Goal: Task Accomplishment & Management: Manage account settings

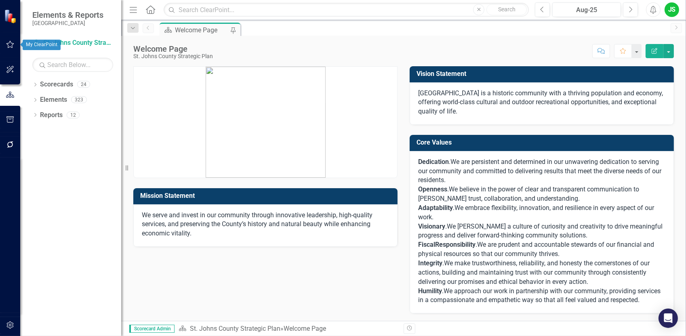
click at [12, 47] on icon "button" at bounding box center [10, 44] width 8 height 6
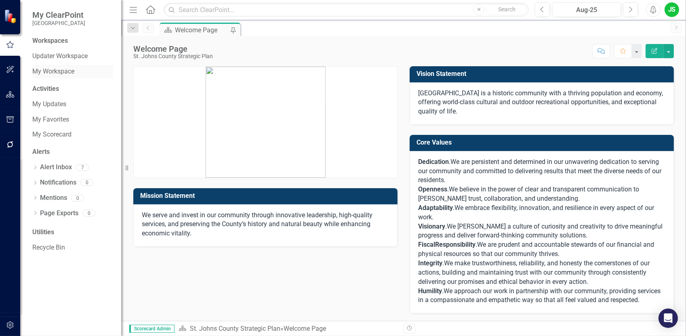
click at [56, 69] on link "My Workspace" at bounding box center [72, 71] width 81 height 9
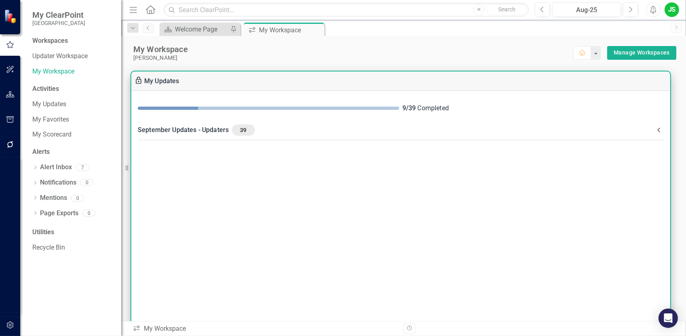
click at [426, 107] on div "9 / 39 Completed" at bounding box center [532, 108] width 261 height 9
click at [205, 130] on div "September Updates - Updaters 39" at bounding box center [396, 129] width 516 height 11
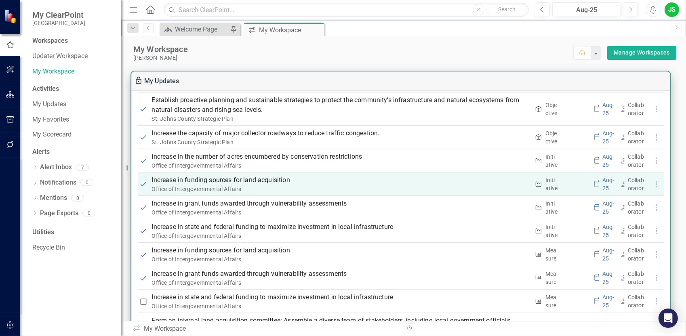
scroll to position [727, 0]
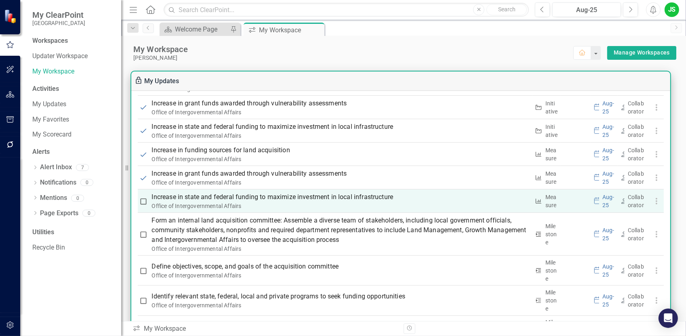
click at [334, 199] on p "Increase in state and federal funding to maximize investment in local infrastru…" at bounding box center [341, 197] width 378 height 10
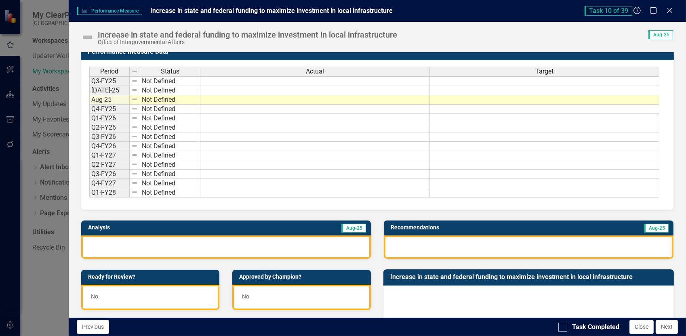
scroll to position [0, 0]
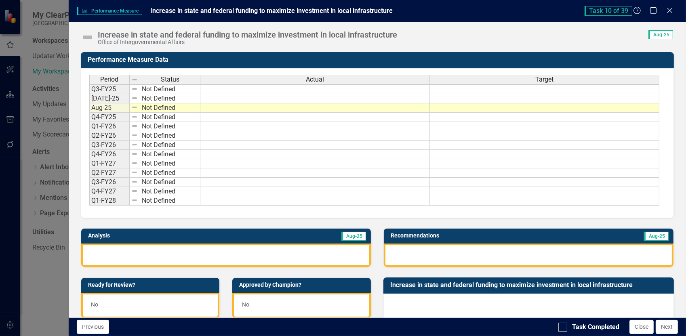
click at [157, 259] on div at bounding box center [226, 255] width 290 height 23
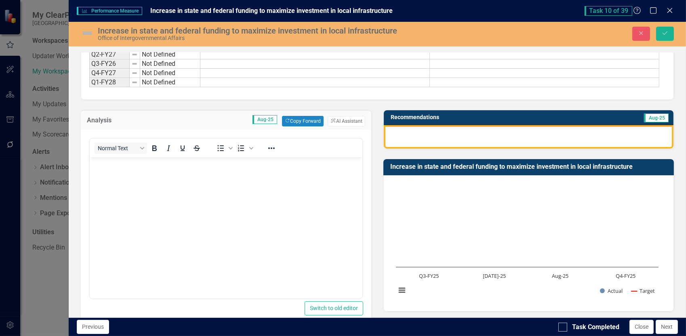
scroll to position [121, 0]
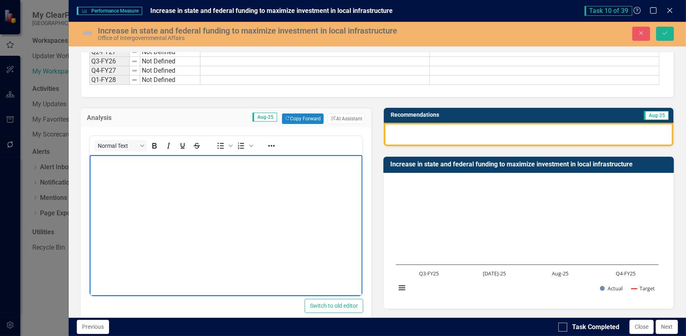
click at [135, 179] on body "Rich Text Area. Press ALT-0 for help." at bounding box center [225, 215] width 273 height 121
click at [276, 158] on p "The Office of Intergovernmental Affairs is currently Woking with" at bounding box center [225, 162] width 269 height 10
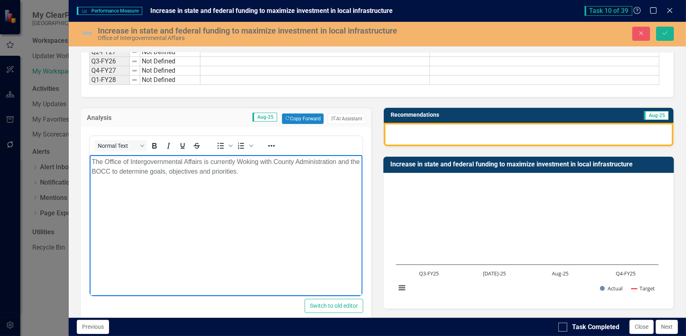
click at [201, 161] on p "The Office of Intergovernmental Affairs is currently Woking with County Adminis…" at bounding box center [225, 166] width 269 height 19
click at [256, 224] on body "The Office of Intergovernmental Affairs (OI(A) is currently Woking with County …" at bounding box center [225, 215] width 273 height 121
click at [214, 162] on p "The Office of Intergovernmental Affairs (OI(A) is currently Woking with County …" at bounding box center [225, 166] width 269 height 19
click at [278, 172] on p "The Office of Intergovernmental Affairs (OIA) is currently Woking with County A…" at bounding box center [225, 166] width 269 height 19
click at [279, 183] on p "The Office of Intergovernmental Affairs (OIA) is currently Woking with County A…" at bounding box center [225, 171] width 269 height 29
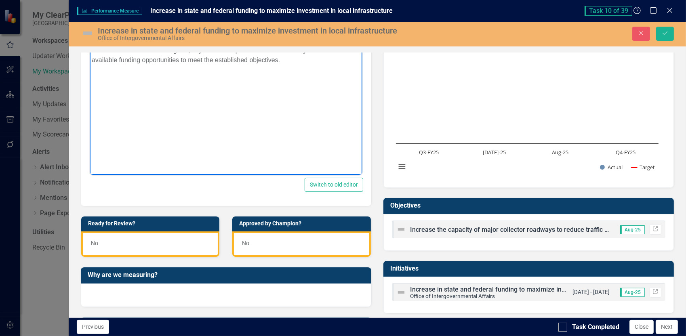
scroll to position [162, 0]
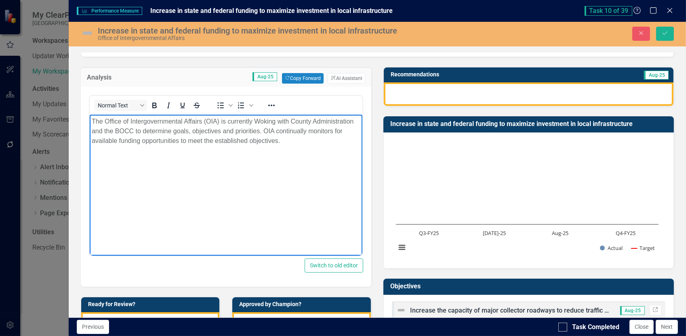
drag, startPoint x: 295, startPoint y: 141, endPoint x: 89, endPoint y: 121, distance: 206.5
click at [89, 121] on body "The Office of Intergovernmental Affairs (OIA) is currently Woking with County A…" at bounding box center [225, 175] width 273 height 121
copy p "The Office of Intergovernmental Affairs (OIA) is currently Woking with County A…"
click at [402, 91] on div at bounding box center [529, 93] width 290 height 23
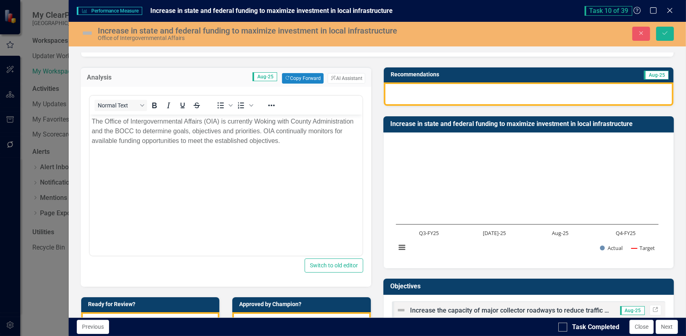
click at [402, 91] on div at bounding box center [529, 93] width 290 height 23
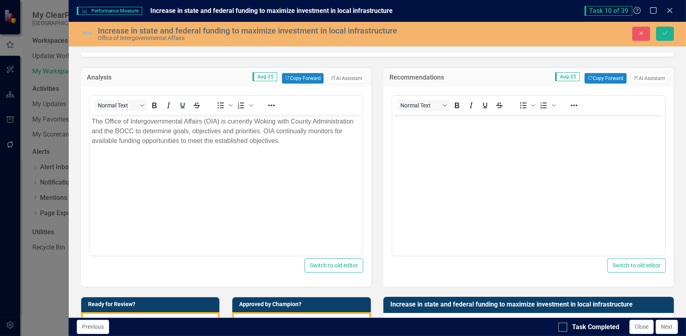
scroll to position [0, 0]
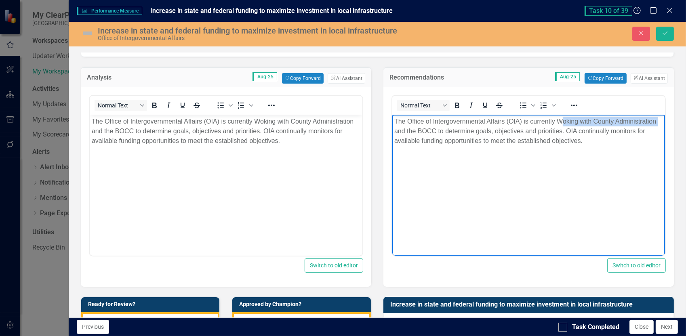
drag, startPoint x: 562, startPoint y: 121, endPoint x: 398, endPoint y: 127, distance: 164.5
click at [397, 127] on p "The Office of Intergovernmental Affairs (OIA) is currently Woking with County A…" at bounding box center [528, 131] width 269 height 29
click at [560, 117] on p "The Office of Intergovernmental Affairs (OIA) is currently Woking with County A…" at bounding box center [528, 131] width 269 height 29
click at [555, 119] on p "The Office of Intergovernmental Affairs (OIA) is currently Woking with County A…" at bounding box center [528, 131] width 269 height 29
click at [315, 152] on body "The Office of Intergovernmental Affairs (OIA) is currently Woking with County A…" at bounding box center [225, 175] width 273 height 121
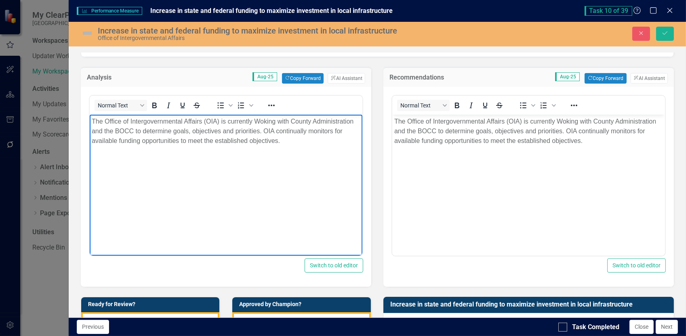
click at [263, 122] on p "The Office of Intergovernmental Affairs (OIA) is currently Woking with County A…" at bounding box center [225, 131] width 269 height 29
click at [319, 162] on body "The Office of Intergovernmental Affairs (OIA) is currently Working with County …" at bounding box center [225, 175] width 273 height 121
drag, startPoint x: 284, startPoint y: 139, endPoint x: 94, endPoint y: 122, distance: 191.4
click at [94, 122] on p "The Office of Intergovernmental Affairs (OIA) is currently Working with County …" at bounding box center [225, 131] width 269 height 29
click at [223, 175] on body "The Office of Intergovernmental Affairs (OIA) is currently Working with County …" at bounding box center [225, 175] width 273 height 121
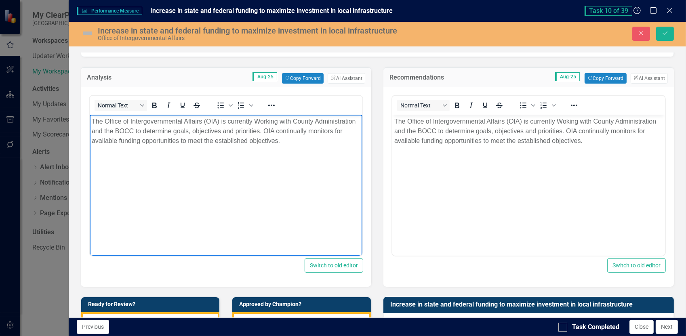
click at [258, 120] on p "The Office of Intergovernmental Affairs (OIA) is currently Working with County …" at bounding box center [225, 131] width 269 height 29
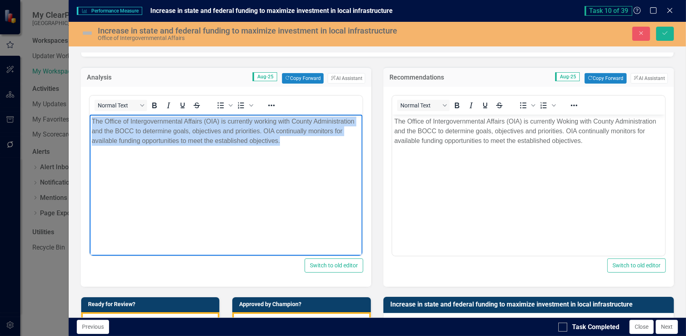
drag, startPoint x: 279, startPoint y: 143, endPoint x: 176, endPoint y: 242, distance: 142.8
click at [89, 122] on html "The Office of Intergovernmental Affairs (OIA) is currently working with County …" at bounding box center [225, 175] width 273 height 121
copy p "The Office of Intergovernmental Affairs (OIA) is currently working with County …"
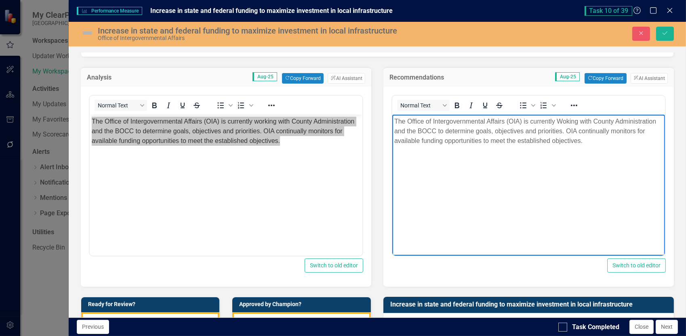
click at [579, 121] on p "The Office of Intergovernmental Affairs (OIA) is currently Woking with County A…" at bounding box center [528, 131] width 269 height 29
drag, startPoint x: 577, startPoint y: 121, endPoint x: 382, endPoint y: 118, distance: 195.1
click at [392, 118] on html "The Office of Intergovernmental Affairs (OIA) is currently Woking with County A…" at bounding box center [528, 175] width 273 height 121
drag, startPoint x: 477, startPoint y: 130, endPoint x: 432, endPoint y: 134, distance: 45.8
click at [432, 134] on p "Continue to work with County Administration and the BOCC to determine goals, ob…" at bounding box center [528, 131] width 269 height 29
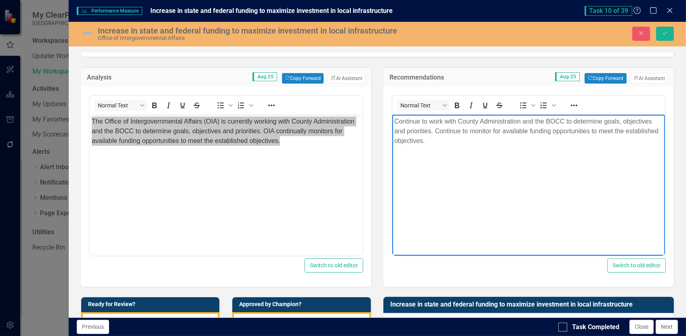
click at [536, 210] on body "Continue to work with County Administration and the BOCC to determine goals, ob…" at bounding box center [528, 175] width 273 height 121
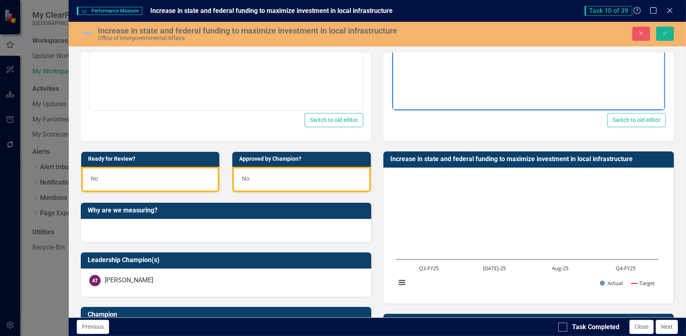
scroll to position [323, 0]
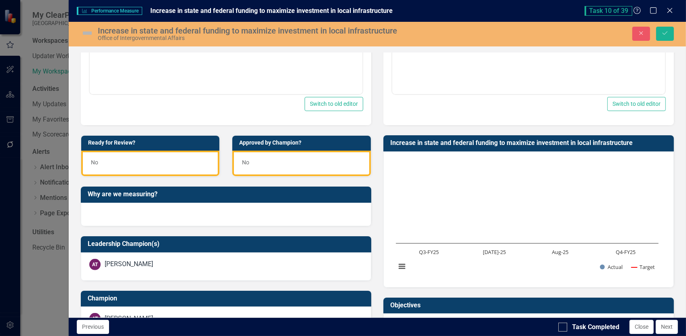
click at [116, 168] on div "No" at bounding box center [150, 163] width 139 height 25
click at [105, 169] on div "No" at bounding box center [150, 163] width 139 height 25
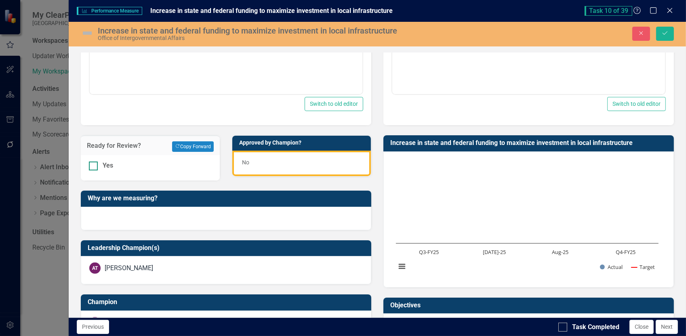
click at [91, 170] on div at bounding box center [93, 166] width 9 height 9
click at [91, 167] on input "Yes" at bounding box center [91, 164] width 5 height 5
checkbox input "true"
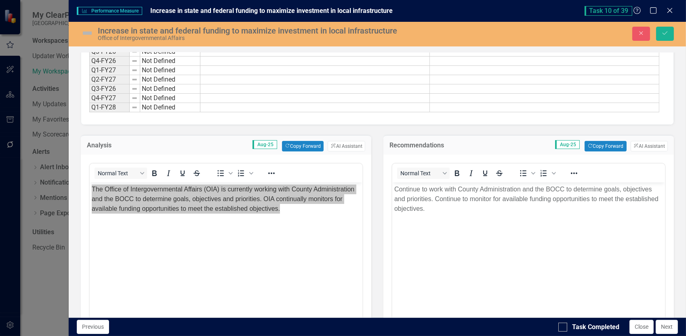
scroll to position [81, 0]
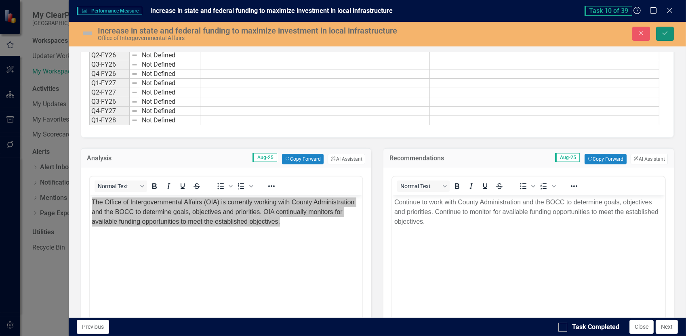
click at [665, 34] on icon "submit" at bounding box center [664, 33] width 5 height 3
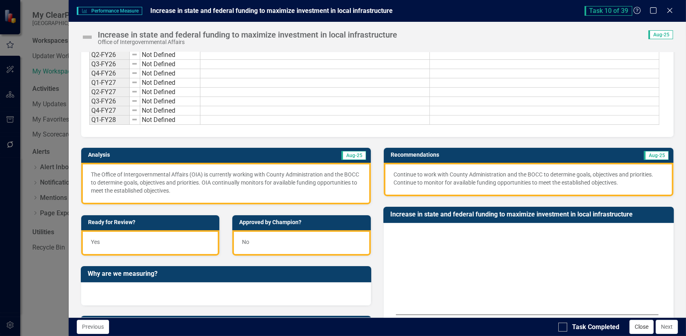
click at [636, 328] on button "Close" at bounding box center [641, 327] width 24 height 14
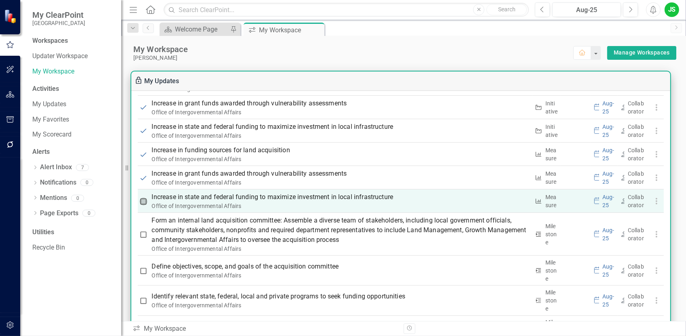
click at [142, 199] on input "checkbox" at bounding box center [143, 201] width 8 height 8
checkbox input "true"
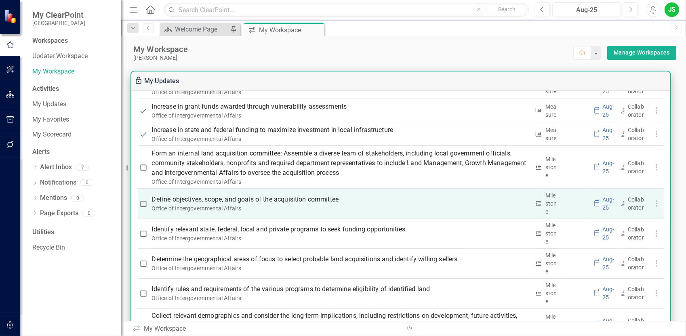
scroll to position [808, 0]
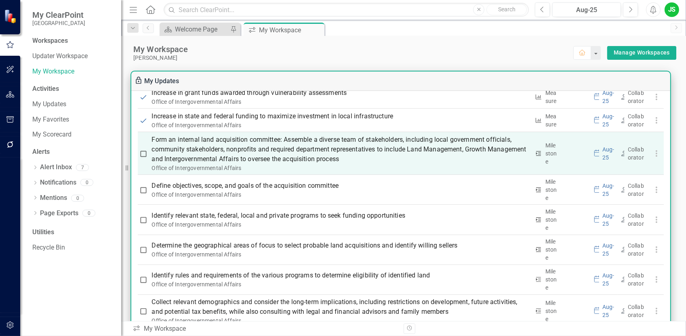
click at [244, 150] on p "Form an internal land acquisition committee: Assemble a diverse team of stakeho…" at bounding box center [341, 149] width 378 height 29
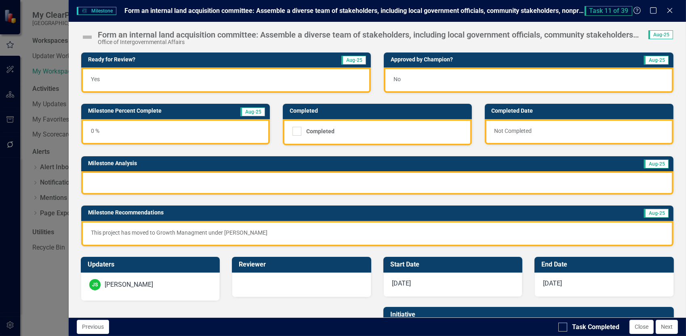
scroll to position [0, 0]
click at [645, 327] on button "Close" at bounding box center [641, 327] width 24 height 14
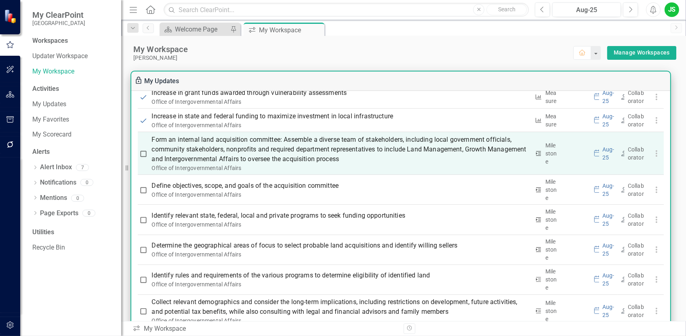
click at [142, 152] on input "checkbox" at bounding box center [143, 154] width 8 height 8
checkbox input "true"
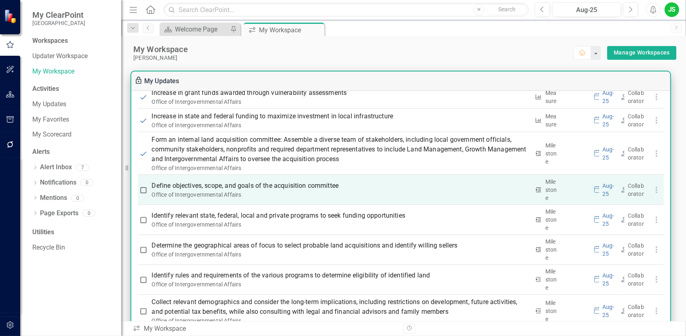
click at [195, 187] on p "Define objectives, scope, and goals of the acquisition committee" at bounding box center [341, 186] width 378 height 10
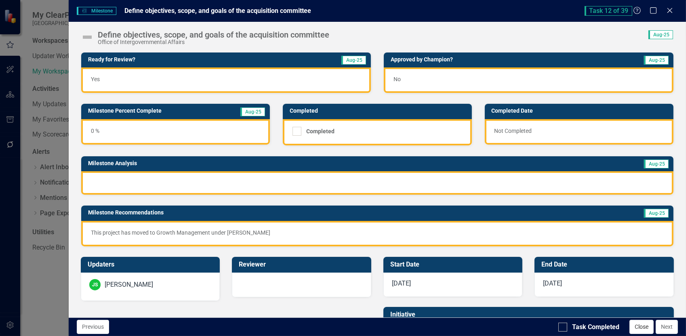
click at [646, 325] on button "Close" at bounding box center [641, 327] width 24 height 14
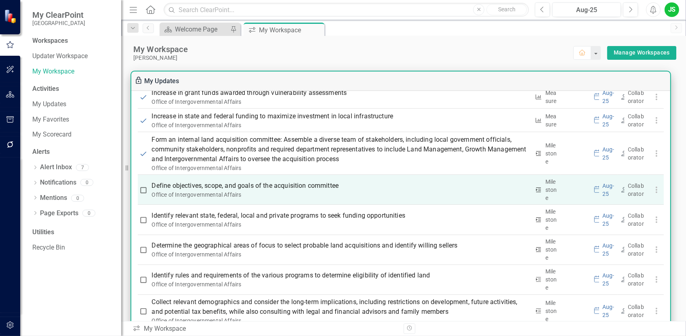
click at [146, 191] on input "checkbox" at bounding box center [143, 190] width 8 height 8
checkbox input "true"
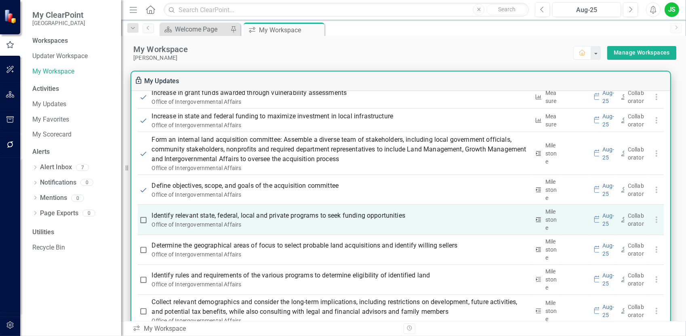
click at [245, 215] on p "Identify relevant state, federal, local and private programs to seek funding op…" at bounding box center [341, 216] width 378 height 10
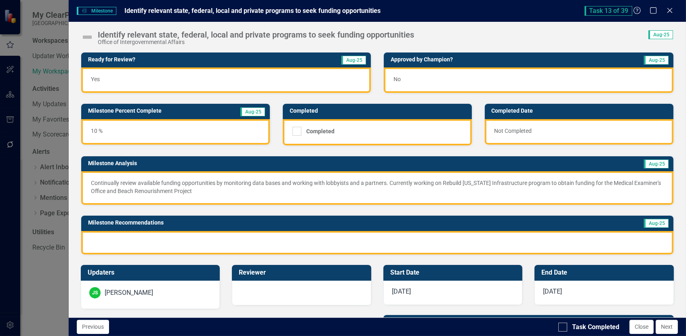
click at [107, 131] on div "10 %" at bounding box center [175, 131] width 189 height 25
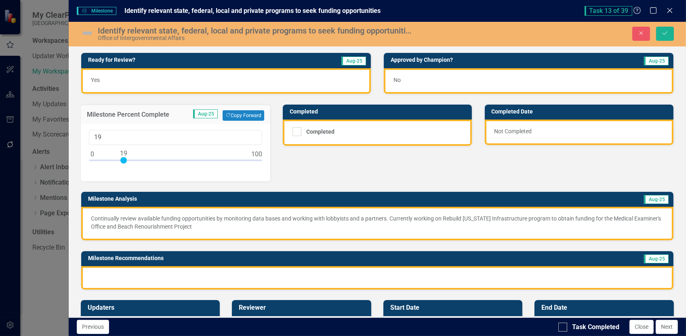
drag, startPoint x: 109, startPoint y: 159, endPoint x: 124, endPoint y: 158, distance: 14.2
click at [124, 158] on div at bounding box center [123, 160] width 6 height 6
click at [128, 158] on div at bounding box center [175, 162] width 173 height 10
drag, startPoint x: 105, startPoint y: 136, endPoint x: 74, endPoint y: 134, distance: 30.7
click at [77, 136] on div "Milestone Percent Complete Aug-25 Copy Forward Copy Forward 22" at bounding box center [176, 137] width 202 height 87
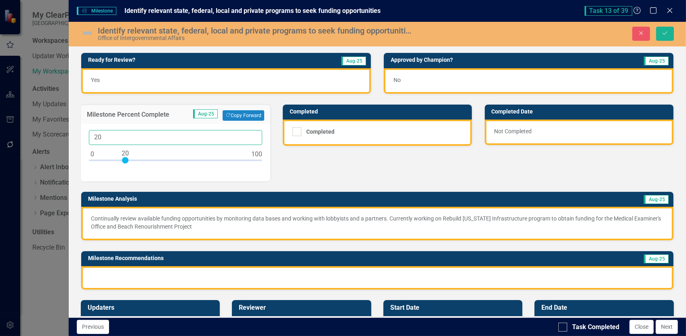
type input "20"
click at [384, 163] on div "Ready for Review? Aug-25 Yes Approved by [PERSON_NAME]? Aug-25 No Milestone Per…" at bounding box center [377, 166] width 605 height 248
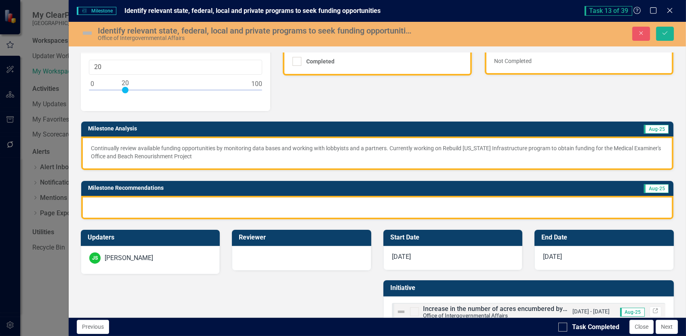
scroll to position [81, 0]
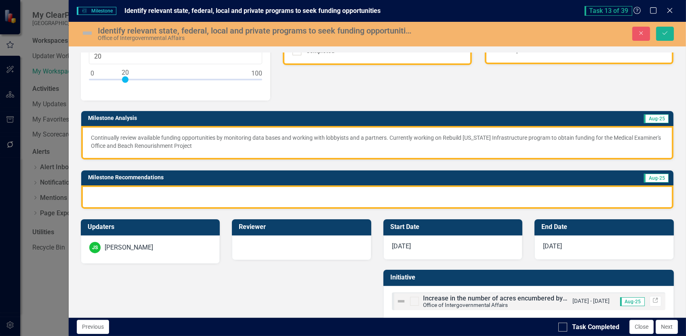
click at [190, 144] on p "Continually review available funding opportunities by monitoring data bases and…" at bounding box center [377, 142] width 573 height 16
click at [195, 145] on p "Continually review available funding opportunities by monitoring data bases and…" at bounding box center [377, 142] width 573 height 16
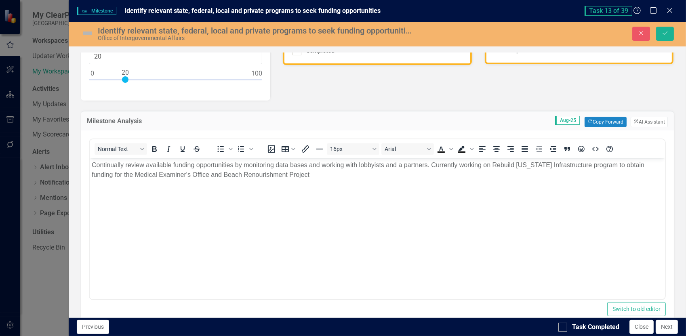
scroll to position [0, 0]
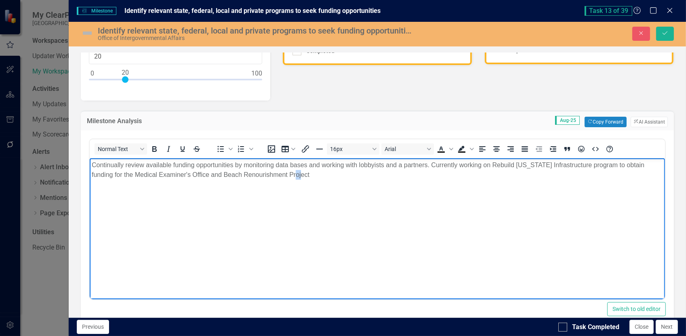
drag, startPoint x: 290, startPoint y: 174, endPoint x: 280, endPoint y: 174, distance: 10.1
click at [280, 174] on p "Continually review available funding opportunities by monitoring data bases and…" at bounding box center [376, 169] width 571 height 19
drag, startPoint x: 411, startPoint y: 166, endPoint x: 278, endPoint y: 232, distance: 148.3
click at [278, 232] on body "Continually review available funding opportunities by monitoring data bases and…" at bounding box center [376, 218] width 575 height 121
click at [286, 175] on p "Continually review available funding opportunities by monitoring data bases and…" at bounding box center [376, 169] width 571 height 19
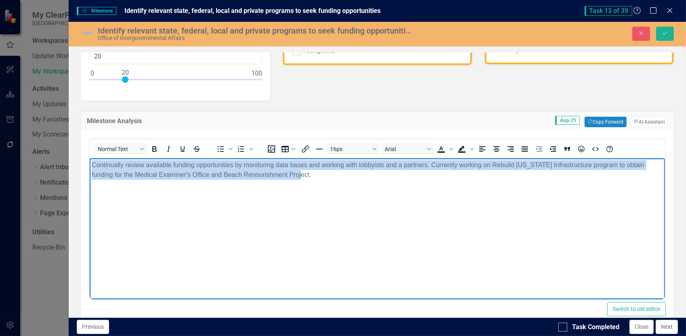
drag, startPoint x: 286, startPoint y: 175, endPoint x: 92, endPoint y: 162, distance: 194.3
click at [92, 162] on p "Continually review available funding opportunities by monitoring data bases and…" at bounding box center [376, 169] width 571 height 19
copy p "Continually review available funding opportunities by monitoring data bases and…"
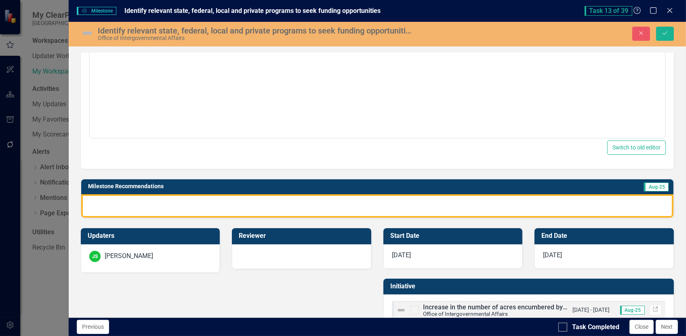
click at [123, 202] on div at bounding box center [377, 205] width 592 height 23
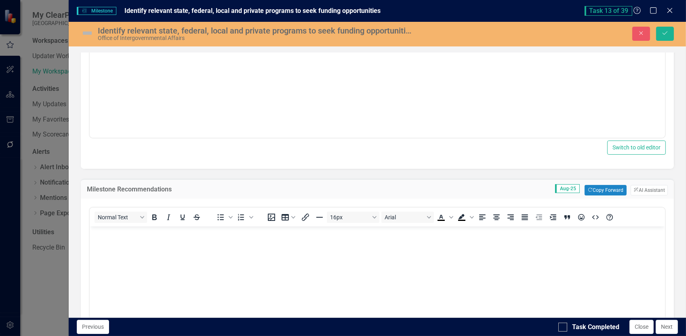
scroll to position [0, 0]
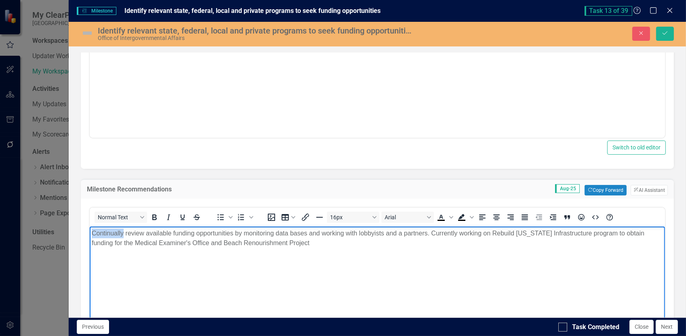
drag, startPoint x: 124, startPoint y: 232, endPoint x: 75, endPoint y: 230, distance: 48.9
click at [89, 230] on html "Continually review available funding opportunities by monitoring data bases and…" at bounding box center [376, 286] width 575 height 121
click at [666, 35] on icon "Save" at bounding box center [664, 33] width 7 height 6
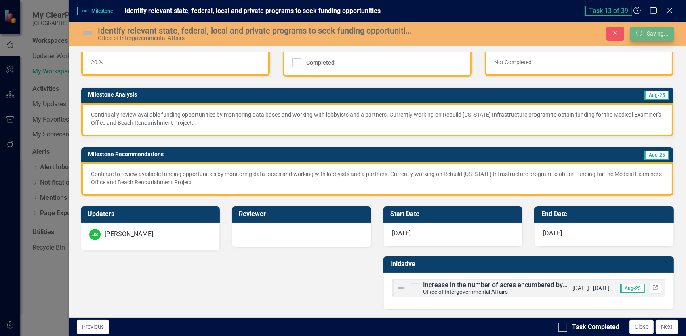
scroll to position [67, 0]
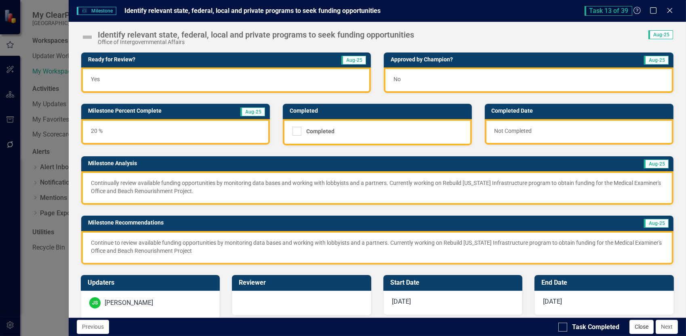
click at [641, 329] on button "Close" at bounding box center [641, 327] width 24 height 14
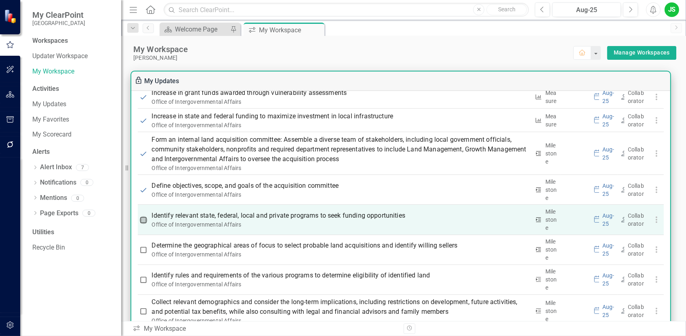
click at [143, 219] on input "checkbox" at bounding box center [143, 220] width 8 height 8
checkbox input "true"
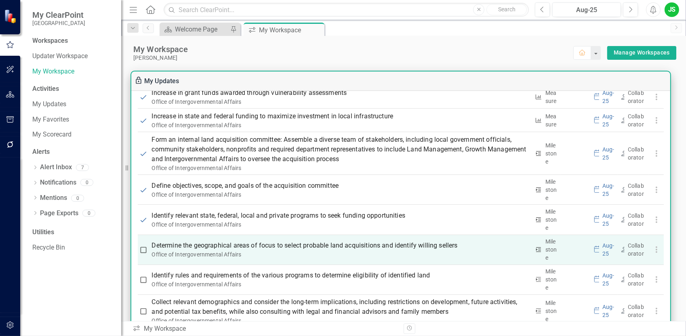
click at [266, 248] on p "Determine the geographical areas of focus to select probable land acquisitions …" at bounding box center [341, 246] width 378 height 10
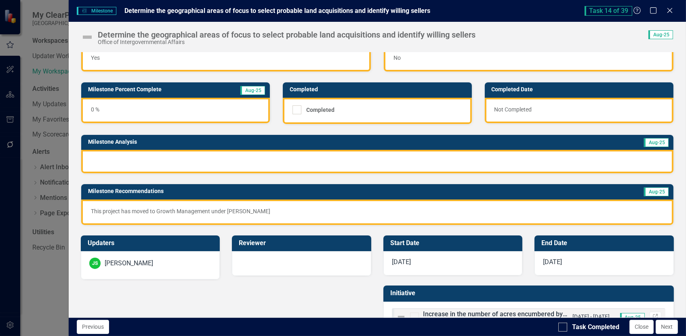
scroll to position [48, 0]
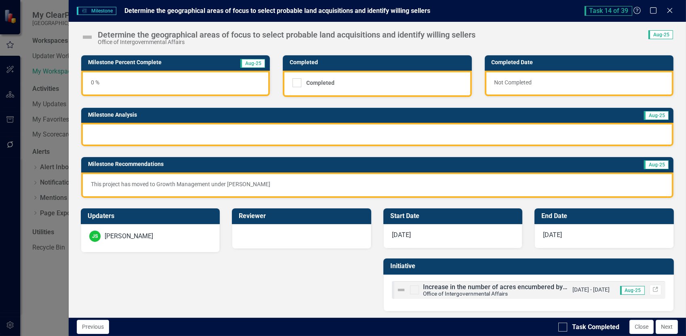
click at [646, 331] on button "Close" at bounding box center [641, 327] width 24 height 14
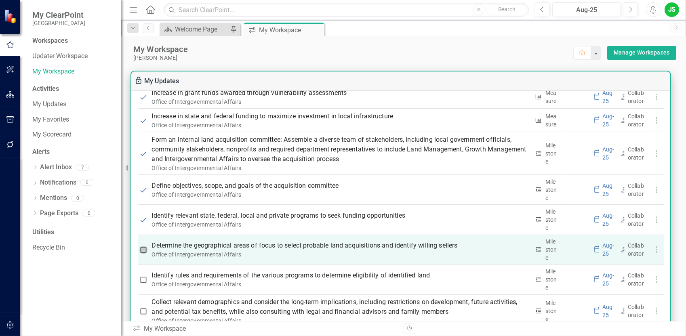
click at [141, 249] on input "checkbox" at bounding box center [143, 250] width 8 height 8
checkbox input "true"
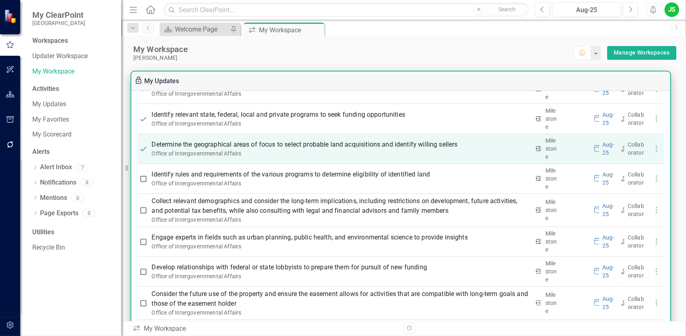
scroll to position [929, 0]
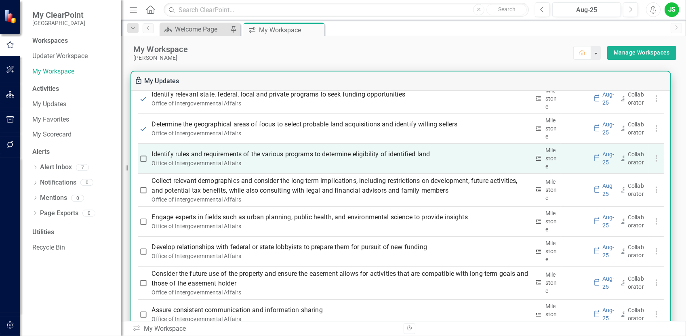
click at [274, 155] on p "Identify rules and requirements of the various programs to determine eligibilit…" at bounding box center [341, 154] width 378 height 10
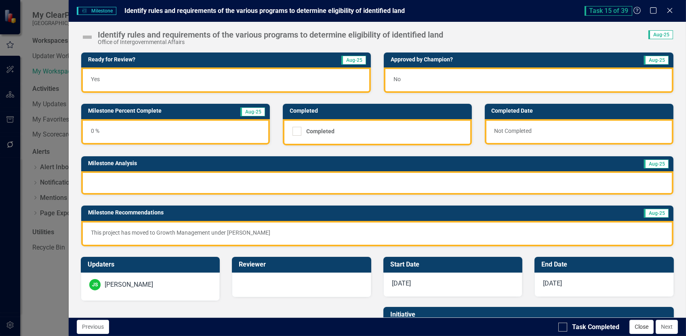
click at [639, 328] on button "Close" at bounding box center [641, 327] width 24 height 14
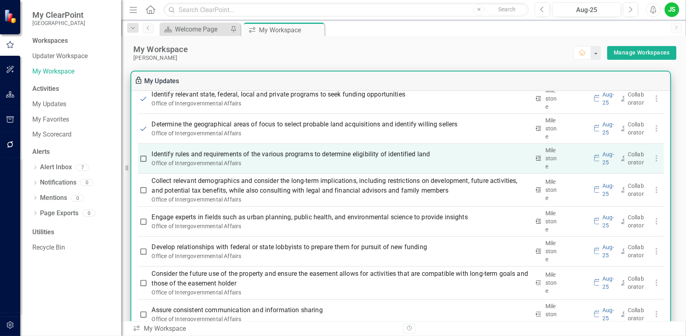
click at [142, 158] on input "checkbox" at bounding box center [143, 159] width 8 height 8
checkbox input "true"
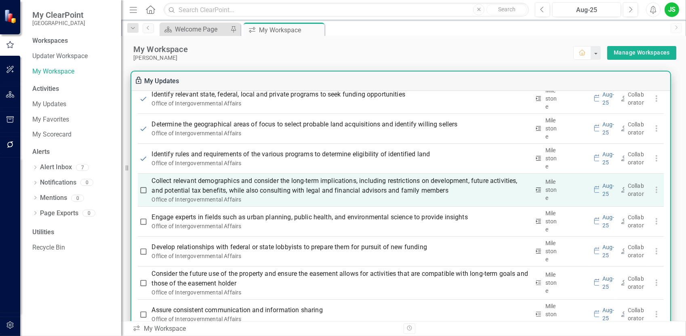
click at [272, 193] on p "Collect relevant demographics and consider the long-term implications, includin…" at bounding box center [341, 185] width 378 height 19
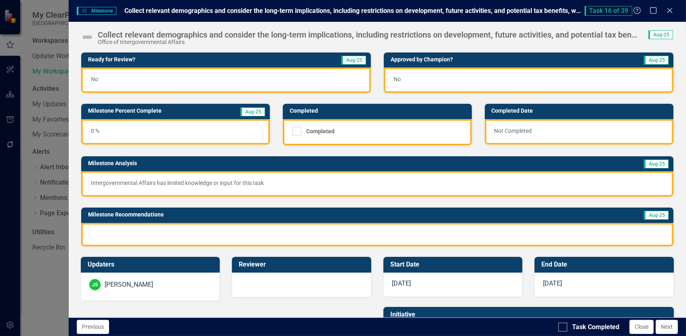
click at [267, 182] on p "Intergovernmental Affairs has limited knowledge or input for this task" at bounding box center [377, 183] width 573 height 8
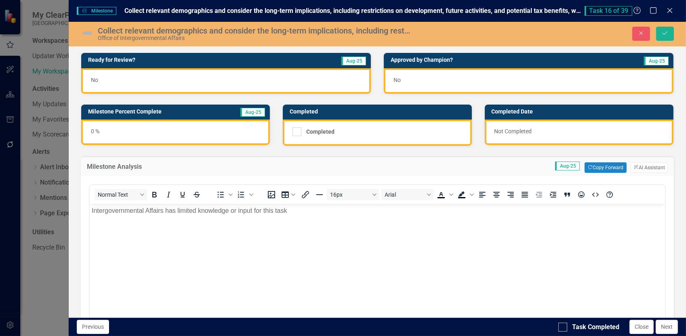
scroll to position [0, 0]
click at [288, 210] on p "Intergovernmental Affairs has limited knowledge or input for this task" at bounding box center [376, 211] width 571 height 10
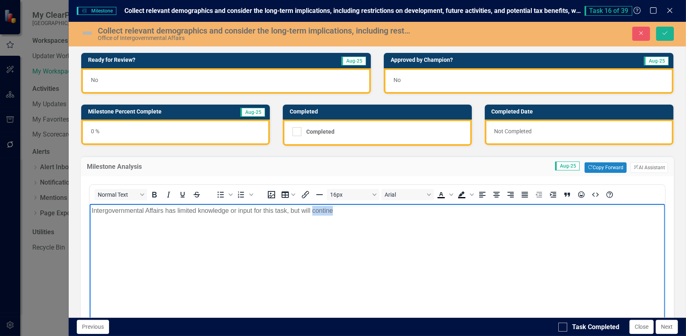
click at [324, 212] on p "Intergovernmental Affairs has limited knowledge or input for this task, but wil…" at bounding box center [376, 211] width 571 height 10
click at [491, 213] on p "Intergovernmental Affairs has limited knowledge or input for this task, but wil…" at bounding box center [376, 211] width 571 height 10
click at [400, 212] on p "Intergovernmental Affairs has limited knowledge or input for this task, but wil…" at bounding box center [376, 211] width 571 height 10
click at [422, 210] on p "Intergovernmental Affairs has limited knowledge or input for this task, but wil…" at bounding box center [376, 211] width 571 height 10
click at [512, 210] on p "Intergovernmental Affairs has limited knowledge or input for this task, but wil…" at bounding box center [376, 211] width 571 height 10
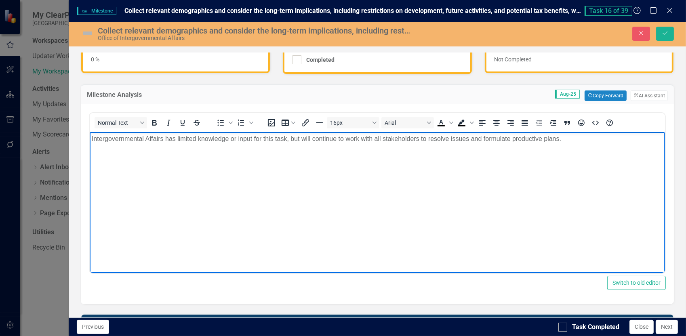
scroll to position [81, 0]
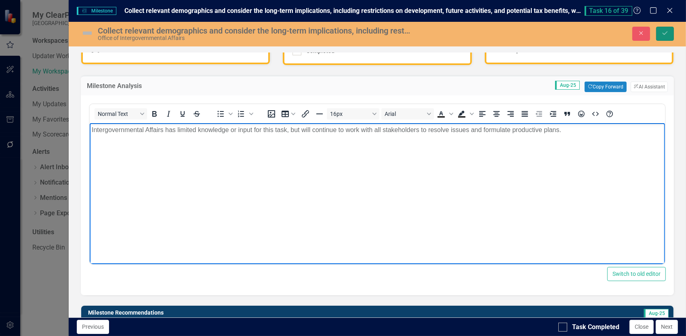
click at [666, 34] on icon "Save" at bounding box center [664, 33] width 7 height 6
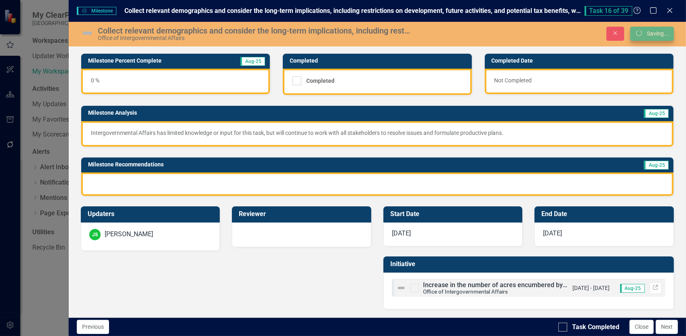
scroll to position [49, 0]
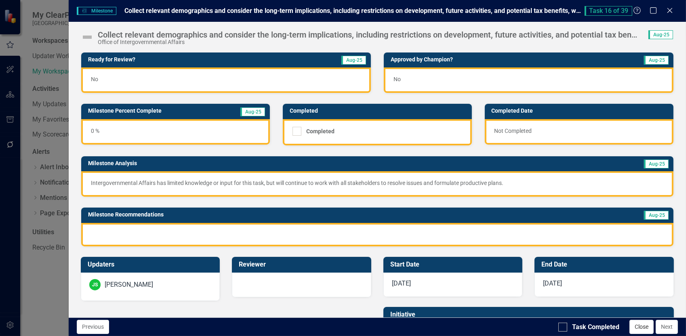
click at [640, 326] on button "Close" at bounding box center [641, 327] width 24 height 14
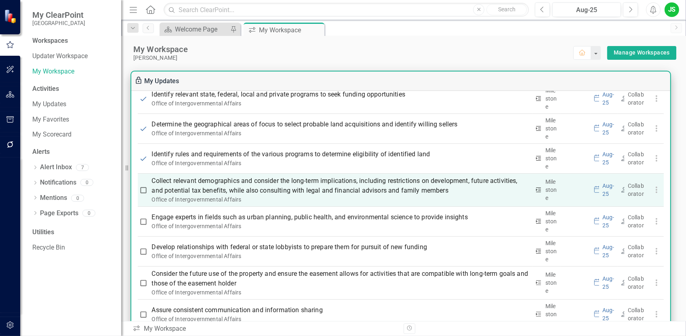
click at [142, 187] on input "checkbox" at bounding box center [143, 190] width 8 height 8
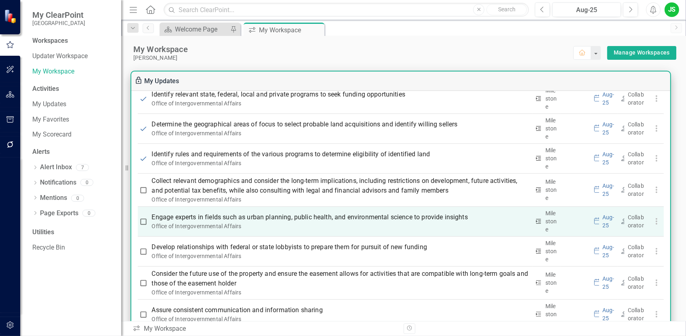
checkbox input "true"
click at [236, 212] on p "Engage experts in fields such as urban planning, public health, and environment…" at bounding box center [341, 217] width 378 height 10
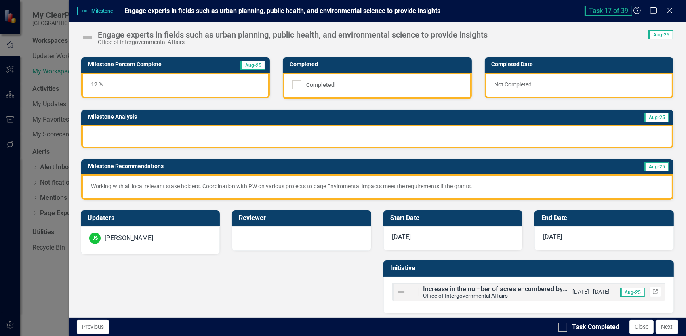
scroll to position [48, 0]
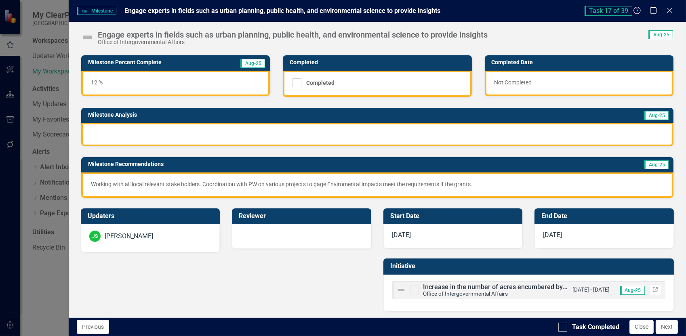
click at [457, 183] on p "Working with all local relevant stake holders. Coordination with PW on various …" at bounding box center [377, 184] width 573 height 8
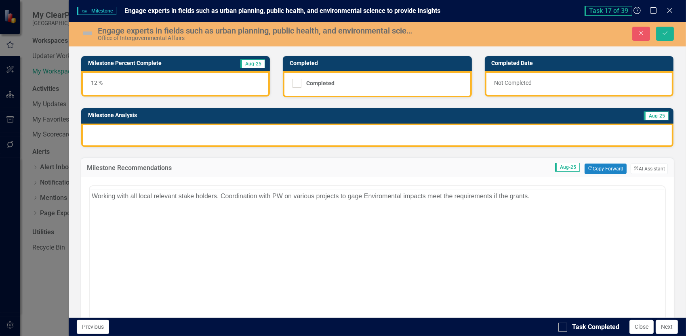
scroll to position [0, 0]
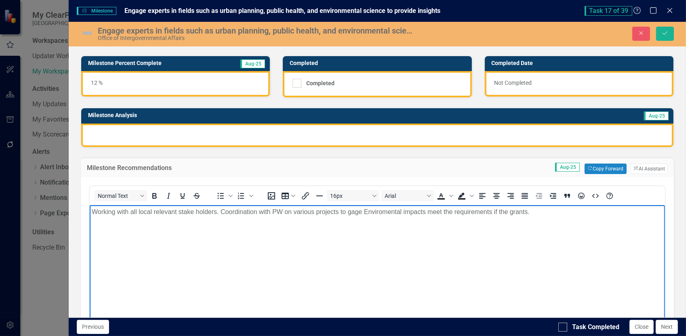
drag, startPoint x: 532, startPoint y: 210, endPoint x: 92, endPoint y: 218, distance: 440.3
click at [92, 218] on body "Working with all local relevant stake holders. Coordination with PW on various …" at bounding box center [376, 265] width 575 height 121
copy p "Working with all local relevant stake holders. Coordination with PW on various …"
click at [114, 130] on div at bounding box center [377, 135] width 592 height 23
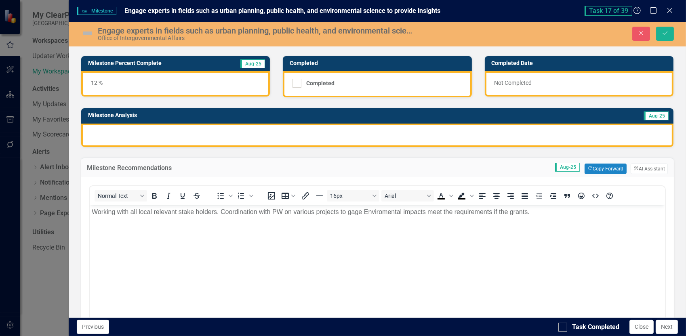
click at [114, 130] on div at bounding box center [377, 135] width 592 height 23
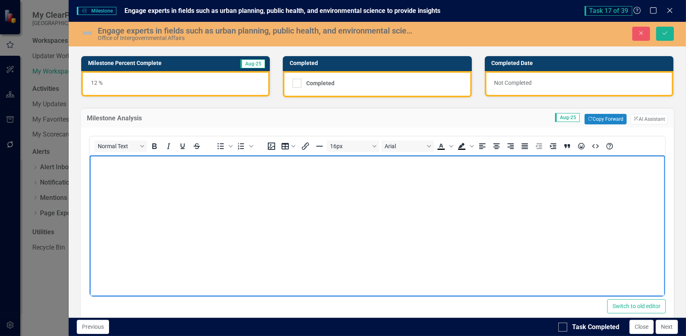
click at [109, 163] on p "Rich Text Area. Press ALT-0 for help." at bounding box center [376, 163] width 571 height 10
click at [92, 160] on p "Working with all local relevant stake holders. Coordination with PW on various …" at bounding box center [376, 163] width 571 height 10
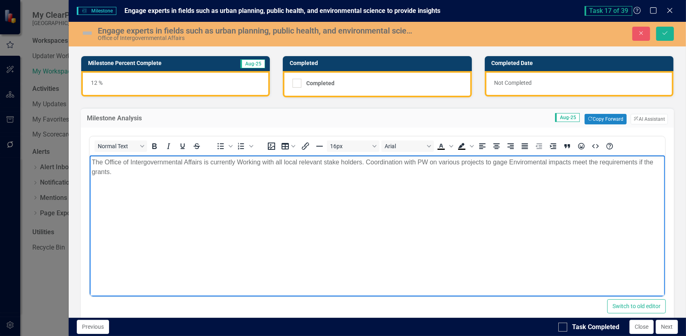
click at [242, 161] on p "The Office of Intergovernmental Affairs is currently Working with all local rel…" at bounding box center [376, 167] width 571 height 19
click at [363, 163] on p "The Office of Intergovernmental Affairs is currently working with all local rel…" at bounding box center [376, 167] width 571 height 19
click at [202, 162] on p "The Office of Intergovernmental Affairs is currently working with all local rel…" at bounding box center [376, 167] width 571 height 19
click at [381, 162] on p "The Office of Intergovernmental Affairs (OIA) is currently working with all loc…" at bounding box center [376, 167] width 571 height 19
click at [420, 162] on p "The Office of Intergovernmental Affairs (OIA) is currently working with all loc…" at bounding box center [376, 167] width 571 height 19
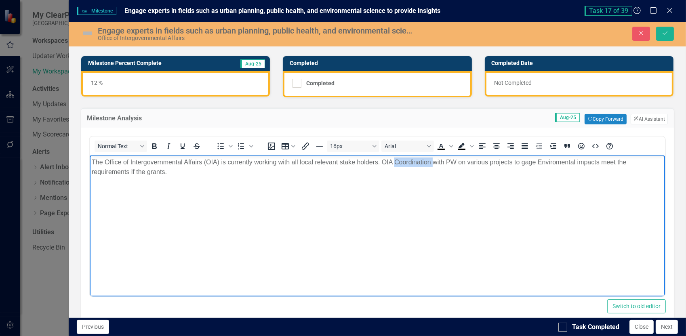
click at [419, 162] on p "The Office of Intergovernmental Affairs (OIA) is currently working with all loc…" at bounding box center [376, 167] width 571 height 19
click at [596, 163] on p "The Office of Intergovernmental Affairs (OIA) is currently working with all loc…" at bounding box center [376, 167] width 571 height 19
click at [239, 196] on body "The Office of Intergovernmental Affairs (OIA) is currently working with all loc…" at bounding box center [376, 215] width 575 height 121
drag, startPoint x: 169, startPoint y: 173, endPoint x: 91, endPoint y: 162, distance: 79.0
click at [91, 162] on p "The Office of Intergovernmental Affairs (OIA) is currently working with all loc…" at bounding box center [376, 167] width 571 height 19
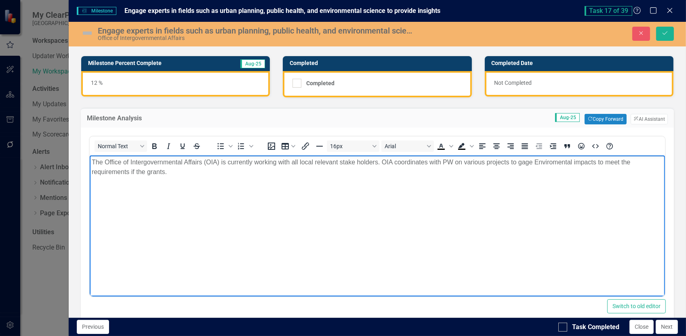
copy p "The Office of Intergovernmental Affairs (OIA) is currently working with all loc…"
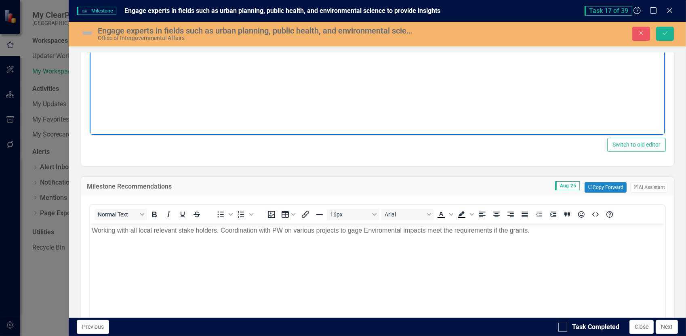
scroll to position [291, 0]
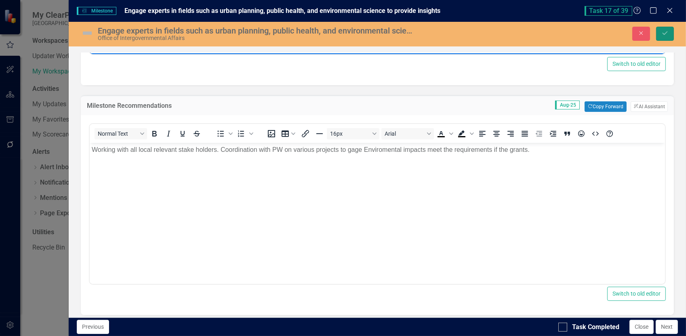
click at [662, 29] on button "Save" at bounding box center [665, 34] width 18 height 14
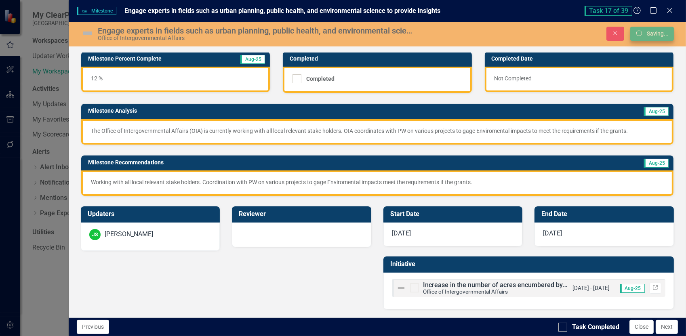
scroll to position [51, 0]
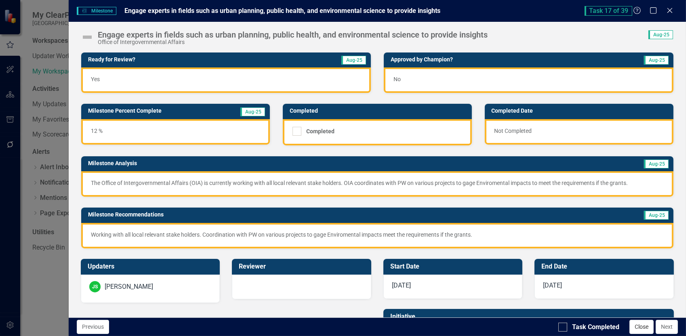
click at [640, 329] on button "Close" at bounding box center [641, 327] width 24 height 14
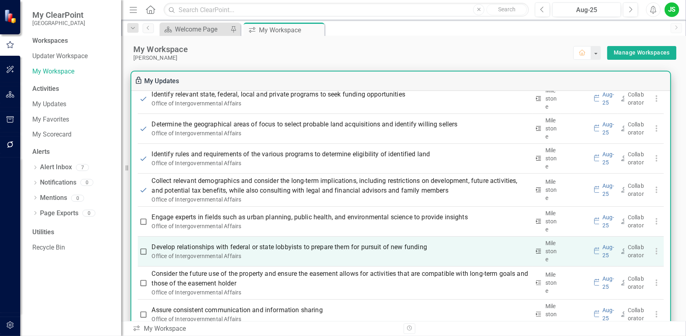
scroll to position [1010, 0]
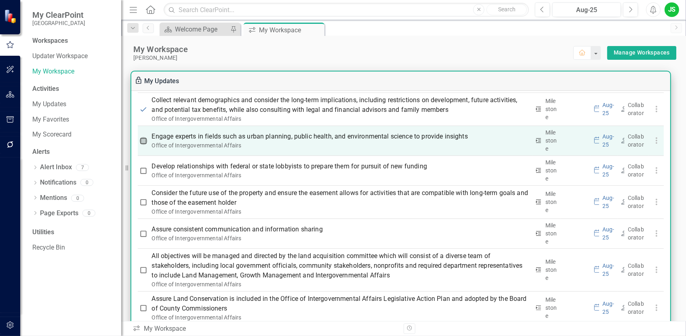
click at [142, 141] on input "checkbox" at bounding box center [143, 141] width 8 height 8
checkbox input "true"
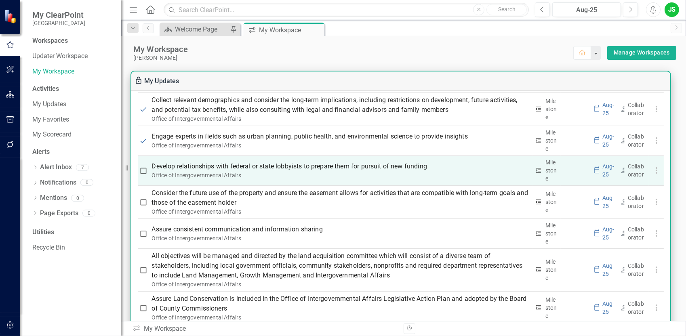
click at [260, 163] on p "Develop relationships with federal or state lobbyists to prepare them for pursu…" at bounding box center [341, 167] width 378 height 10
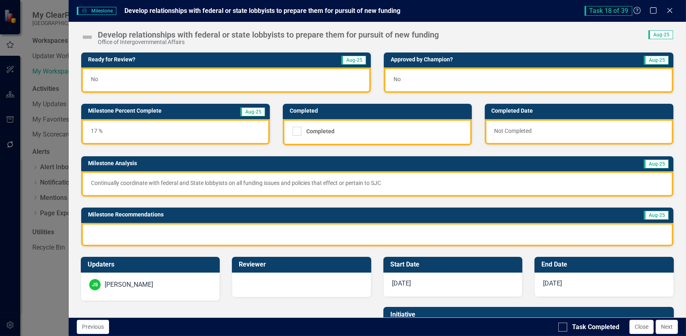
click at [111, 128] on div "17 %" at bounding box center [175, 131] width 189 height 25
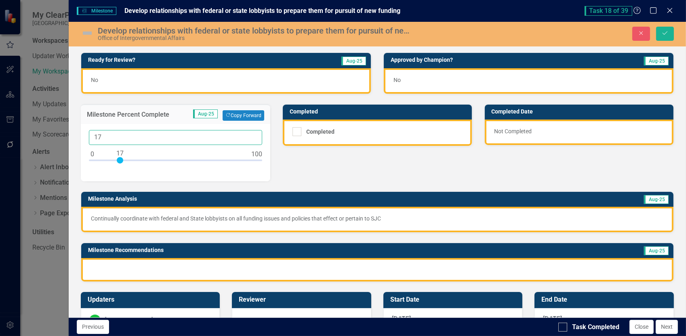
drag, startPoint x: 102, startPoint y: 137, endPoint x: 76, endPoint y: 131, distance: 26.5
click at [83, 137] on div "17" at bounding box center [175, 152] width 189 height 57
type input "50"
click at [372, 185] on div "Milestone Analysis Aug-25 Continually coordinate with federal and State lobbyis…" at bounding box center [377, 206] width 605 height 51
click at [263, 169] on div "50" at bounding box center [175, 152] width 189 height 57
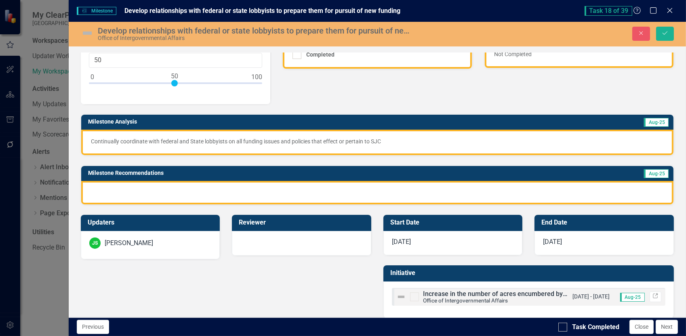
scroll to position [85, 0]
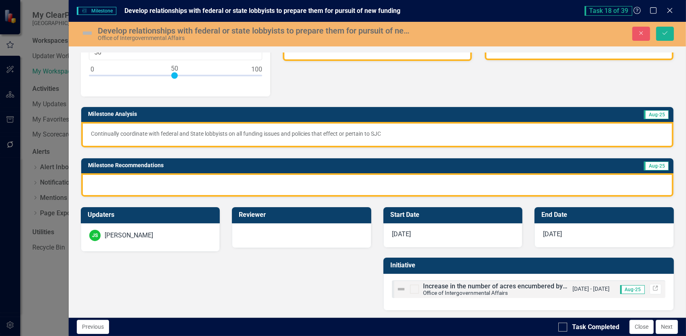
click at [382, 130] on p "Continually coordinate with federal and State lobbyists on all funding issues a…" at bounding box center [377, 134] width 573 height 8
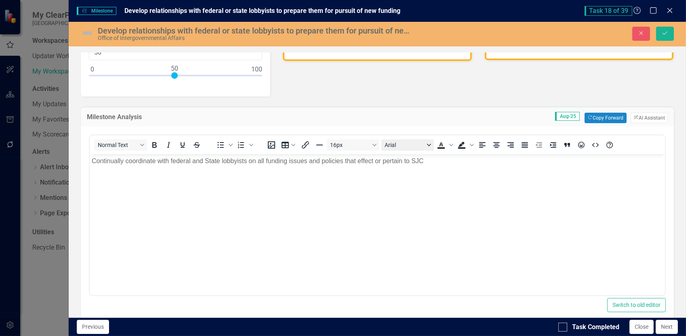
scroll to position [0, 0]
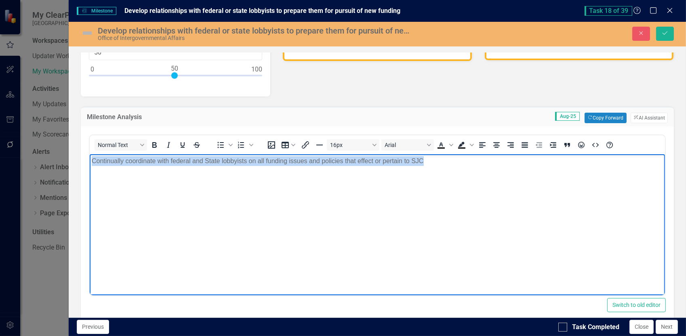
drag, startPoint x: 424, startPoint y: 162, endPoint x: 174, endPoint y: 310, distance: 290.8
click at [89, 163] on html "Continually coordinate with federal and State lobbyists on all funding issues a…" at bounding box center [376, 214] width 575 height 121
copy p "Continually coordinate with federal and State lobbyists on all funding issues a…"
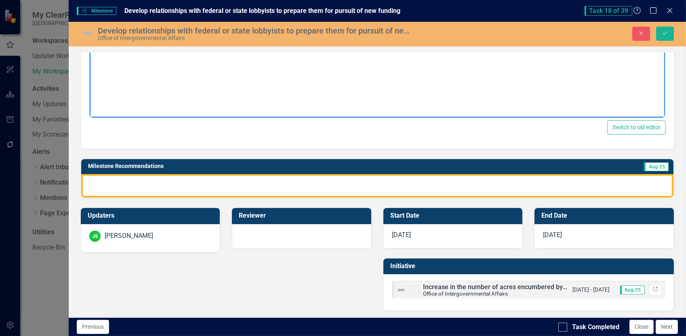
scroll to position [263, 0]
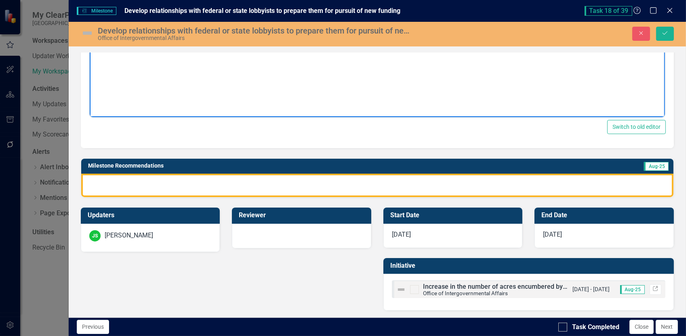
click at [113, 181] on div at bounding box center [377, 185] width 592 height 23
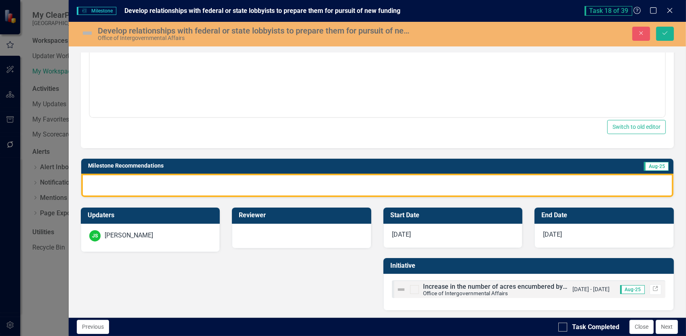
click at [113, 181] on div at bounding box center [377, 185] width 592 height 23
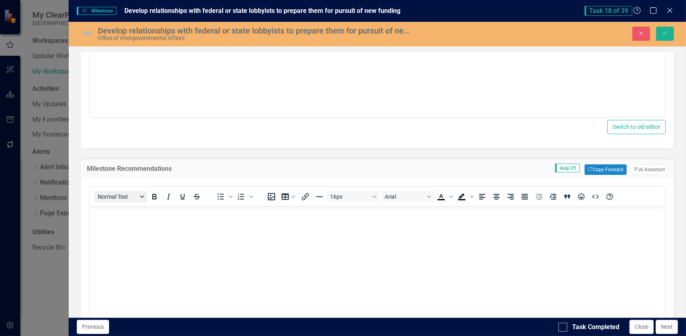
scroll to position [0, 0]
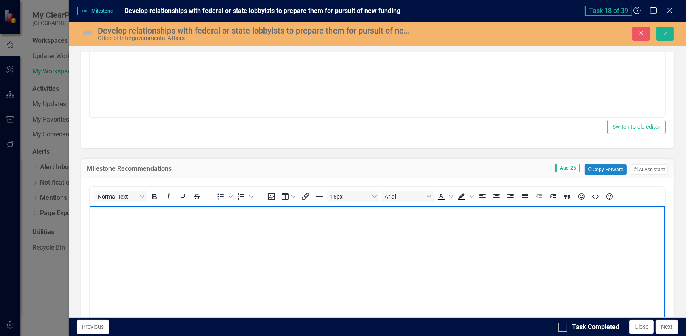
click at [108, 222] on body "Rich Text Area. Press ALT-0 for help." at bounding box center [376, 266] width 575 height 121
click at [108, 221] on body "Rich Text Area. Press ALT-0 for help." at bounding box center [376, 266] width 575 height 121
drag, startPoint x: 124, startPoint y: 212, endPoint x: 68, endPoint y: 214, distance: 56.6
click at [89, 214] on html "Continually coordinate with federal and State lobbyists on all funding issues a…" at bounding box center [376, 266] width 575 height 121
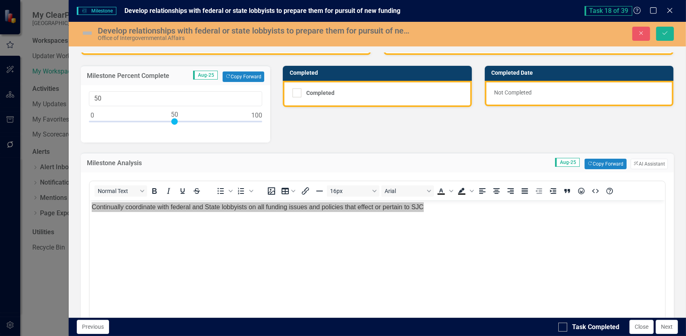
scroll to position [21, 0]
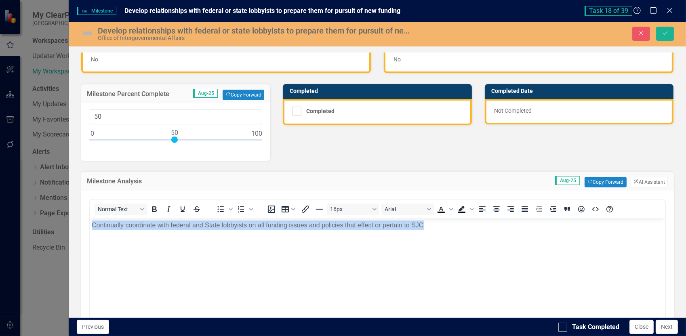
click at [145, 252] on body "Continually coordinate with federal and State lobbyists on all funding issues a…" at bounding box center [376, 278] width 575 height 121
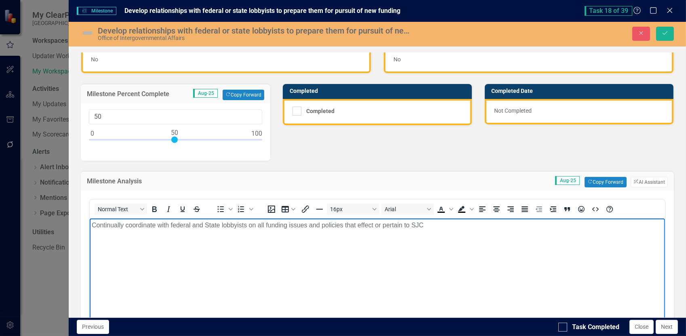
click at [90, 226] on body "Continually coordinate with federal and State lobbyists on all funding issues a…" at bounding box center [376, 278] width 575 height 121
click at [92, 225] on p "Continually coordinate with federal and State lobbyists on all funding issues a…" at bounding box center [376, 225] width 571 height 10
click at [224, 225] on p "The Office of Intergovernmental Affairs (OIA) Continually coordinate with feder…" at bounding box center [376, 225] width 571 height 10
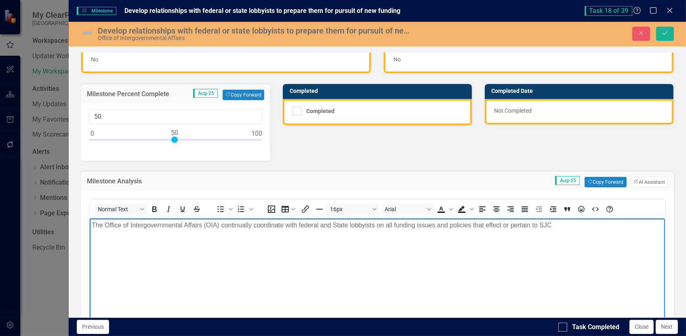
click at [282, 224] on p "The Office of Intergovernmental Affairs (OIA) continually coordinate with feder…" at bounding box center [376, 225] width 571 height 10
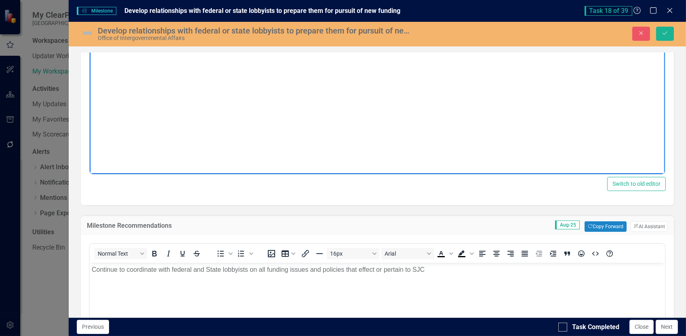
scroll to position [223, 0]
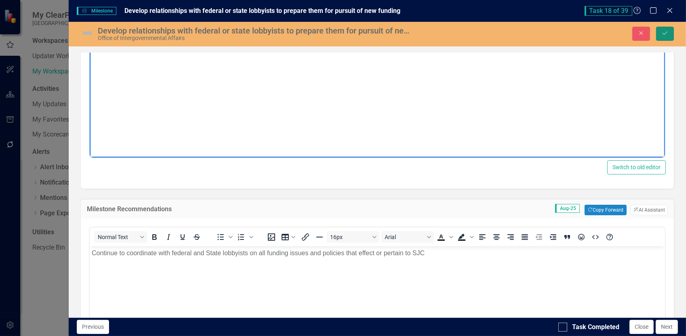
click at [670, 36] on button "Save" at bounding box center [665, 34] width 18 height 14
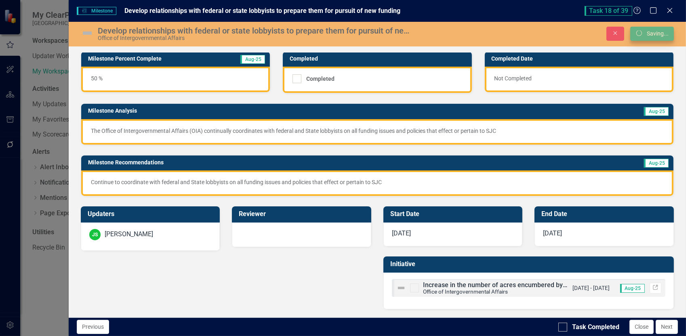
scroll to position [51, 0]
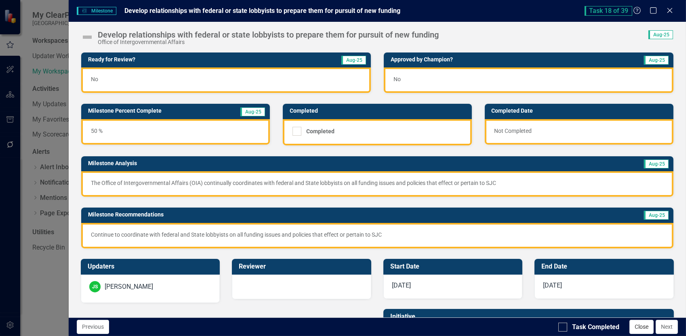
click at [646, 328] on button "Close" at bounding box center [641, 327] width 24 height 14
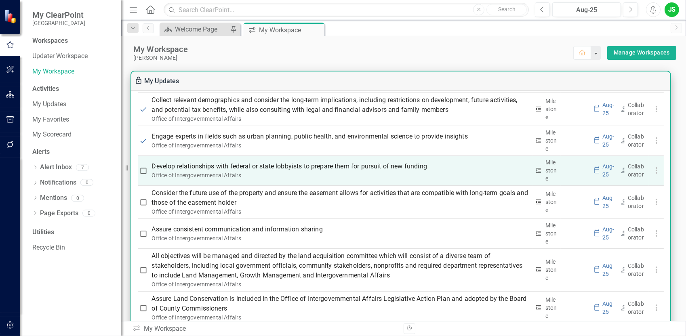
click at [144, 170] on input "checkbox" at bounding box center [143, 171] width 8 height 8
checkbox input "true"
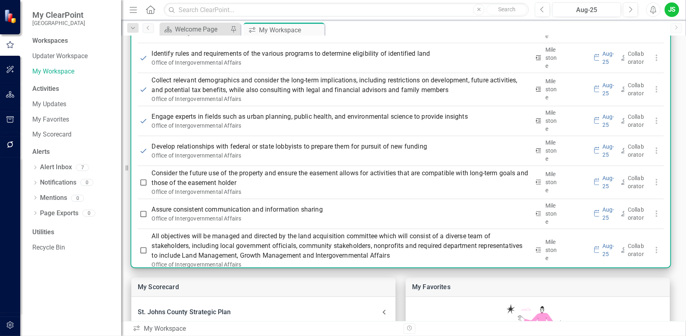
scroll to position [906, 0]
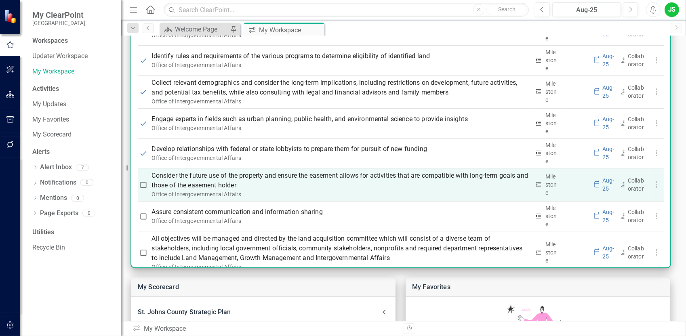
click at [233, 176] on p "Consider the future use of the property and ensure the easement allows for acti…" at bounding box center [341, 180] width 378 height 19
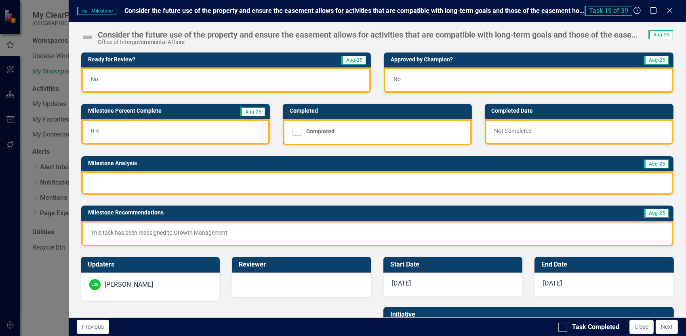
scroll to position [48, 0]
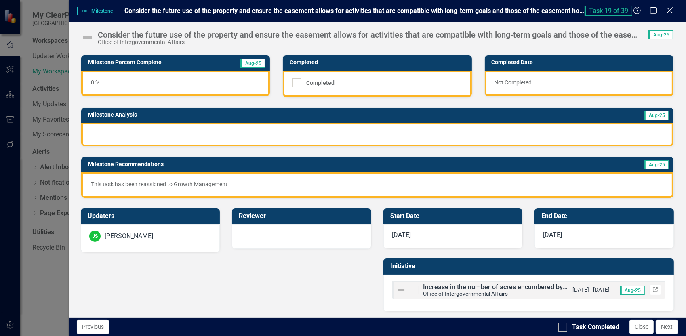
click at [671, 10] on icon "Close" at bounding box center [669, 10] width 10 height 8
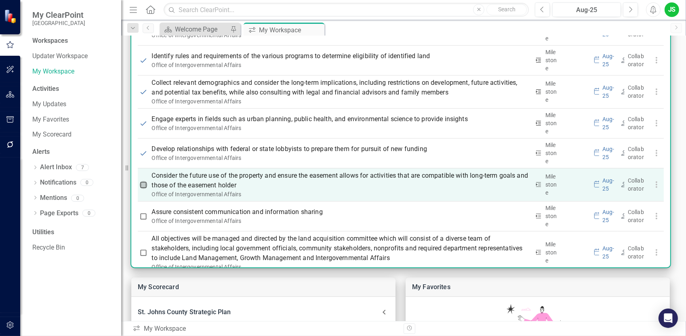
click at [145, 185] on input "checkbox" at bounding box center [143, 185] width 8 height 8
checkbox input "true"
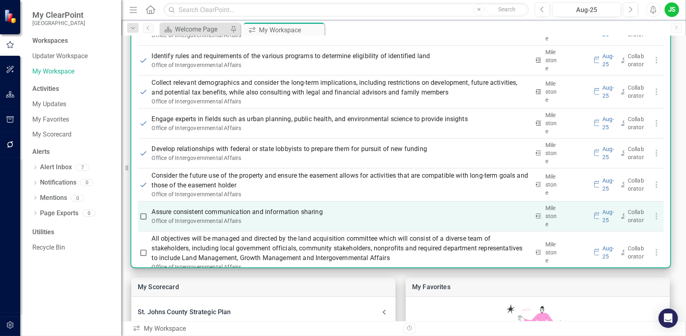
click at [229, 214] on p "Assure consistent communication and information sharing" at bounding box center [341, 212] width 378 height 10
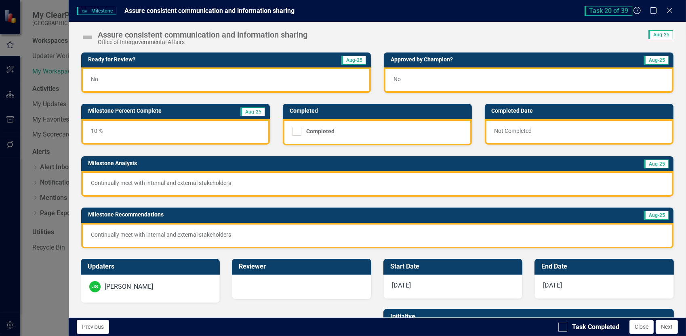
click at [180, 183] on p "Continually meet with internal and external stakeholders" at bounding box center [377, 183] width 573 height 8
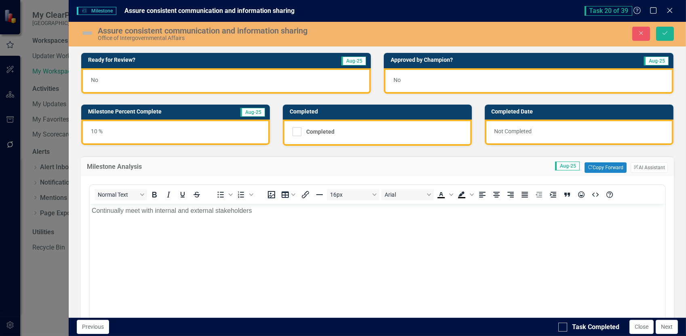
scroll to position [0, 0]
click at [91, 212] on p "Continually meet with internal and external stakeholders" at bounding box center [376, 211] width 571 height 10
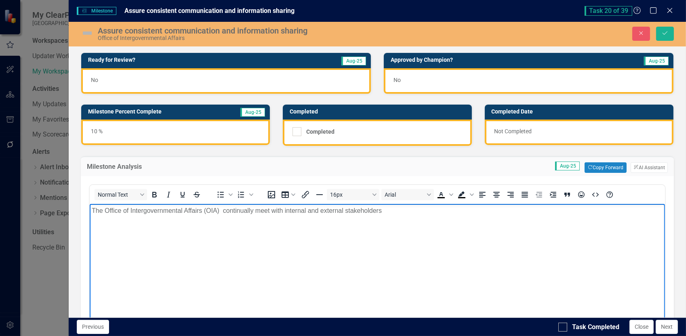
click at [269, 210] on p "The Office of Intergovernmental Affairs (OIA) continually meet with internal an…" at bounding box center [376, 211] width 571 height 10
click at [168, 132] on div "10 %" at bounding box center [175, 132] width 189 height 25
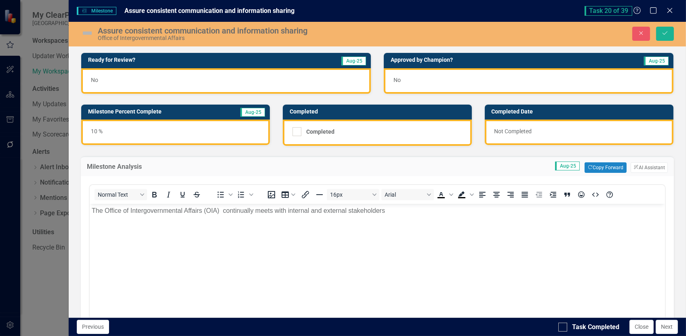
click at [168, 132] on div "10 %" at bounding box center [175, 132] width 189 height 25
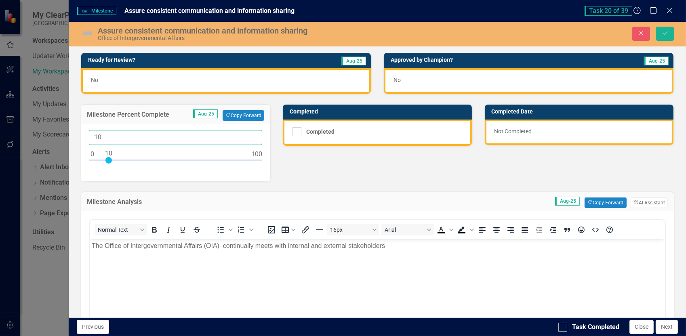
drag, startPoint x: 103, startPoint y: 133, endPoint x: 63, endPoint y: 132, distance: 39.6
click at [63, 132] on div "Milestone Milestone Assure consistent communication and information sharing Tas…" at bounding box center [343, 168] width 686 height 336
type input "40"
click at [656, 27] on button "Save" at bounding box center [665, 34] width 18 height 14
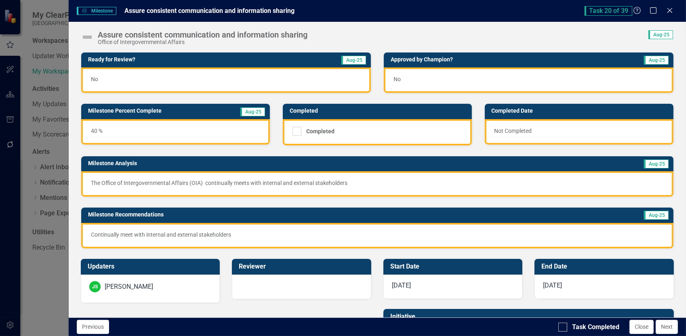
click at [160, 233] on p "Continually meet with internal and external stakeholders" at bounding box center [377, 235] width 573 height 8
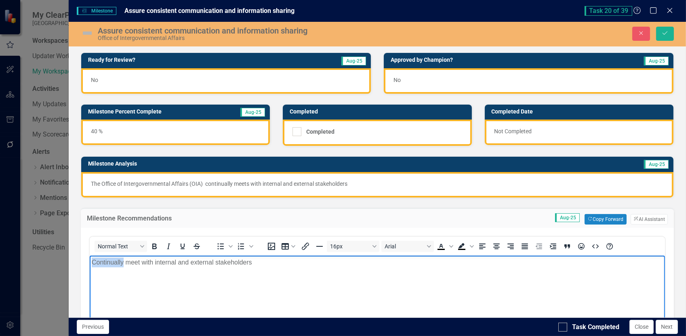
drag, startPoint x: 124, startPoint y: 262, endPoint x: 81, endPoint y: 263, distance: 42.4
click at [89, 263] on html "Continually meet with internal and external stakeholders" at bounding box center [376, 315] width 575 height 121
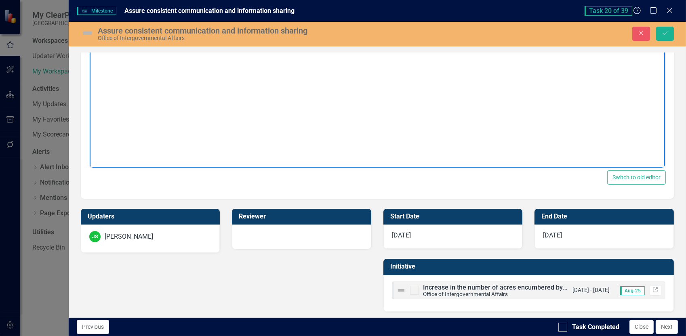
scroll to position [230, 0]
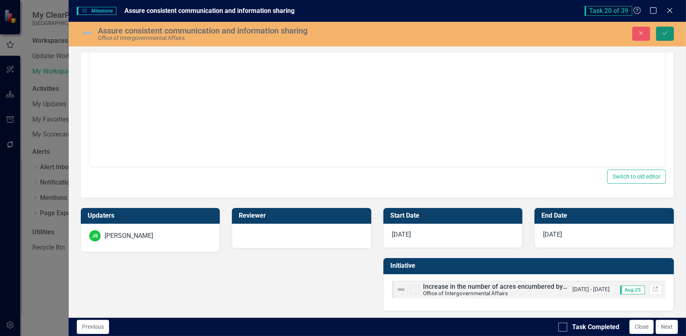
click at [668, 36] on icon "Save" at bounding box center [664, 33] width 7 height 6
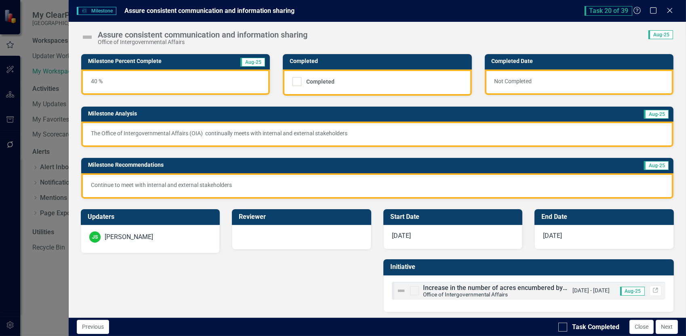
scroll to position [50, 0]
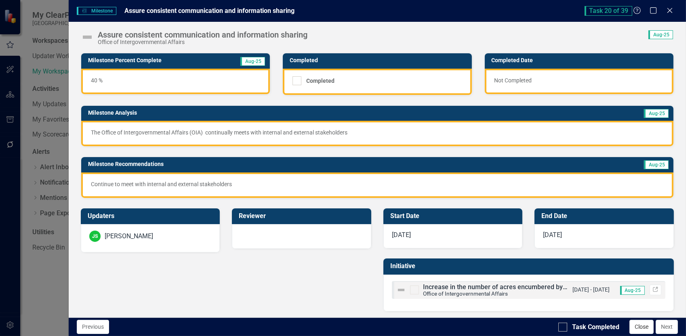
click at [641, 328] on button "Close" at bounding box center [641, 327] width 24 height 14
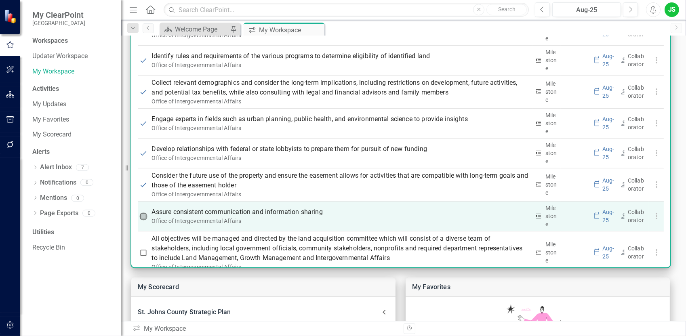
click at [144, 213] on input "checkbox" at bounding box center [143, 216] width 8 height 8
checkbox input "true"
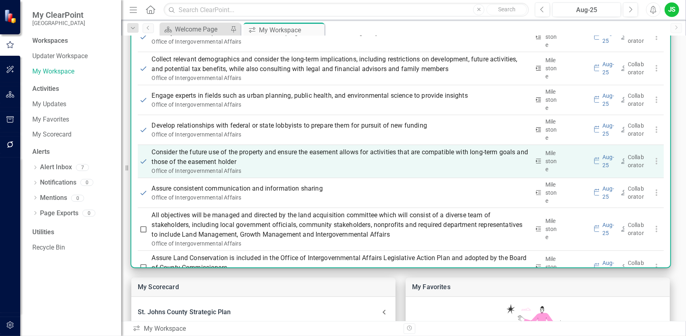
scroll to position [987, 0]
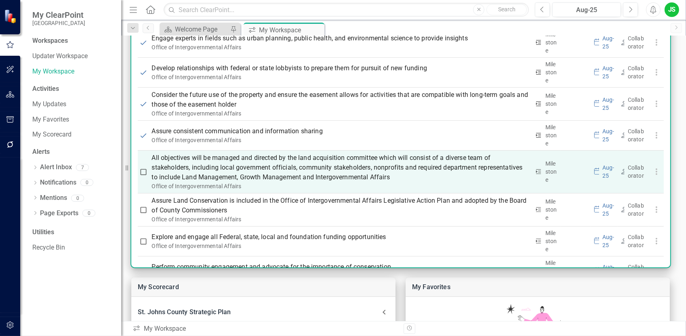
click at [265, 168] on p "All objectives will be managed and directed by the land acquisition committee w…" at bounding box center [341, 167] width 378 height 29
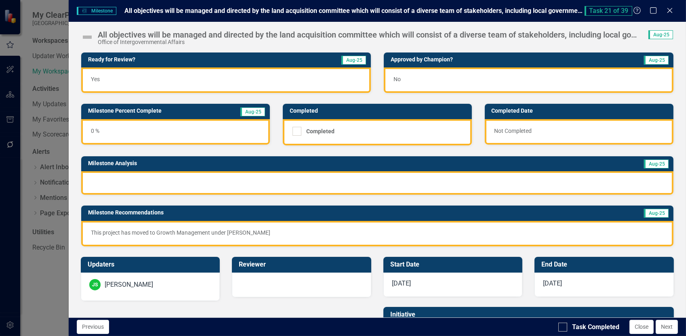
click at [137, 178] on div at bounding box center [377, 182] width 592 height 23
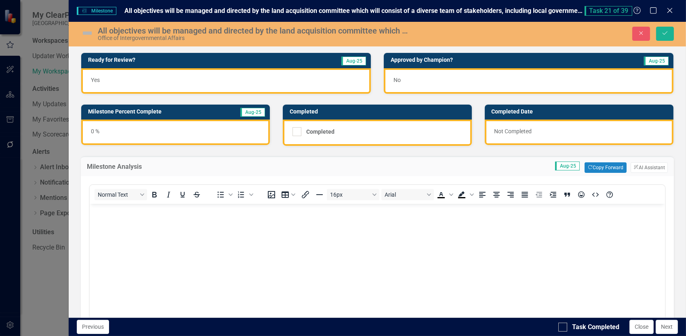
scroll to position [0, 0]
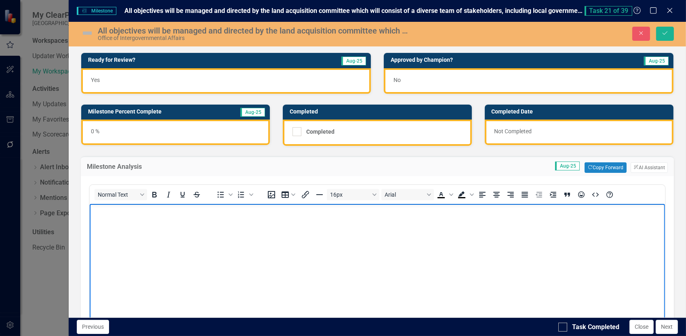
click at [135, 219] on body "Rich Text Area. Press ALT-0 for help." at bounding box center [376, 264] width 575 height 121
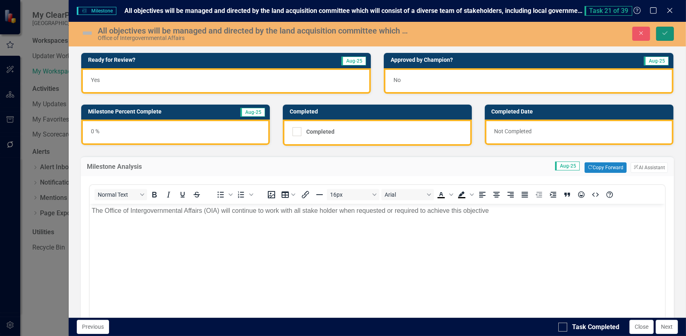
click at [669, 34] on button "Save" at bounding box center [665, 34] width 18 height 14
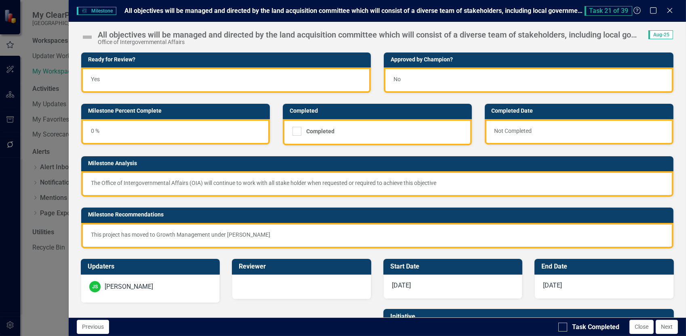
scroll to position [50, 0]
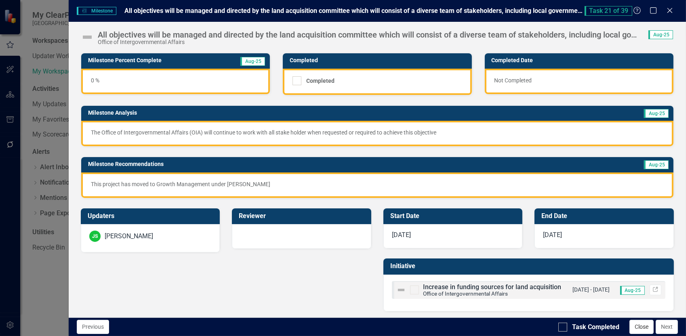
click at [636, 329] on button "Close" at bounding box center [641, 327] width 24 height 14
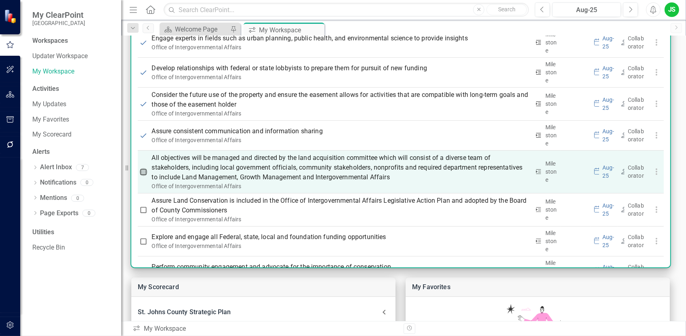
click at [142, 169] on input "checkbox" at bounding box center [143, 172] width 8 height 8
checkbox input "true"
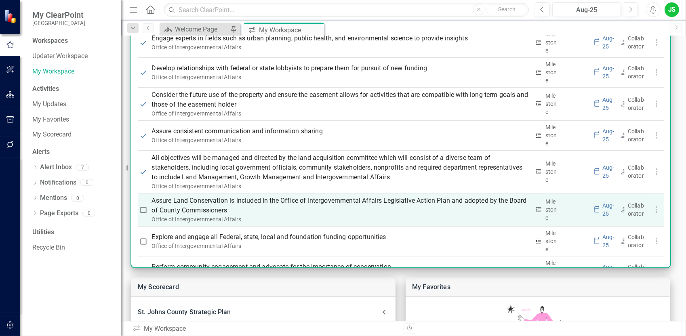
click at [212, 208] on p "Assure Land Conservation is included in the Office of Intergovernmental Affairs…" at bounding box center [341, 205] width 378 height 19
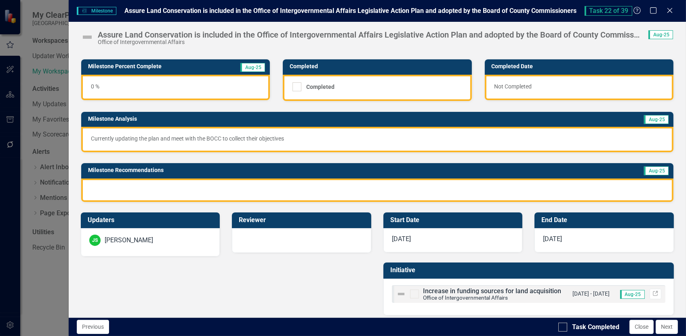
scroll to position [48, 0]
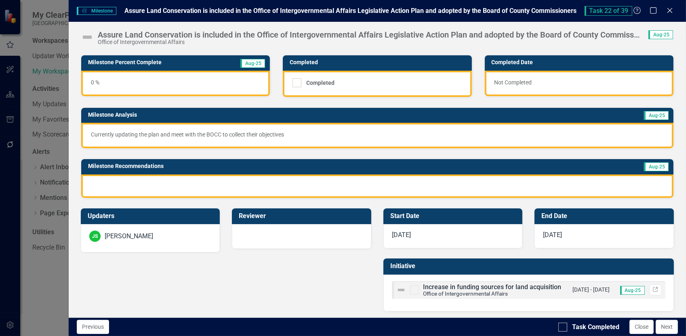
click at [253, 130] on p "Currently updating the plan and meet with the BOCC to collect their objectives" at bounding box center [377, 134] width 573 height 8
click at [253, 131] on p "Currently updating the plan and meet with the BOCC to collect their objectives" at bounding box center [377, 134] width 573 height 8
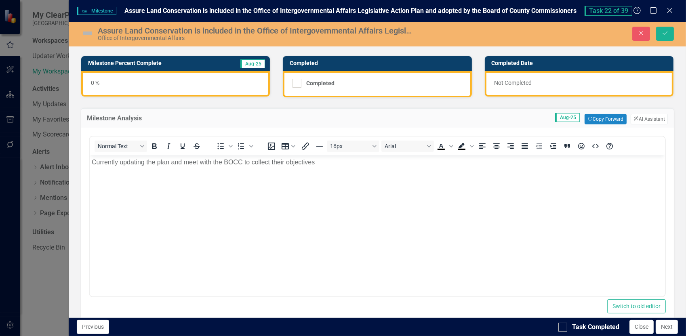
scroll to position [0, 0]
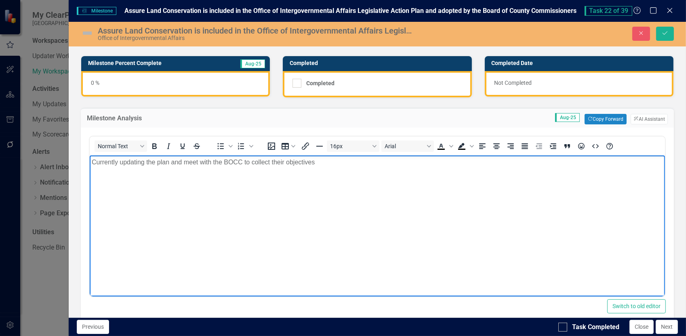
click at [197, 161] on p "Currently updating the plan and meet with the BOCC to collect their objectives" at bounding box center [376, 163] width 571 height 10
click at [343, 162] on p "Currently updating the plan and meeting with County Administration and the BOCC…" at bounding box center [376, 163] width 571 height 10
click at [344, 162] on p "Currently updating the plan and meeting with County Administration and the BOCC…" at bounding box center [376, 163] width 571 height 10
click at [387, 162] on p "Currently updating the plan and meeting with County Administration and the BOCC…" at bounding box center [376, 163] width 571 height 10
click at [413, 160] on p "Currently updating the plan and meeting with County Administration and the BOCC…" at bounding box center [376, 163] width 571 height 10
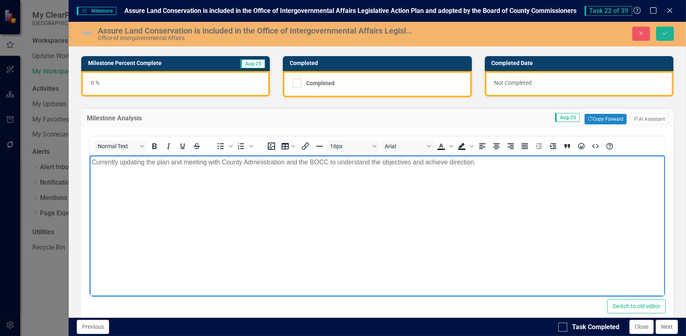
drag, startPoint x: 479, startPoint y: 162, endPoint x: 174, endPoint y: 323, distance: 344.2
click at [89, 165] on html "Currently updating the plan and meeting with County Administration and the BOCC…" at bounding box center [376, 215] width 575 height 121
copy p "Currently updating the plan and meeting with County Administration and the BOCC…"
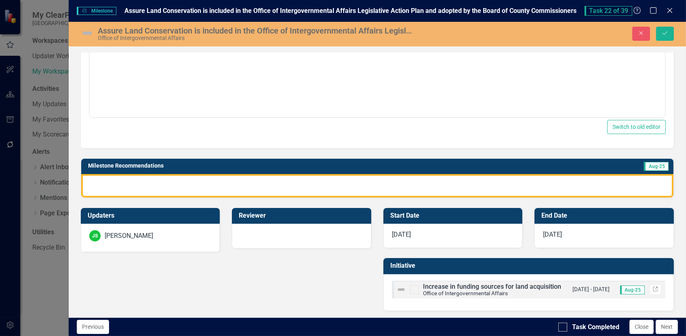
click at [114, 179] on div at bounding box center [377, 185] width 592 height 23
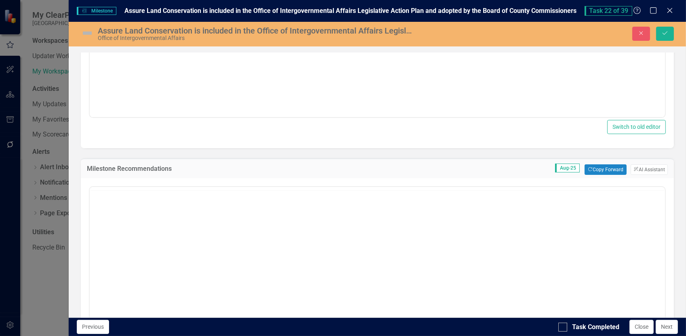
scroll to position [0, 0]
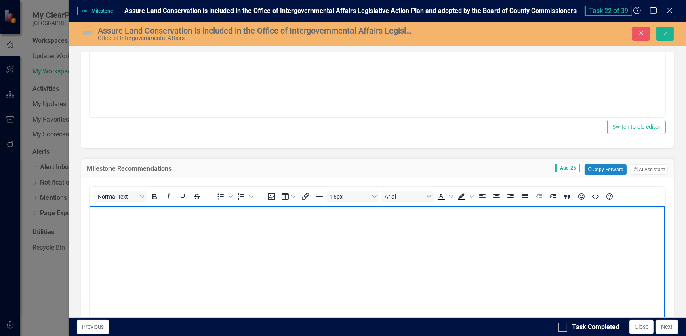
click at [104, 216] on p "Rich Text Area. Press ALT-0 for help." at bounding box center [376, 213] width 571 height 10
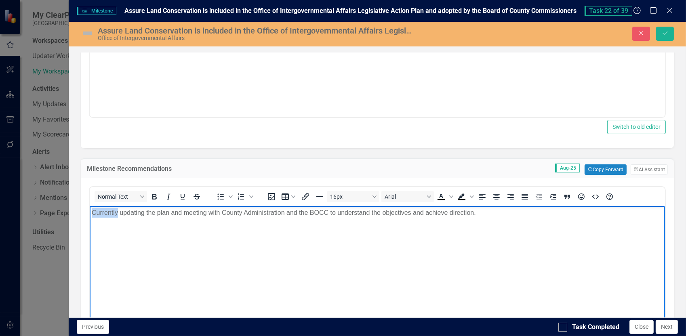
drag, startPoint x: 116, startPoint y: 214, endPoint x: 70, endPoint y: 210, distance: 46.2
click at [89, 210] on html "Currently updating the plan and meeting with County Administration and the BOCC…" at bounding box center [376, 266] width 575 height 121
click at [207, 214] on p "Continue to update the plan and meeting with County Administration and the BOCC…" at bounding box center [376, 213] width 571 height 10
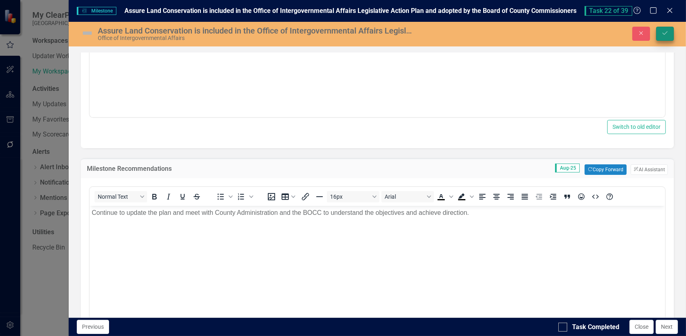
click at [662, 35] on icon "Save" at bounding box center [664, 33] width 7 height 6
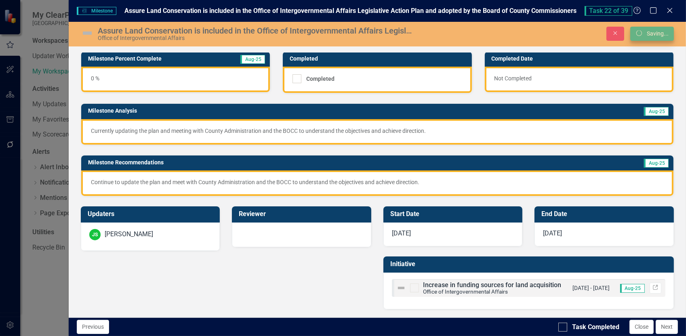
scroll to position [51, 0]
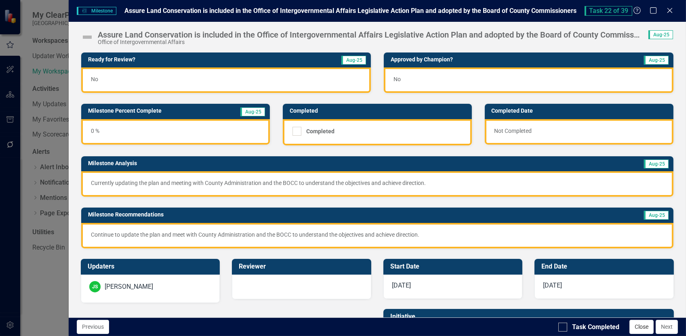
click at [646, 330] on button "Close" at bounding box center [641, 327] width 24 height 14
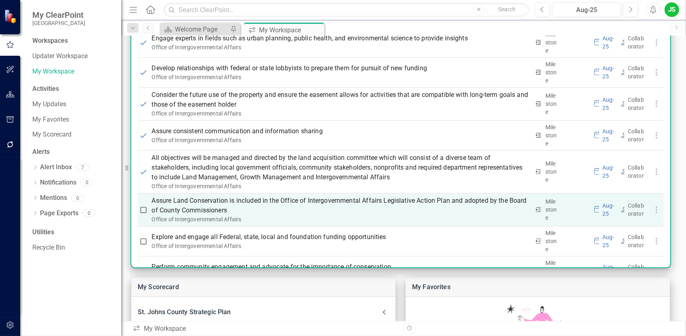
click at [145, 208] on input "checkbox" at bounding box center [143, 210] width 8 height 8
checkbox input "true"
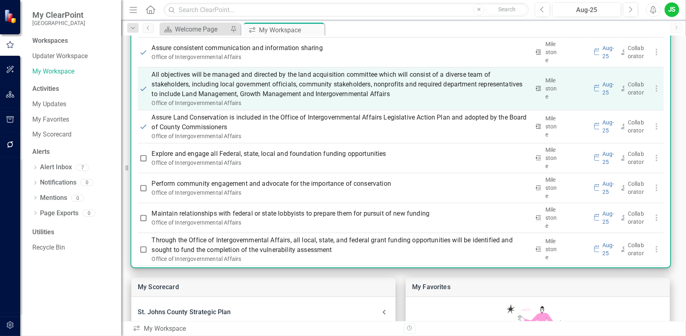
scroll to position [1108, 0]
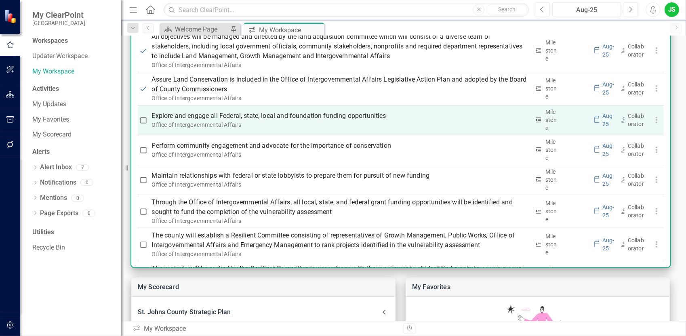
click at [181, 113] on p "Explore and engage all Federal, state, local and foundation funding opportuniti…" at bounding box center [341, 116] width 378 height 10
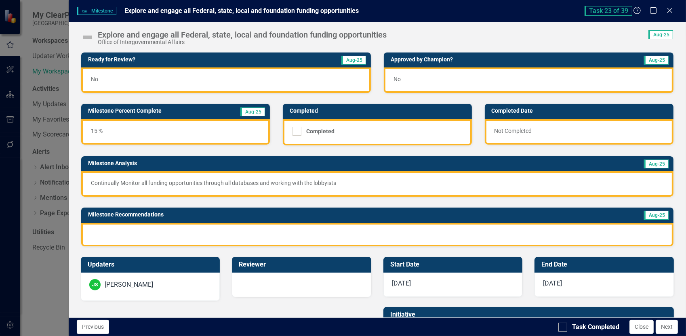
click at [104, 186] on div "Continually Monitor all funding opportunities through all databases and working…" at bounding box center [377, 183] width 592 height 25
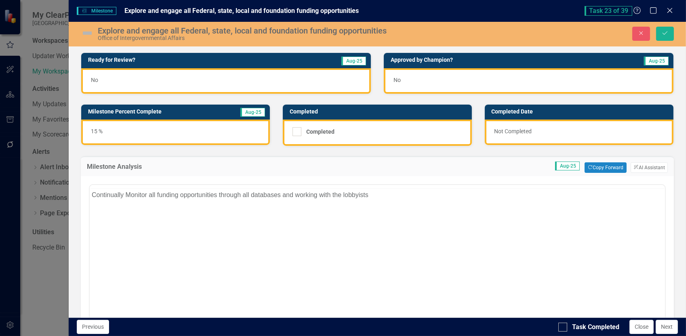
scroll to position [0, 0]
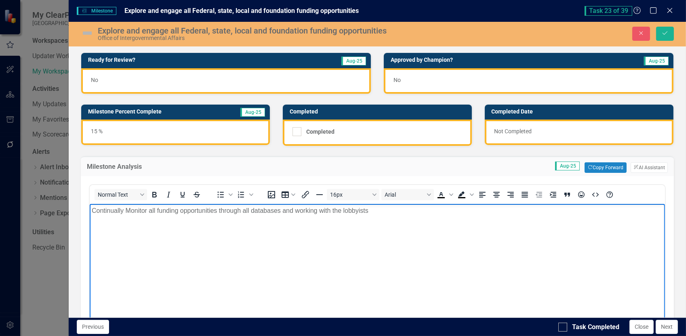
click at [92, 210] on p "Continually Monitor all funding opportunities through all databases and working…" at bounding box center [376, 211] width 571 height 10
click at [224, 210] on p "The Office of Intergovernmental Affairs (OIA) Continually Monitor all funding o…" at bounding box center [376, 211] width 571 height 10
click at [260, 211] on p "The Office of Intergovernmental Affairs (OIA) continually Monitor all funding o…" at bounding box center [376, 211] width 571 height 10
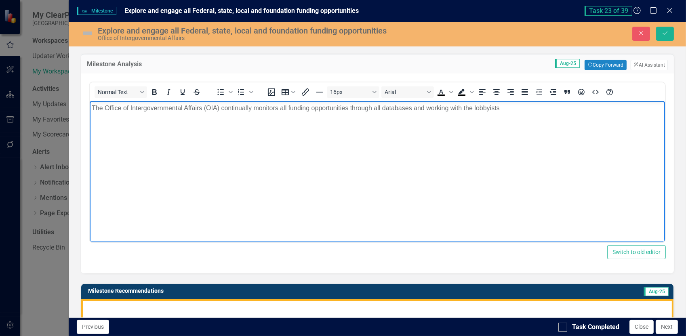
scroll to position [121, 0]
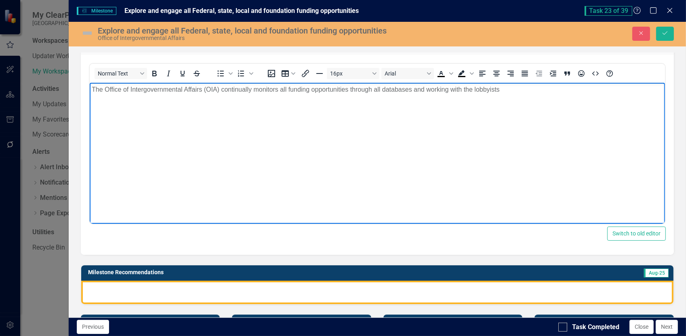
drag, startPoint x: 509, startPoint y: 91, endPoint x: 176, endPoint y: 170, distance: 342.0
click at [89, 90] on html "The Office of Intergovernmental Affairs (OIA) continually monitors all funding …" at bounding box center [376, 143] width 575 height 121
copy p "The Office of Intergovernmental Affairs (OIA) continually monitors all funding …"
click at [108, 285] on div at bounding box center [377, 292] width 592 height 23
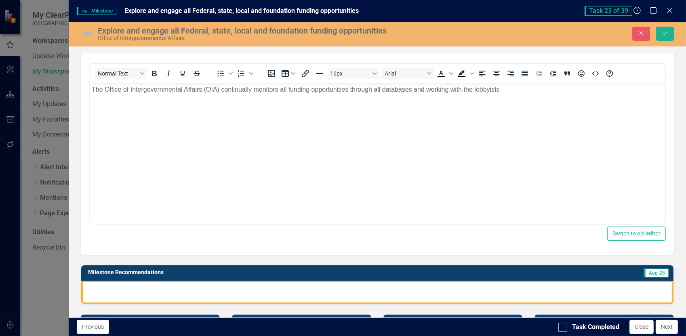
click at [108, 285] on div at bounding box center [377, 292] width 592 height 23
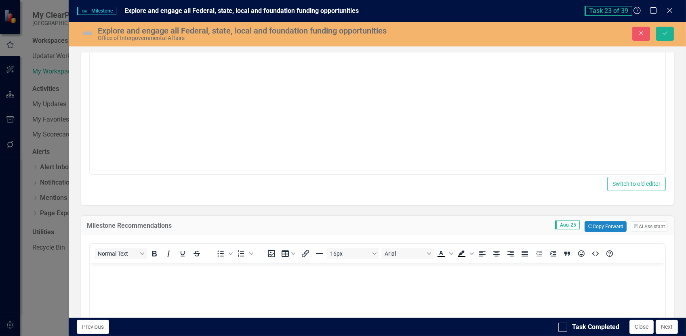
scroll to position [242, 0]
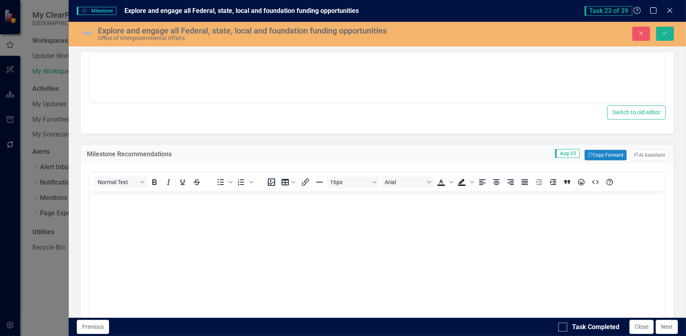
click at [97, 205] on body "Rich Text Area. Press ALT-0 for help." at bounding box center [376, 251] width 575 height 121
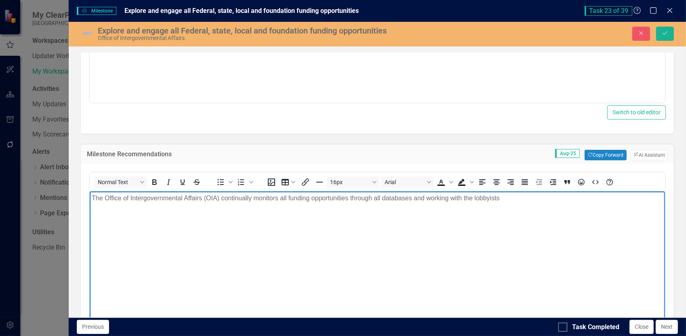
click at [223, 198] on p "The Office of Intergovernmental Affairs (OIA) continually monitors all funding …" at bounding box center [376, 198] width 571 height 10
click at [220, 198] on p "The Office of Intergovernmental Affairs (OIA) continually monitors all funding …" at bounding box center [376, 198] width 571 height 10
click at [466, 197] on p "The Office of Intergovernmental Affairs (OIA) should continually monitor all fu…" at bounding box center [376, 198] width 571 height 10
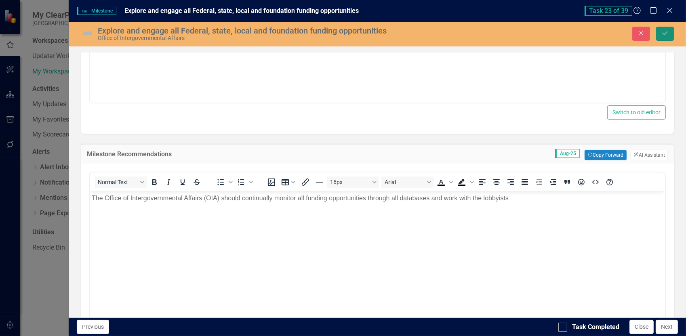
click at [668, 30] on button "Save" at bounding box center [665, 34] width 18 height 14
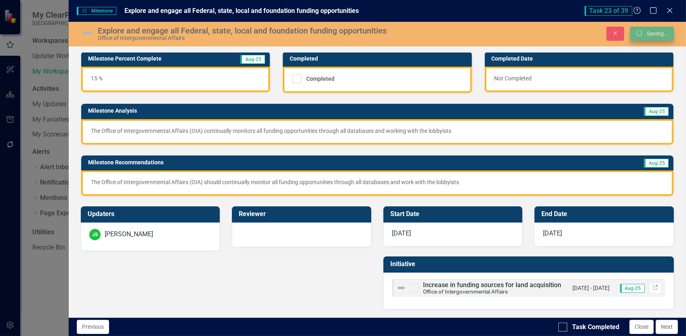
scroll to position [51, 0]
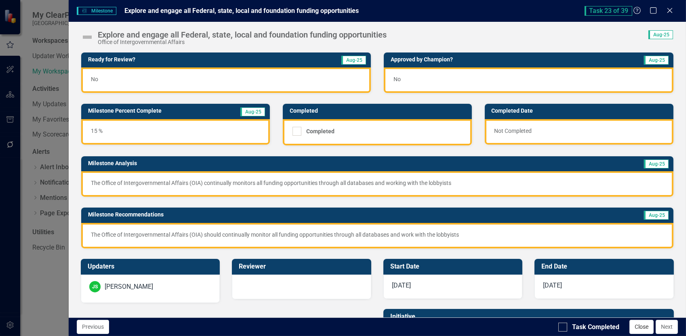
click at [643, 326] on button "Close" at bounding box center [641, 327] width 24 height 14
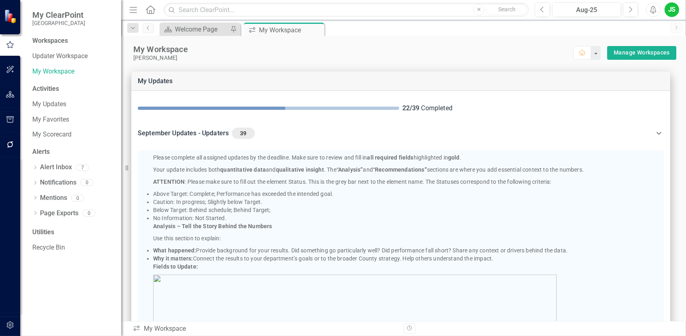
scroll to position [1108, 0]
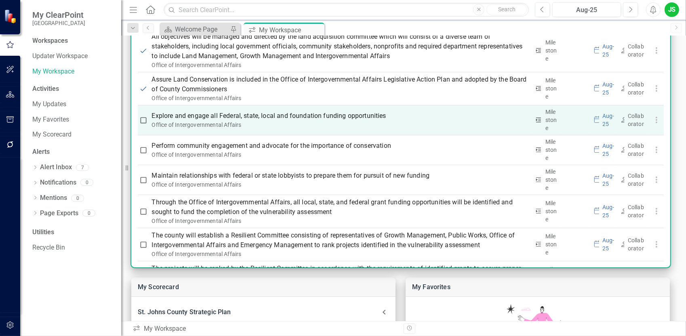
click at [144, 120] on input "checkbox" at bounding box center [143, 120] width 8 height 8
checkbox input "true"
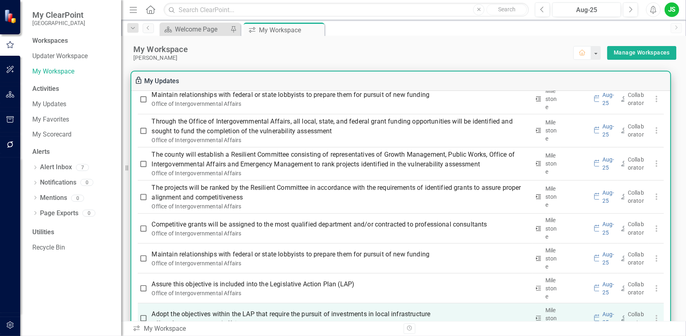
scroll to position [1229, 0]
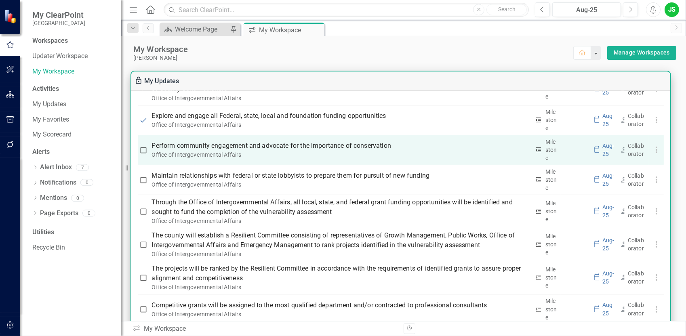
click at [235, 143] on p "Perform community engagement and advocate for the importance of conservation" at bounding box center [341, 146] width 378 height 10
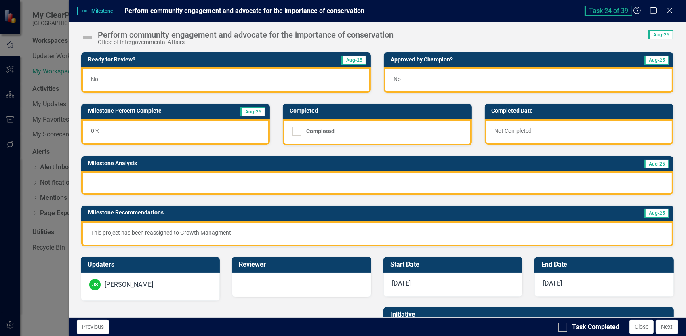
click at [92, 177] on div at bounding box center [377, 182] width 592 height 23
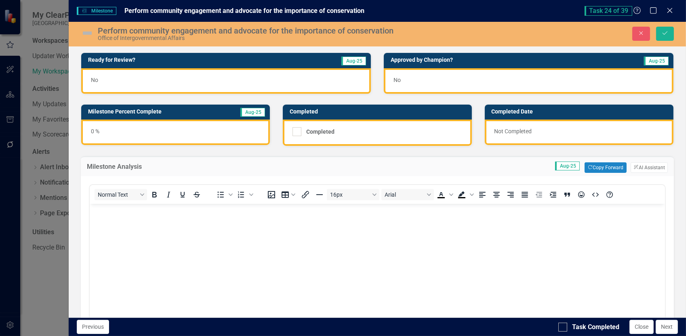
scroll to position [0, 0]
click at [664, 34] on icon "submit" at bounding box center [664, 33] width 5 height 3
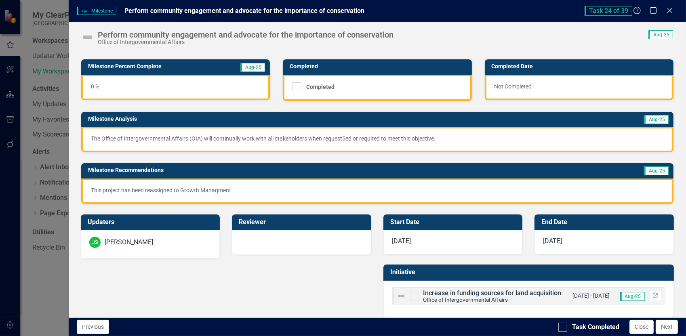
scroll to position [50, 0]
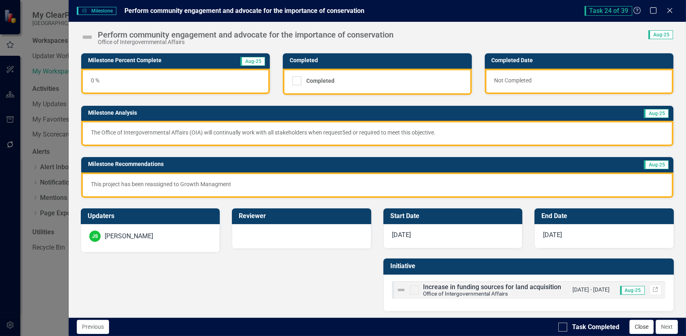
click at [641, 325] on button "Close" at bounding box center [641, 327] width 24 height 14
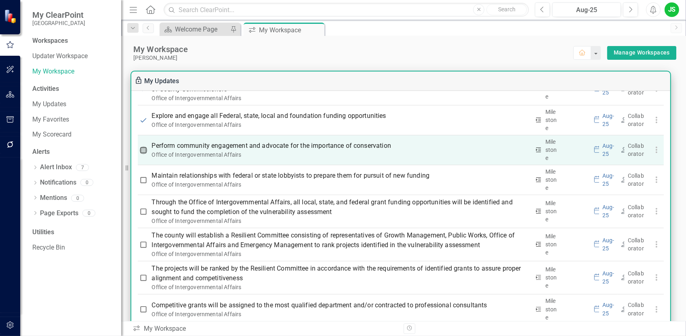
click at [144, 147] on input "checkbox" at bounding box center [143, 150] width 8 height 8
checkbox input "true"
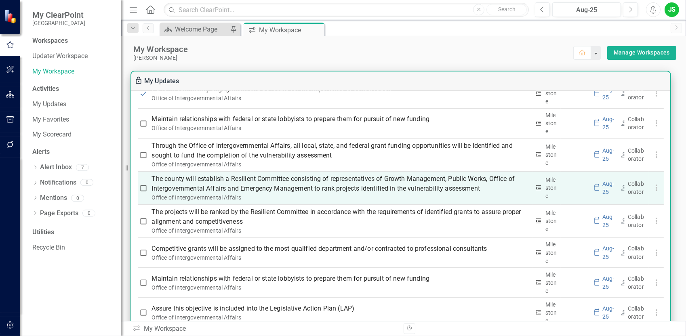
scroll to position [1229, 0]
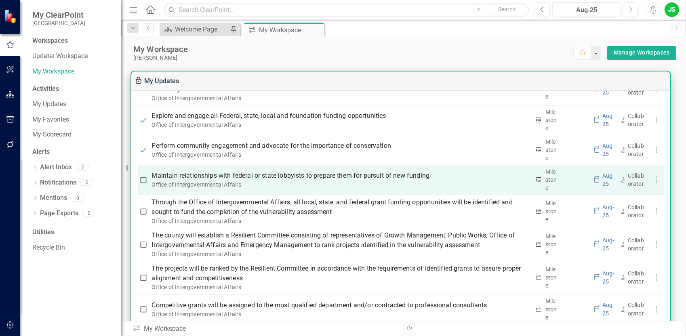
click at [256, 173] on p "Maintain relationships with federal or state lobbyists to prepare them for purs…" at bounding box center [341, 176] width 378 height 10
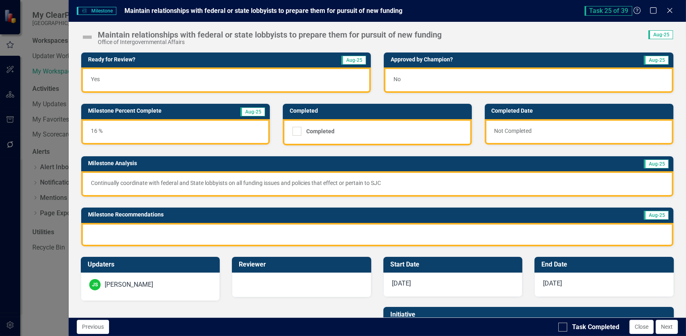
click at [87, 184] on div "Continually coordinate with federal and State lobbyists on all funding issues a…" at bounding box center [377, 183] width 592 height 25
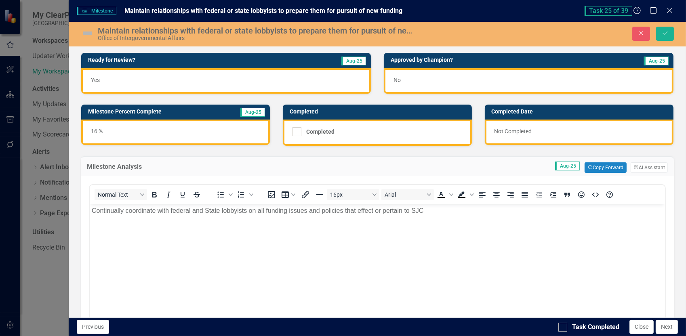
scroll to position [0, 0]
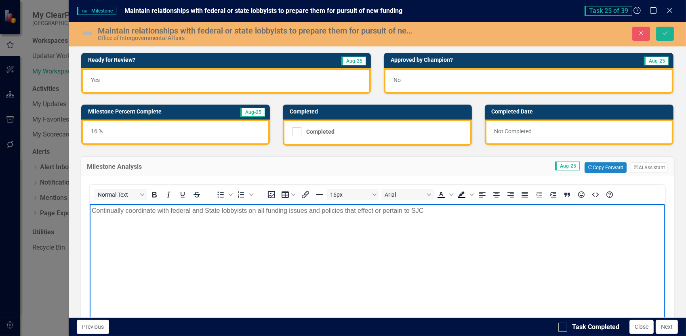
click at [91, 211] on p "Continually coordinate with federal and State lobbyists on all funding issues a…" at bounding box center [376, 211] width 571 height 10
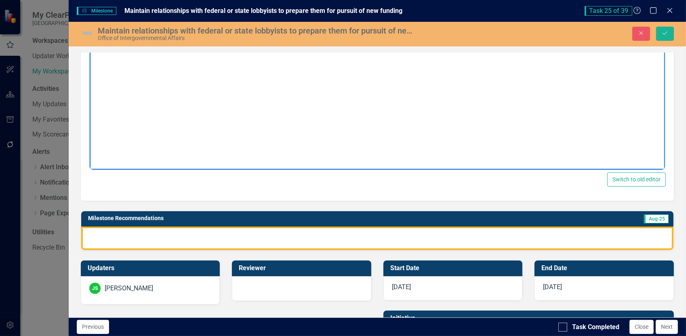
scroll to position [202, 0]
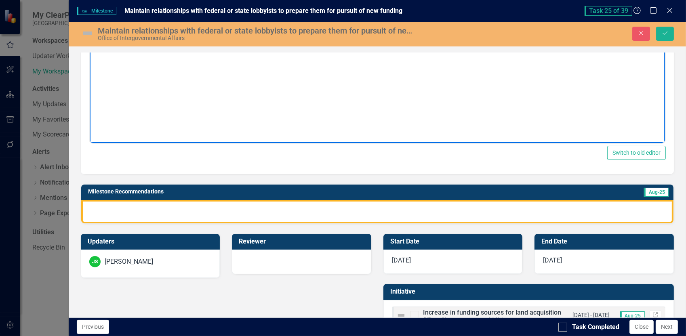
click at [89, 202] on div at bounding box center [377, 211] width 592 height 23
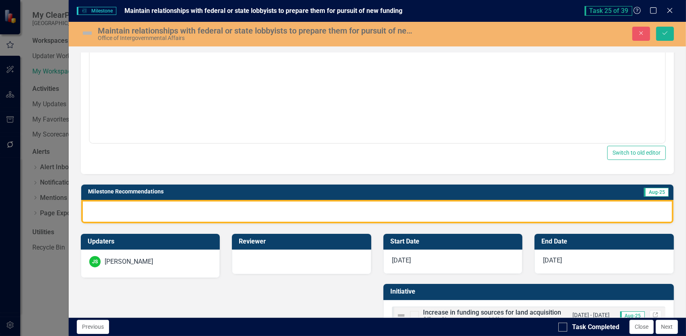
click at [89, 202] on div at bounding box center [377, 211] width 592 height 23
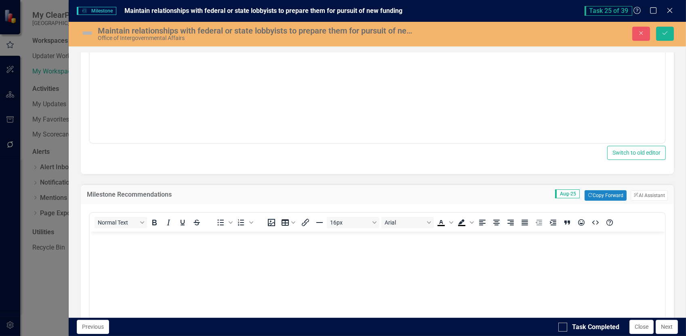
scroll to position [0, 0]
click at [104, 243] on p "Rich Text Area. Press ALT-0 for help." at bounding box center [376, 239] width 571 height 10
click at [670, 33] on button "Save" at bounding box center [665, 34] width 18 height 14
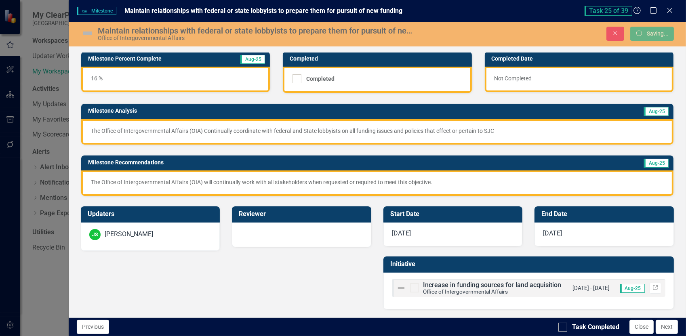
scroll to position [51, 0]
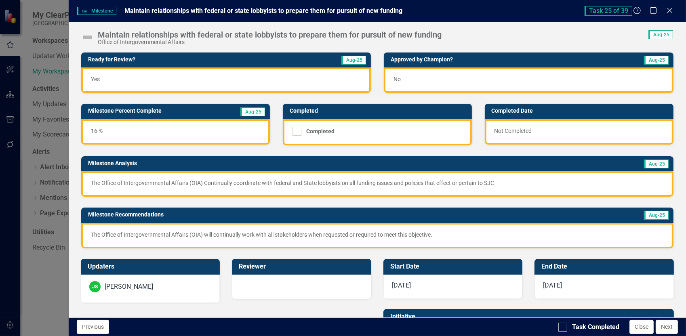
click at [645, 329] on button "Close" at bounding box center [641, 327] width 24 height 14
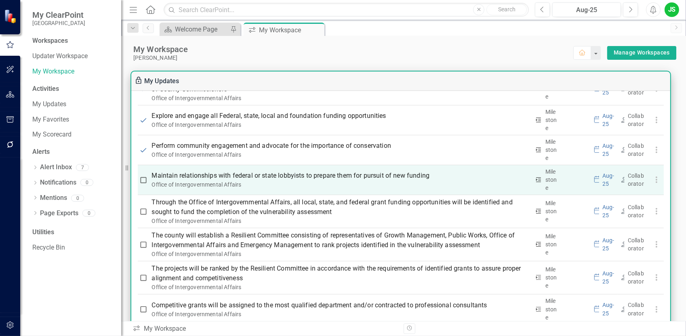
click at [144, 176] on input "checkbox" at bounding box center [143, 180] width 8 height 8
checkbox input "true"
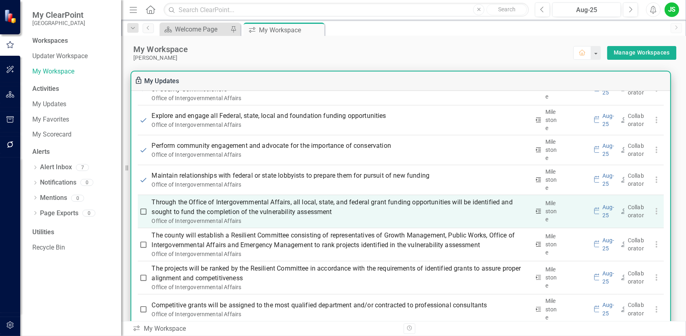
click at [224, 206] on p "Through the Office of Intergovernmental Affairs, all local, state, and federal …" at bounding box center [341, 206] width 378 height 19
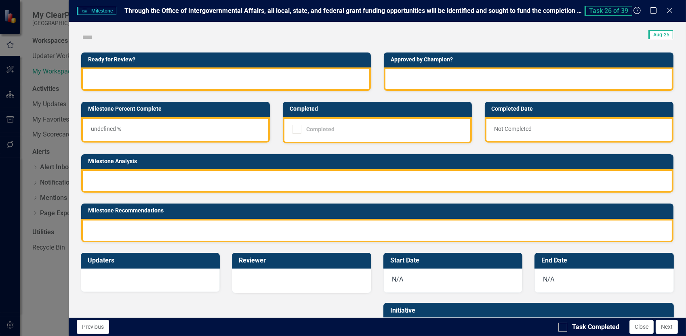
checkbox input "true"
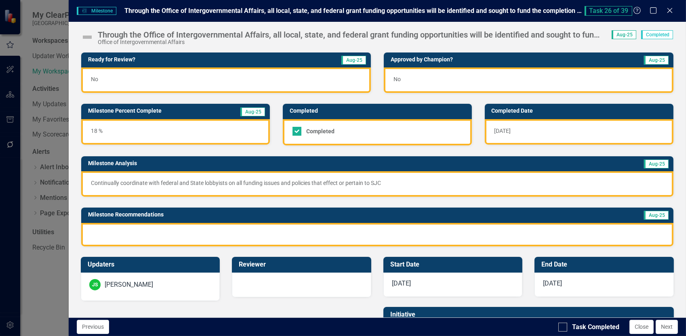
click at [113, 188] on div "Continually coordinate with federal and State lobbyists on all funding issues a…" at bounding box center [377, 183] width 592 height 25
click at [89, 182] on div "Continually coordinate with federal and State lobbyists on all funding issues a…" at bounding box center [377, 183] width 592 height 25
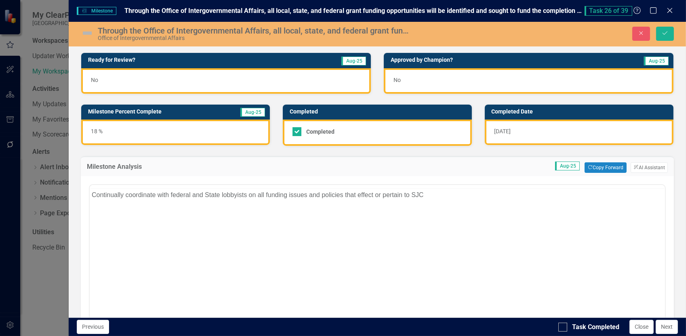
scroll to position [0, 0]
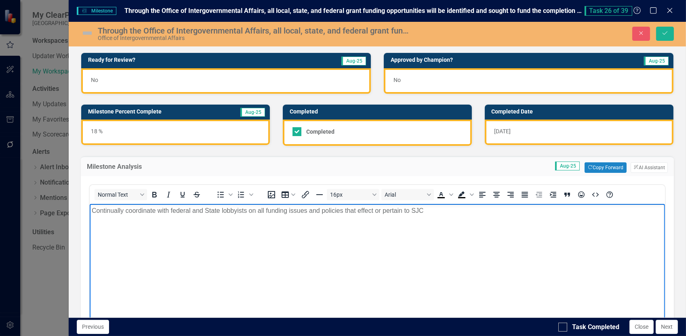
click at [91, 210] on p "Continually coordinate with federal and State lobbyists on all funding issues a…" at bounding box center [376, 211] width 571 height 10
click at [490, 212] on p "The Office of Intergovernmental Affairs (OIA) will continually work with all st…" at bounding box center [376, 211] width 571 height 10
click at [225, 212] on p "The Office of Intergovernmental Affairs (OIA) Continually coordinate with feder…" at bounding box center [376, 211] width 571 height 10
click at [282, 212] on p "The Office of Intergovernmental Affairs (OIA) c ontinually coordinate with fede…" at bounding box center [376, 211] width 571 height 10
click at [304, 210] on p "The Office of Intergovernmental Affairs (OIA) c ontinually coordinates with fed…" at bounding box center [376, 211] width 571 height 10
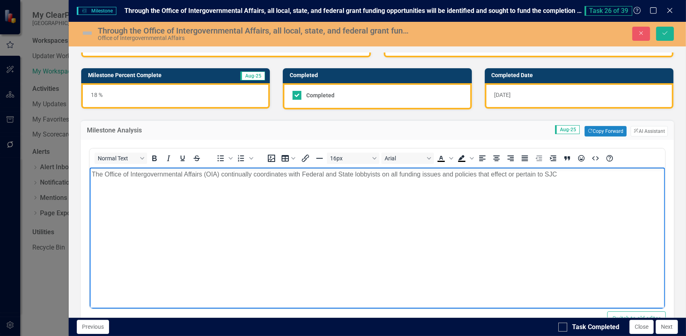
scroll to position [121, 0]
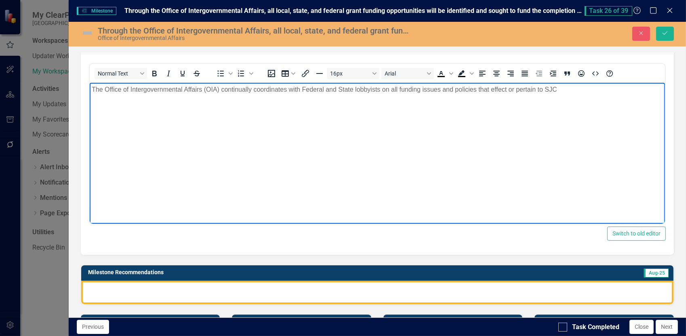
click at [105, 288] on div at bounding box center [377, 292] width 592 height 23
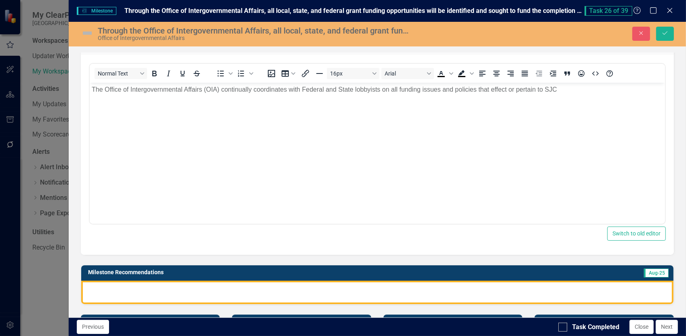
click at [105, 288] on div at bounding box center [377, 292] width 592 height 23
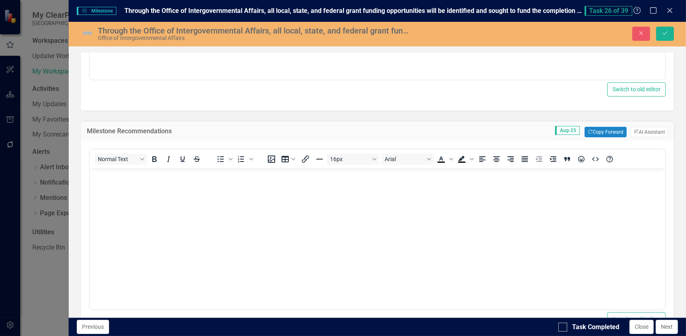
scroll to position [283, 0]
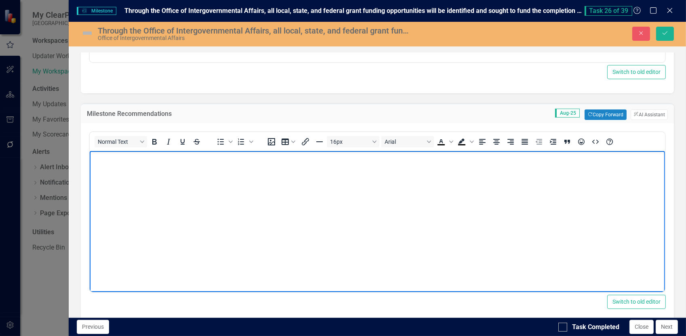
click at [99, 160] on p "Rich Text Area. Press ALT-0 for help." at bounding box center [376, 158] width 571 height 10
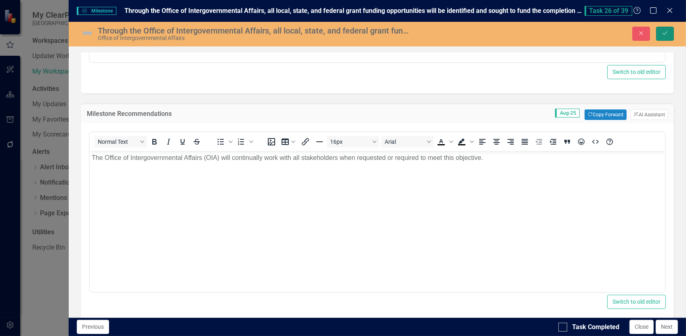
click at [662, 30] on icon "Save" at bounding box center [664, 33] width 7 height 6
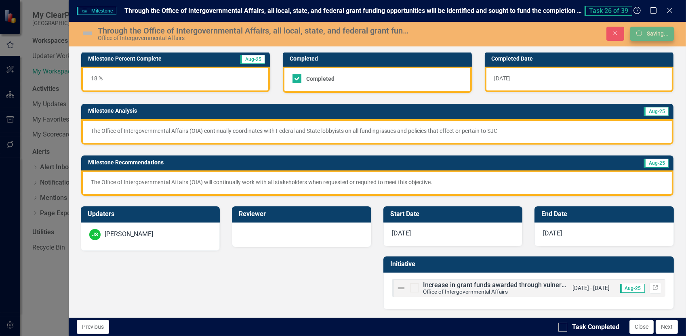
scroll to position [51, 0]
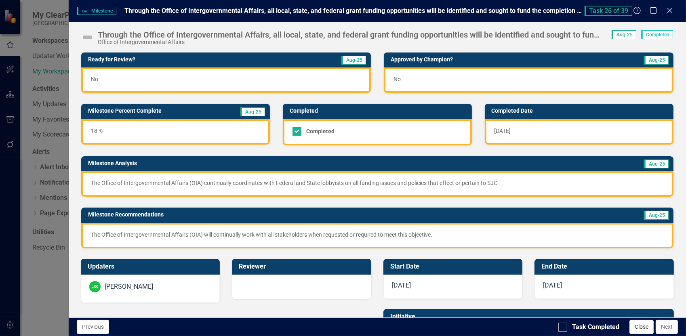
click at [642, 325] on button "Close" at bounding box center [641, 327] width 24 height 14
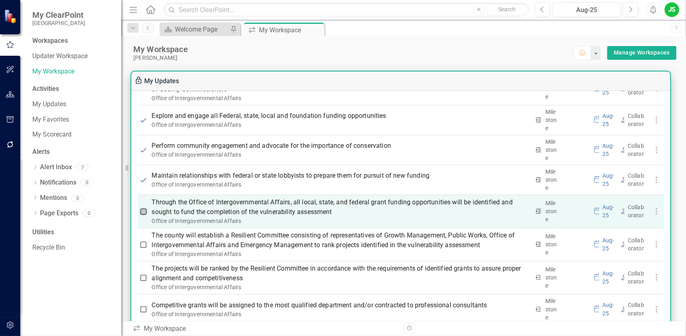
click at [145, 210] on input "checkbox" at bounding box center [143, 212] width 8 height 8
checkbox input "true"
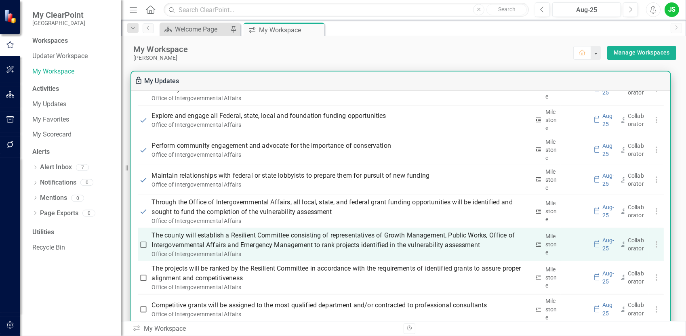
click at [180, 239] on p "The county will establish a Resilient Committee consisting of representatives o…" at bounding box center [341, 240] width 378 height 19
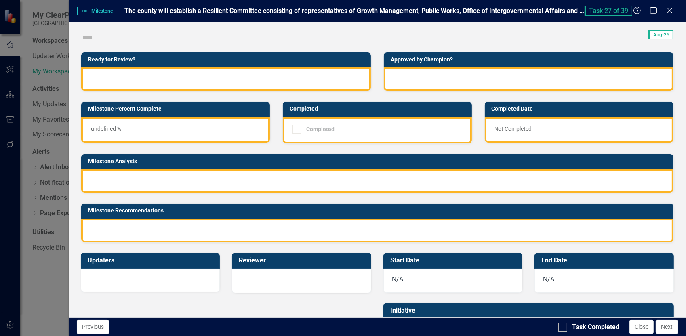
checkbox input "true"
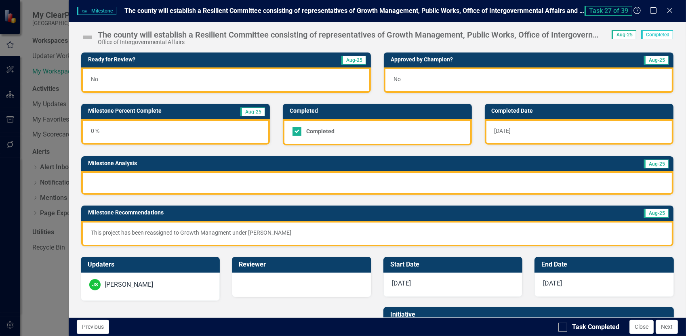
click at [107, 179] on div at bounding box center [377, 182] width 592 height 23
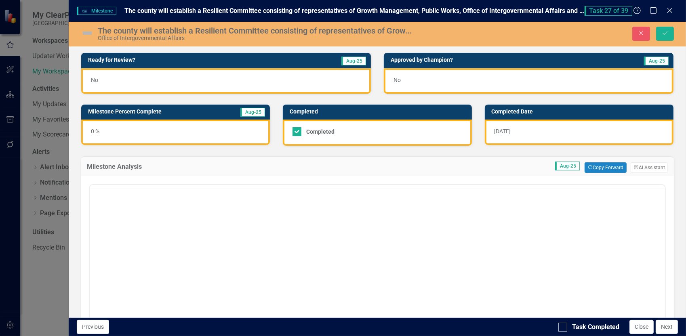
scroll to position [0, 0]
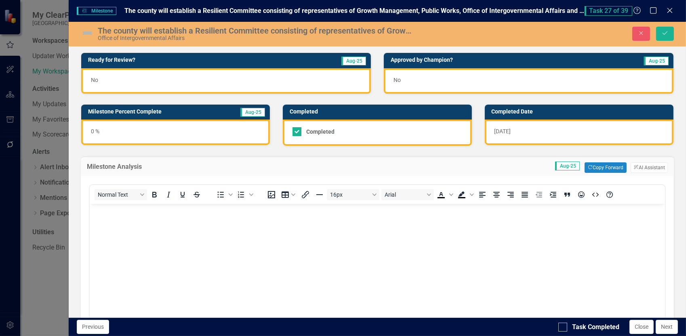
click at [103, 214] on p "Rich Text Area. Press ALT-0 for help." at bounding box center [376, 211] width 571 height 10
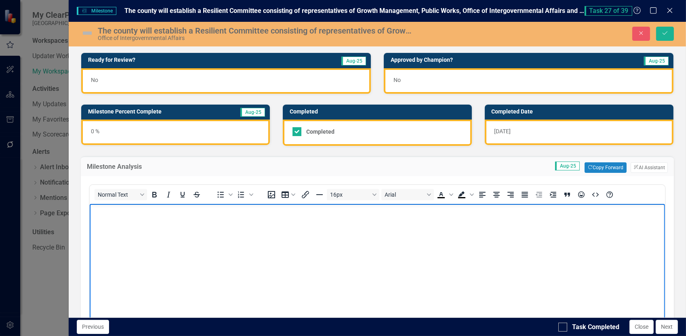
click at [103, 214] on p "Rich Text Area. Press ALT-0 for help." at bounding box center [376, 211] width 571 height 10
click at [666, 34] on icon "Save" at bounding box center [664, 33] width 7 height 6
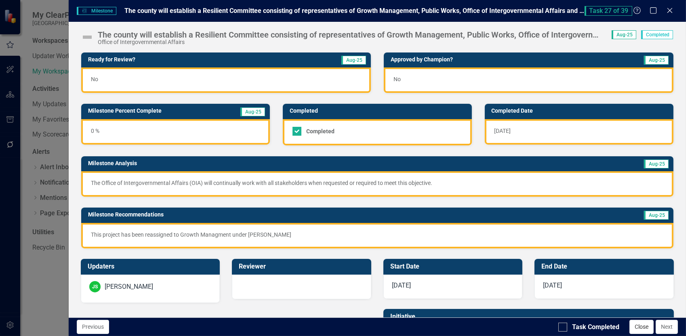
click at [649, 329] on button "Close" at bounding box center [641, 327] width 24 height 14
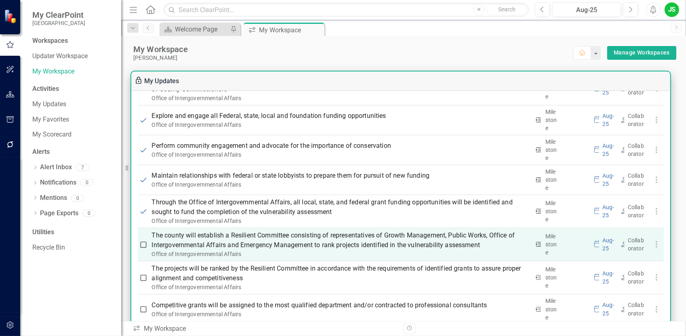
click at [143, 241] on input "checkbox" at bounding box center [143, 245] width 8 height 8
checkbox input "true"
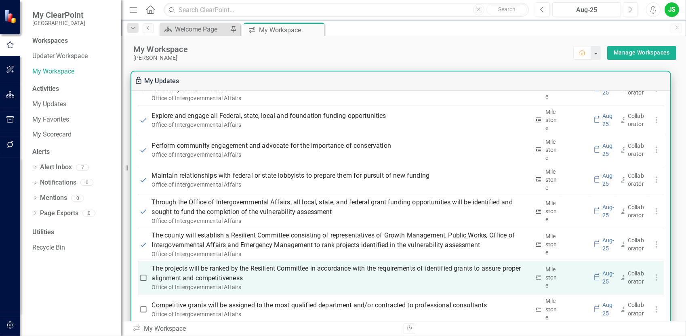
click at [194, 272] on p "The projects will be ranked by the Resilient Committee in accordance with the r…" at bounding box center [341, 273] width 378 height 19
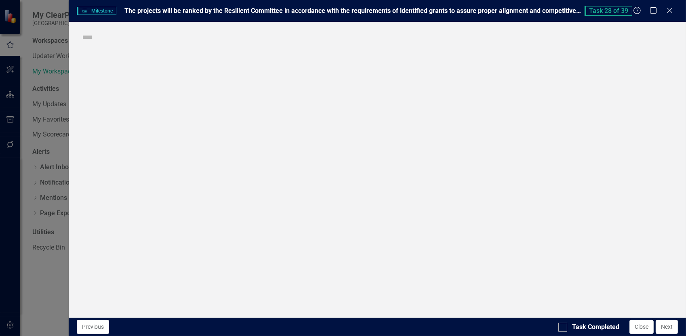
click at [194, 272] on div "Milestone Milestone The projects will be ranked by the Resilient Committee in a…" at bounding box center [343, 168] width 686 height 336
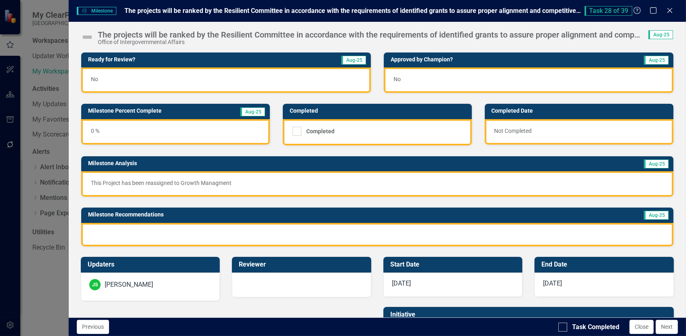
click at [118, 227] on div at bounding box center [377, 234] width 592 height 23
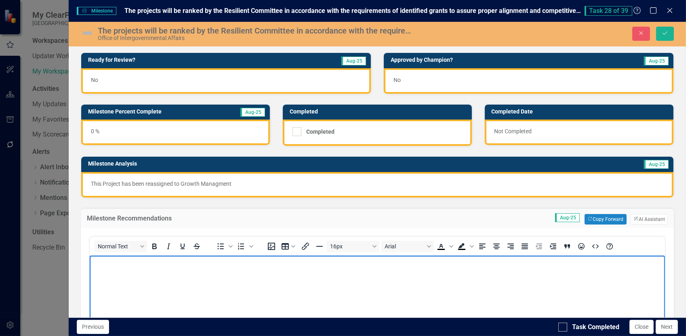
click at [104, 267] on p "Rich Text Area. Press ALT-0 for help." at bounding box center [376, 262] width 571 height 10
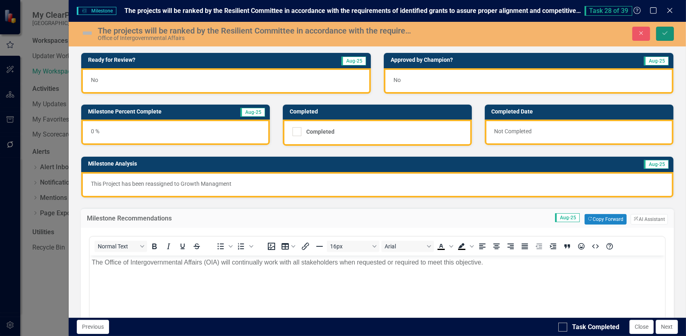
click at [661, 34] on button "Save" at bounding box center [665, 34] width 18 height 14
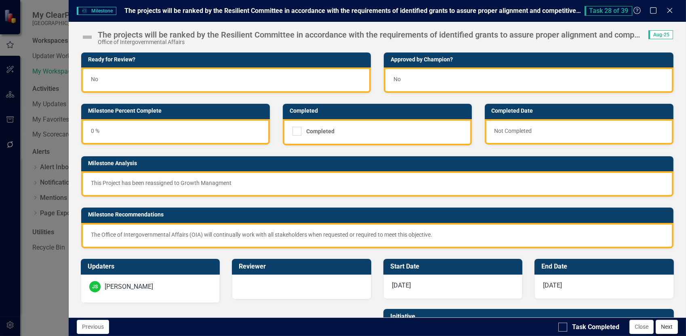
scroll to position [40, 0]
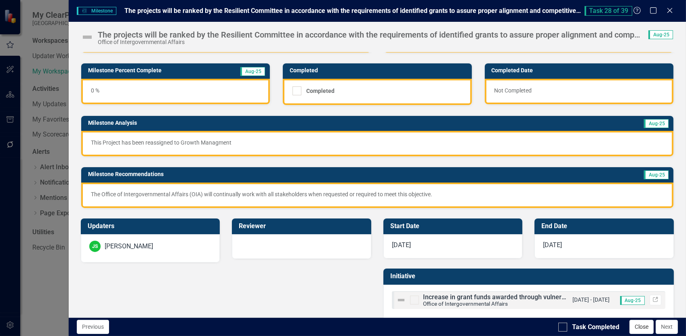
click at [643, 326] on button "Close" at bounding box center [641, 327] width 24 height 14
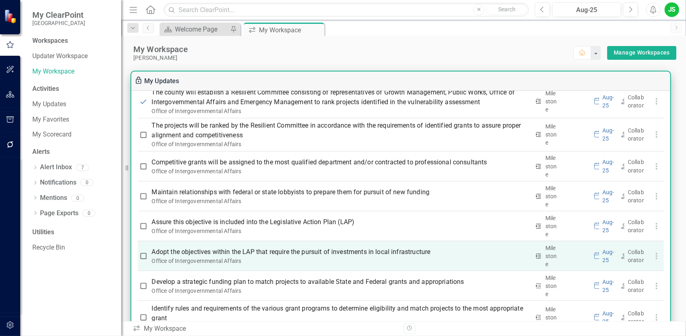
scroll to position [1350, 0]
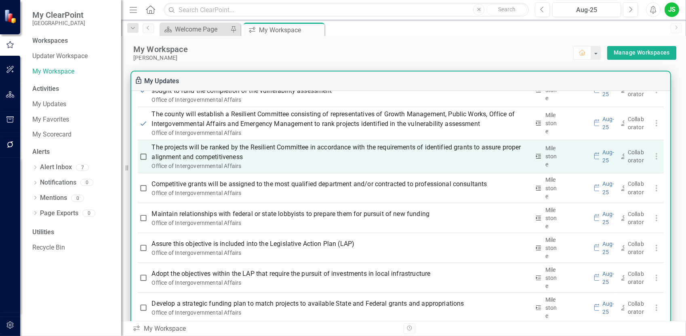
click at [140, 154] on input "checkbox" at bounding box center [143, 157] width 8 height 8
checkbox input "true"
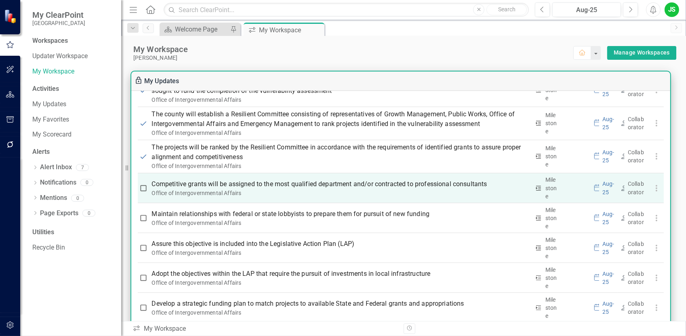
click at [215, 189] on div "Office of Intergovernmental Affairs" at bounding box center [341, 193] width 378 height 8
drag, startPoint x: 215, startPoint y: 188, endPoint x: 268, endPoint y: 188, distance: 52.5
click at [268, 189] on div "Office of Intergovernmental Affairs" at bounding box center [341, 193] width 378 height 8
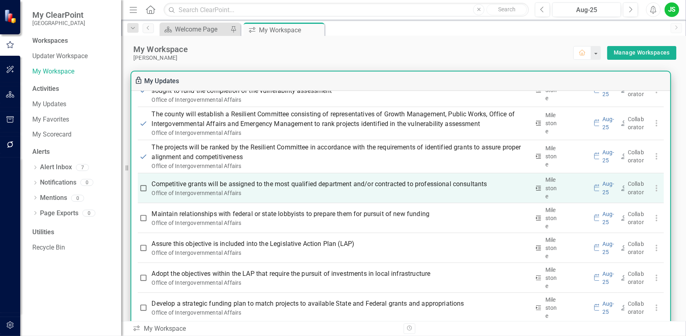
click at [262, 181] on p "Competitive grants will be assigned to the most qualified department and/or con…" at bounding box center [341, 184] width 378 height 10
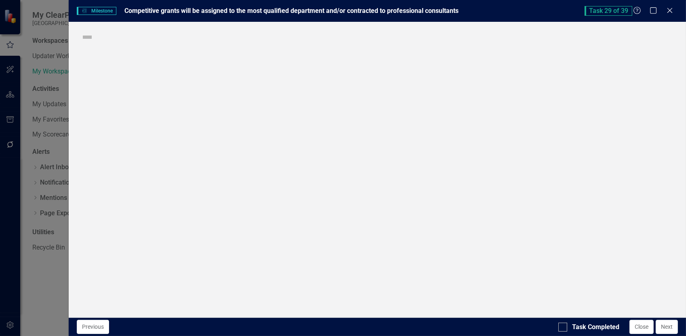
click at [262, 181] on div "Milestone Milestone Competitive grants will be assigned to the most qualified d…" at bounding box center [343, 168] width 686 height 336
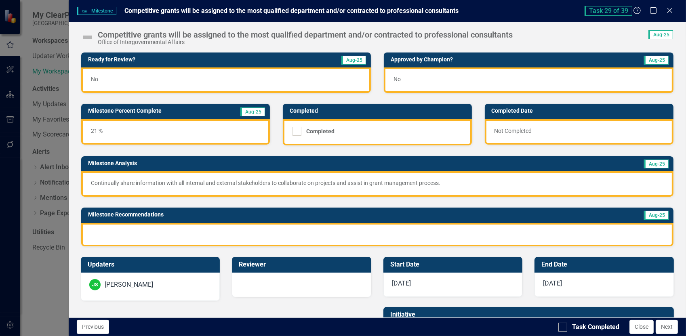
click at [91, 179] on p "Continually share information with all internal and external stakeholders to co…" at bounding box center [377, 183] width 573 height 8
click at [92, 179] on p "Continually share information with all internal and external stakeholders to co…" at bounding box center [377, 183] width 573 height 8
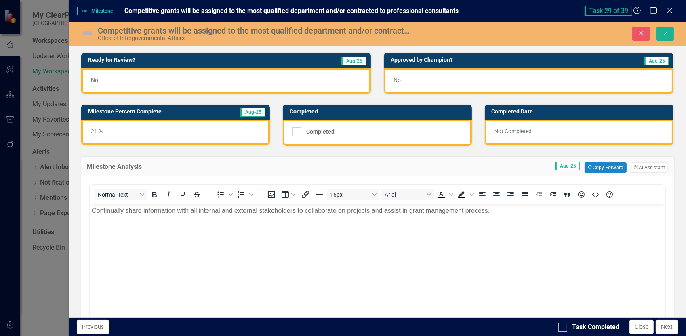
scroll to position [0, 0]
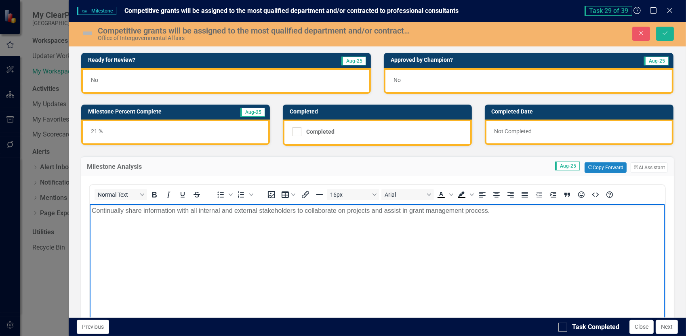
click at [92, 210] on p "Continually share information with all internal and external stakeholders to co…" at bounding box center [376, 211] width 571 height 10
click at [271, 210] on p "The Office of Intergovernmental Affairs (OIA) Continually share information wit…" at bounding box center [376, 211] width 571 height 10
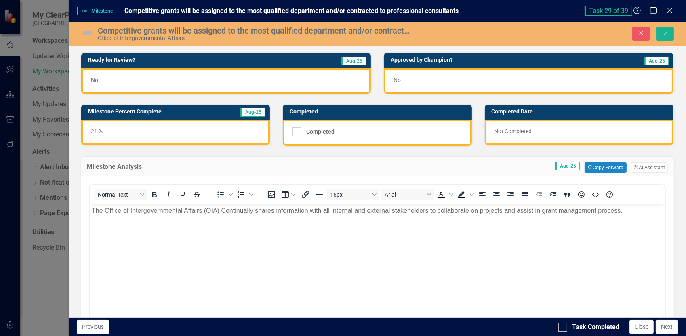
click at [116, 130] on div "21 %" at bounding box center [175, 132] width 189 height 25
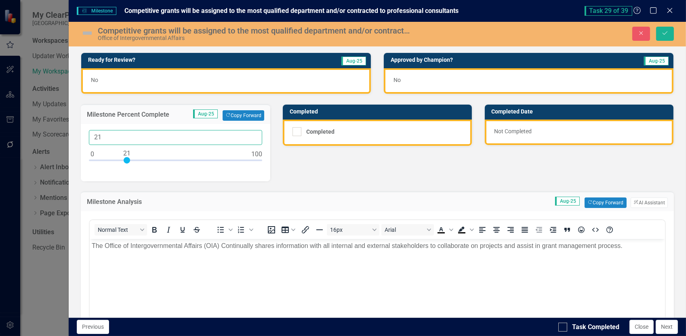
drag, startPoint x: 132, startPoint y: 135, endPoint x: 103, endPoint y: 158, distance: 37.3
click at [51, 134] on div "Milestone Milestone Competitive grants will be assigned to the most qualified d…" at bounding box center [343, 168] width 686 height 336
type input "35"
click at [656, 27] on button "Save" at bounding box center [665, 34] width 18 height 14
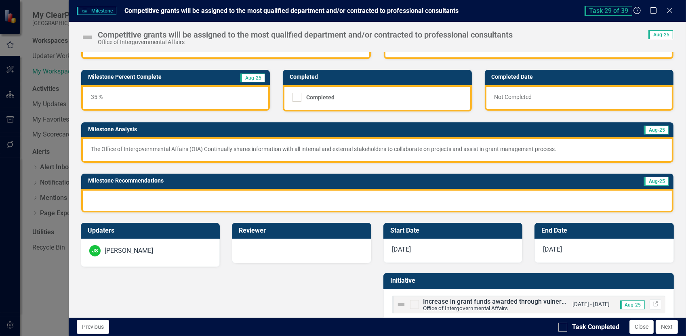
scroll to position [48, 0]
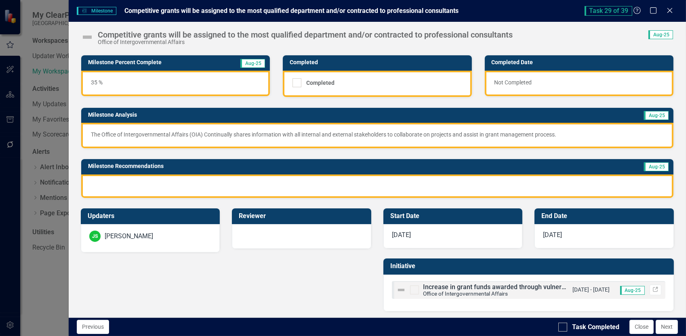
click at [95, 178] on div at bounding box center [377, 185] width 592 height 23
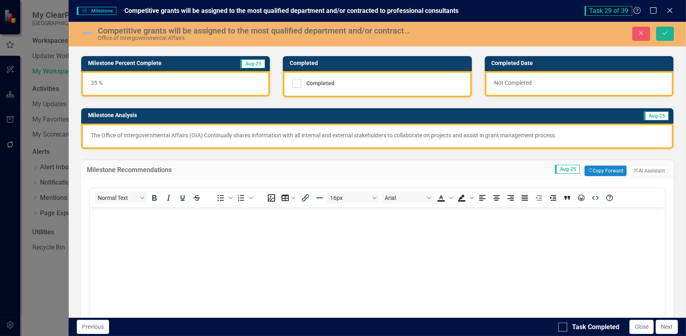
scroll to position [0, 0]
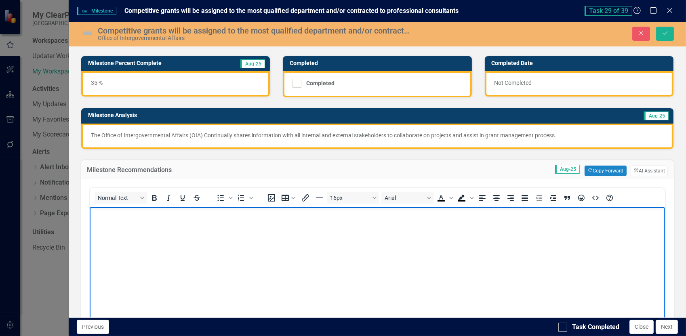
click at [101, 222] on body "Rich Text Area. Press ALT-0 for help." at bounding box center [376, 267] width 575 height 121
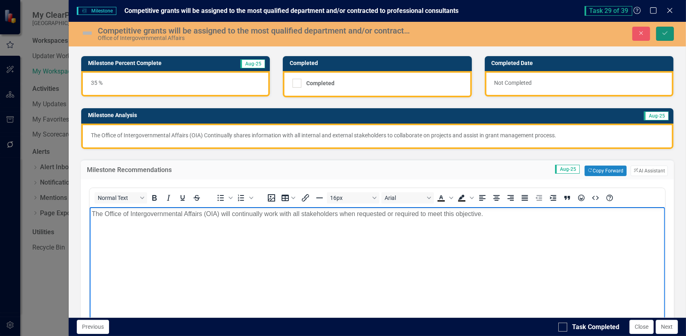
click at [669, 28] on button "Save" at bounding box center [665, 34] width 18 height 14
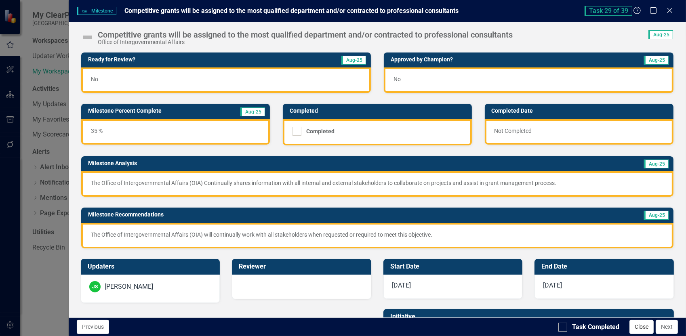
click at [635, 326] on button "Close" at bounding box center [641, 327] width 24 height 14
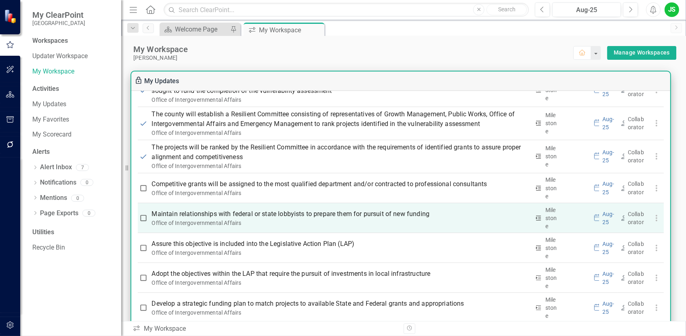
click at [146, 216] on input "checkbox" at bounding box center [143, 218] width 8 height 8
checkbox input "true"
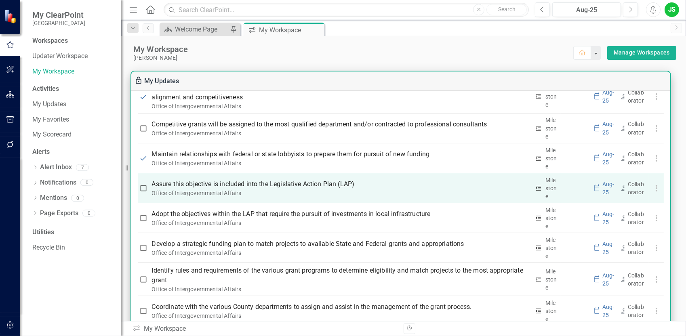
scroll to position [1431, 0]
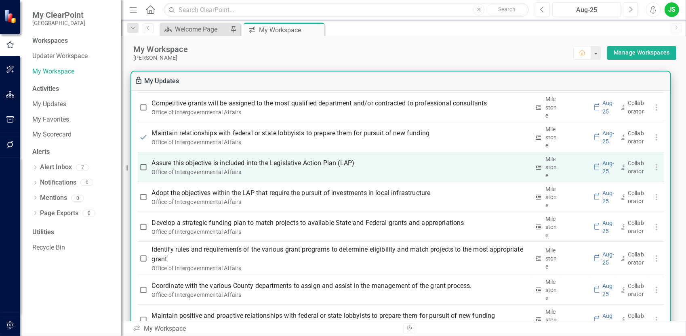
click at [206, 164] on p "Assure this objective is included into the Legislative Action Plan (LAP)" at bounding box center [341, 163] width 378 height 10
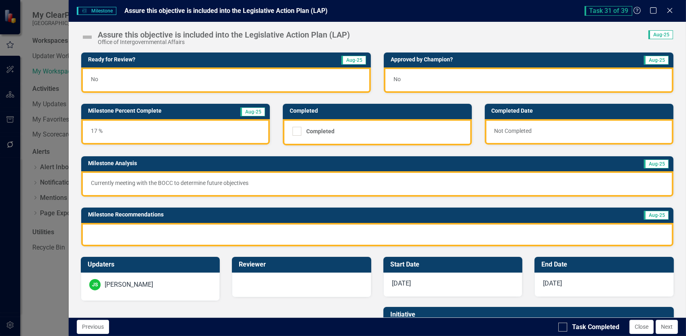
click at [89, 183] on div "Currently meeting with the BOCC to determine future objectives" at bounding box center [377, 183] width 592 height 25
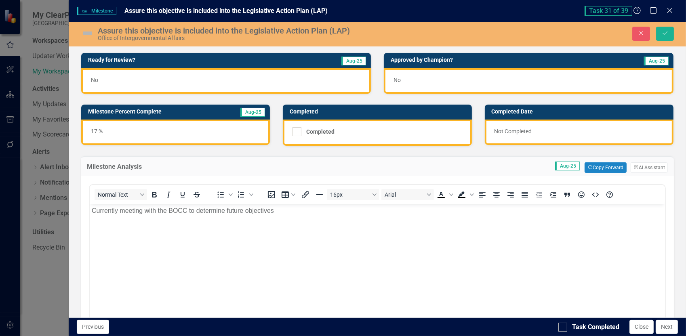
scroll to position [0, 0]
click at [91, 212] on p "Currently meeting with the BOCC to determine future objectives" at bounding box center [376, 211] width 571 height 10
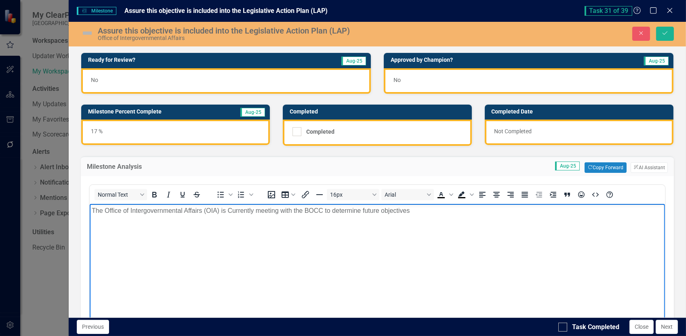
click at [231, 209] on p "The Office of Intergovernmental Affairs (OIA) is Currently meeting with the BOC…" at bounding box center [376, 211] width 571 height 10
click at [286, 211] on p "The Office of Intergovernmental Affairs (OIA) is currently meeting with the BOC…" at bounding box center [376, 211] width 571 height 10
click at [355, 212] on p "The Office of Intergovernmental Affairs (OIA) is currently meeting with County …" at bounding box center [376, 211] width 571 height 10
click at [456, 210] on p "The Office of Intergovernmental Affairs (OIA) is currently meeting with County …" at bounding box center [376, 211] width 571 height 10
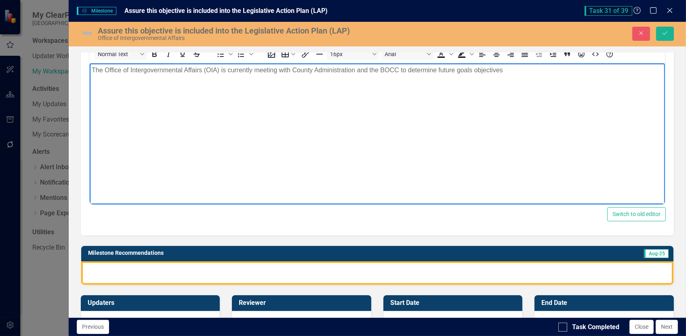
scroll to position [162, 0]
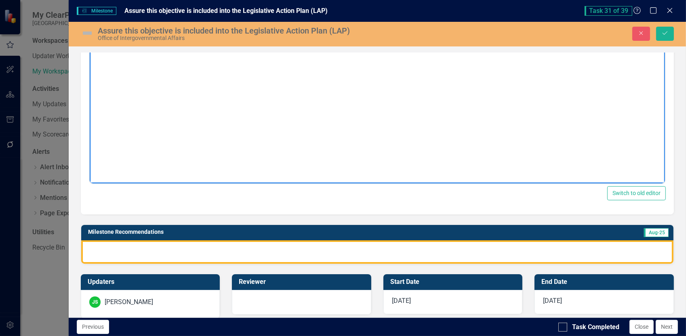
click at [105, 244] on div at bounding box center [377, 251] width 592 height 23
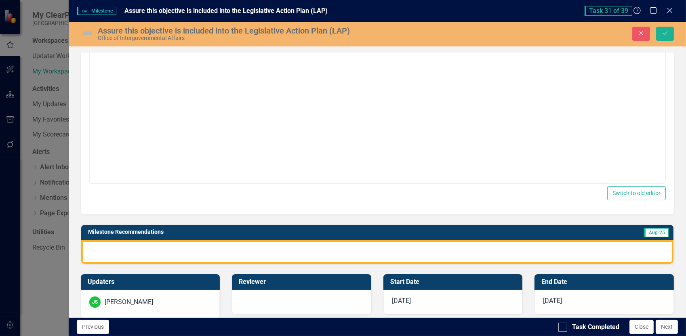
click at [105, 244] on div at bounding box center [377, 251] width 592 height 23
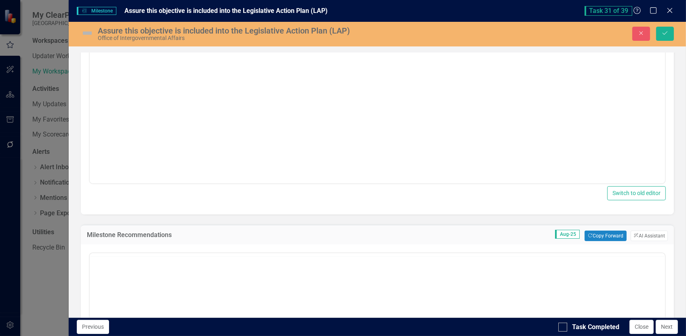
scroll to position [0, 0]
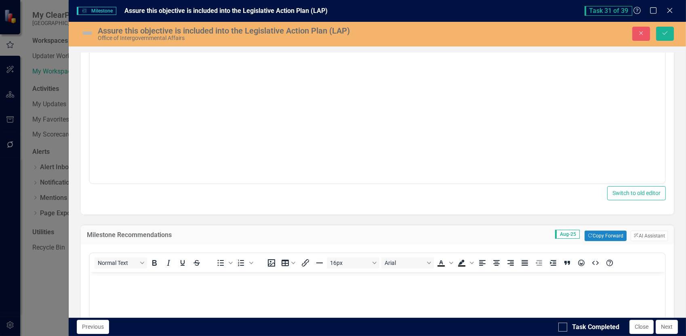
click at [110, 278] on p "Rich Text Area. Press ALT-0 for help." at bounding box center [376, 279] width 571 height 10
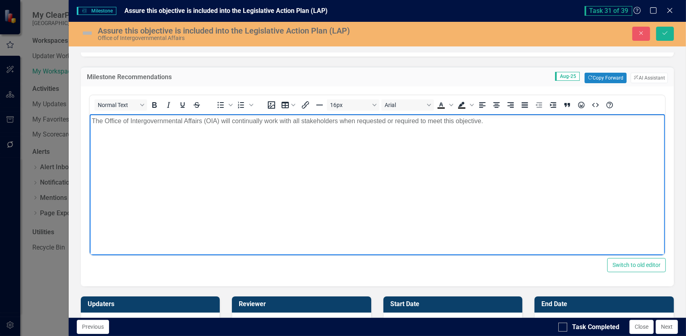
scroll to position [323, 0]
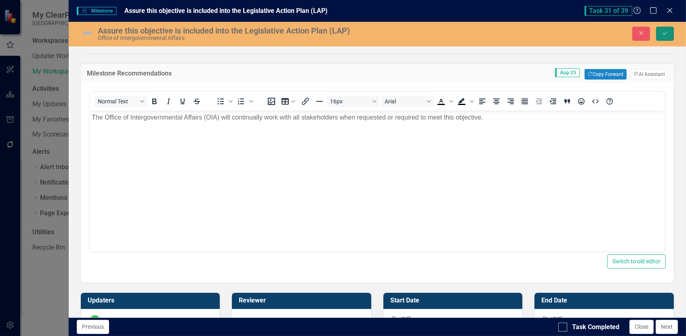
click at [667, 32] on icon "submit" at bounding box center [664, 33] width 5 height 3
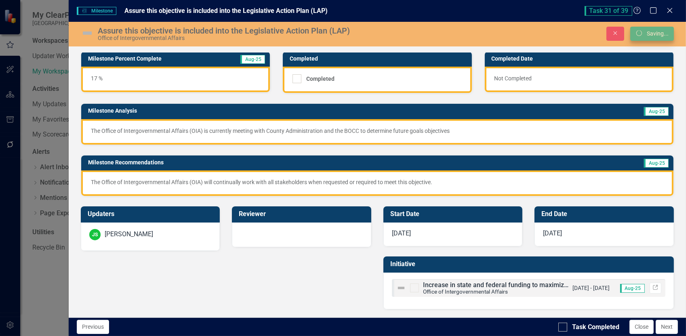
scroll to position [51, 0]
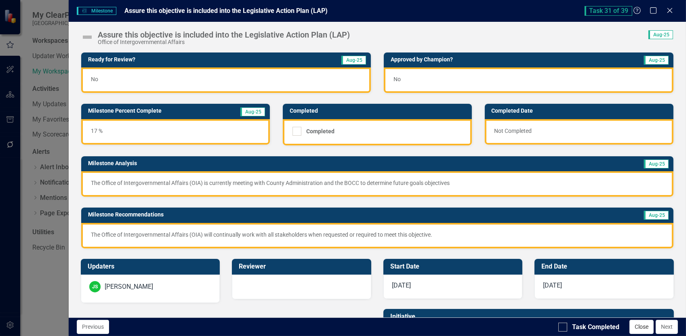
click at [644, 325] on button "Close" at bounding box center [641, 327] width 24 height 14
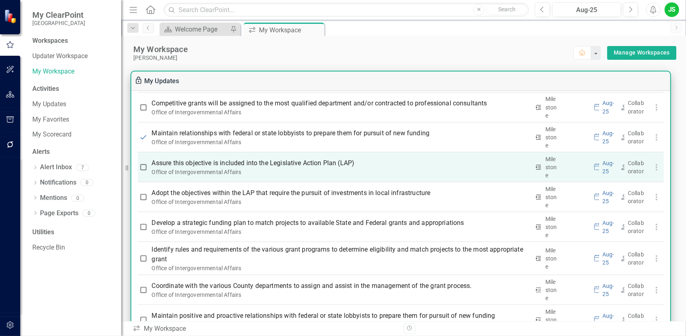
click at [142, 168] on input "checkbox" at bounding box center [143, 167] width 8 height 8
checkbox input "true"
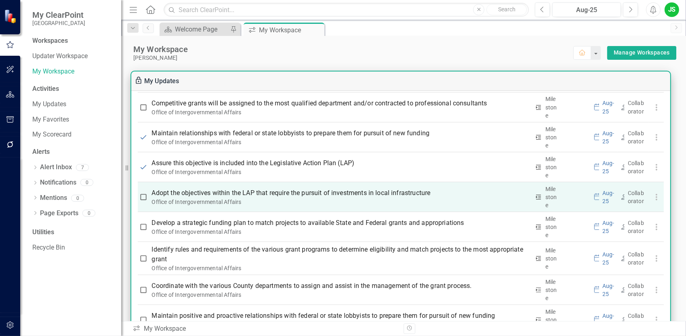
click at [222, 198] on div "Office of Intergovernmental Affairs" at bounding box center [341, 202] width 378 height 8
click at [225, 189] on p "Adopt the objectives within the LAP that require the pursuit of investments in …" at bounding box center [341, 193] width 378 height 10
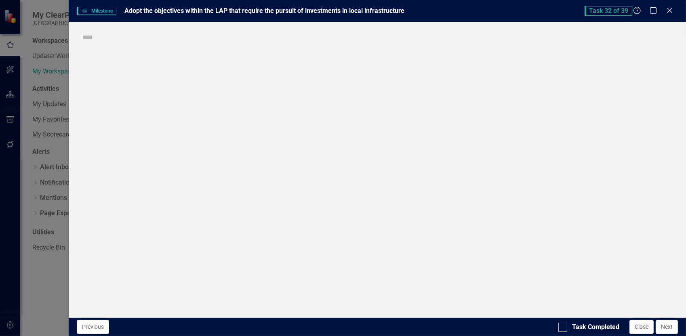
click at [225, 189] on div "Milestone Milestone Adopt the objectives within the LAP that require the pursui…" at bounding box center [343, 168] width 686 height 336
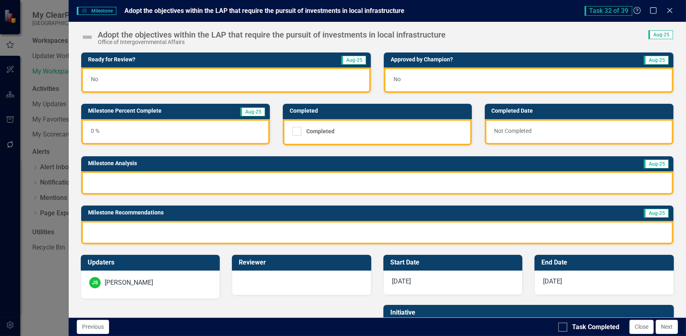
click at [111, 178] on div at bounding box center [377, 182] width 592 height 23
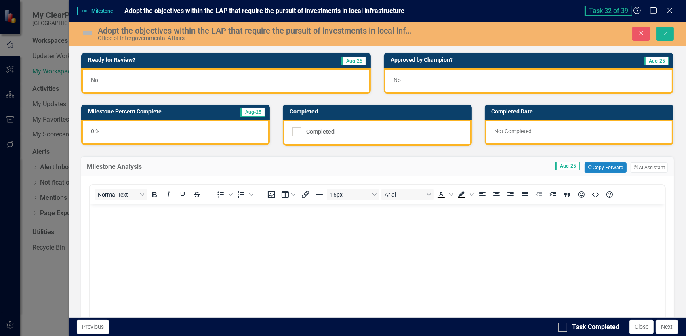
scroll to position [0, 0]
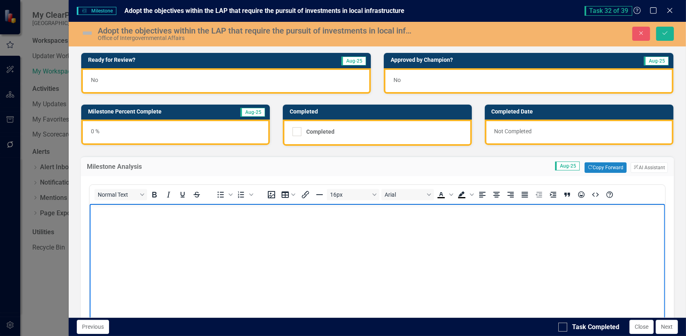
click at [129, 218] on body "Rich Text Area. Press ALT-0 for help." at bounding box center [376, 264] width 575 height 121
click at [108, 131] on div "0 %" at bounding box center [175, 132] width 189 height 25
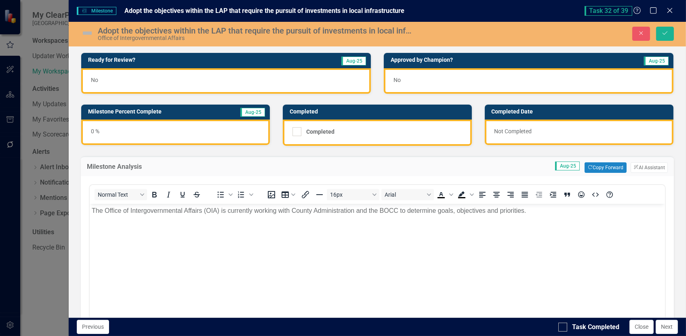
click at [108, 131] on div "0 %" at bounding box center [175, 132] width 189 height 25
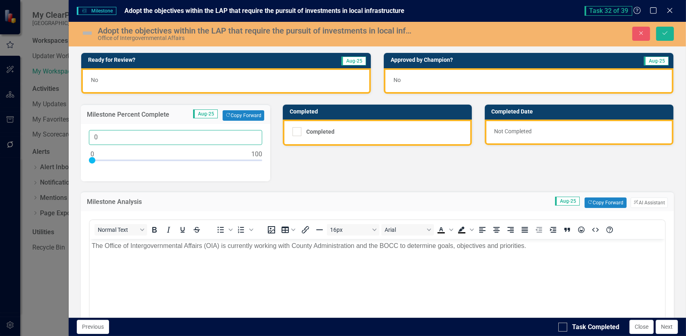
drag, startPoint x: 110, startPoint y: 137, endPoint x: 84, endPoint y: 136, distance: 26.3
click at [84, 136] on div "0" at bounding box center [175, 152] width 189 height 57
type input "25"
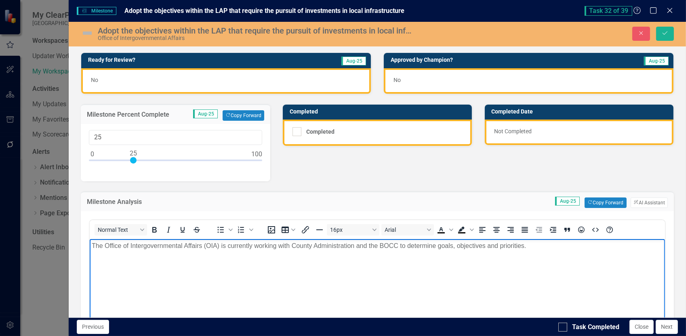
click at [197, 286] on body "The Office of Intergovernmental Affairs (OIA) is currently working with County …" at bounding box center [376, 299] width 575 height 121
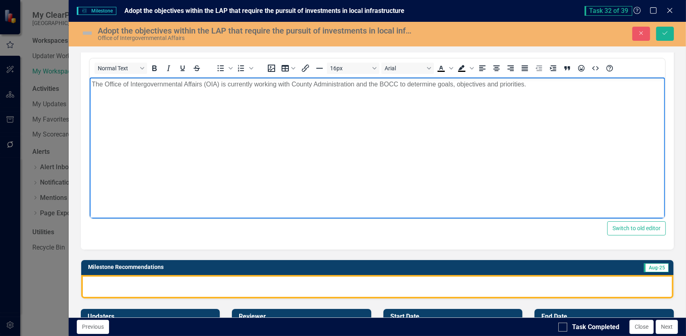
scroll to position [202, 0]
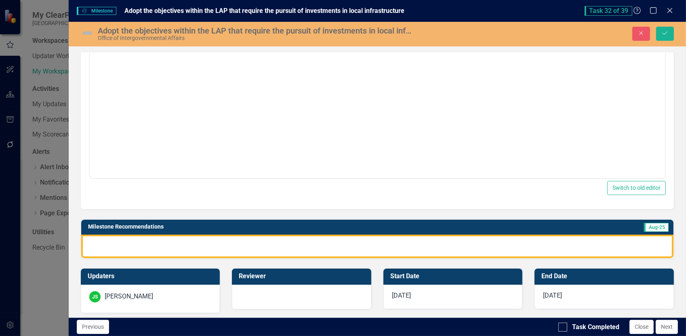
click at [91, 237] on div at bounding box center [377, 246] width 592 height 23
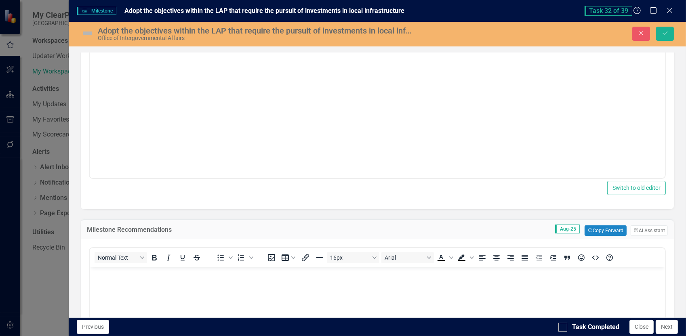
scroll to position [0, 0]
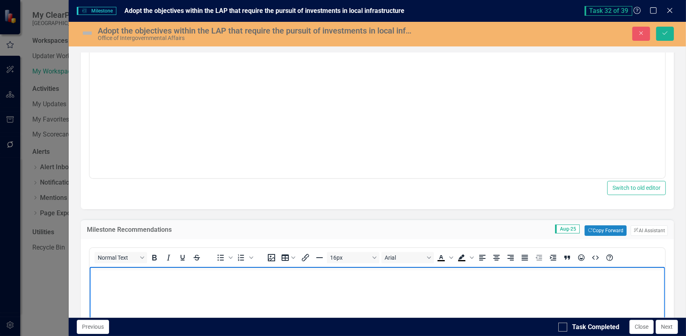
click at [103, 275] on p "Rich Text Area. Press ALT-0 for help." at bounding box center [376, 274] width 571 height 10
click at [670, 33] on button "Save" at bounding box center [665, 34] width 18 height 14
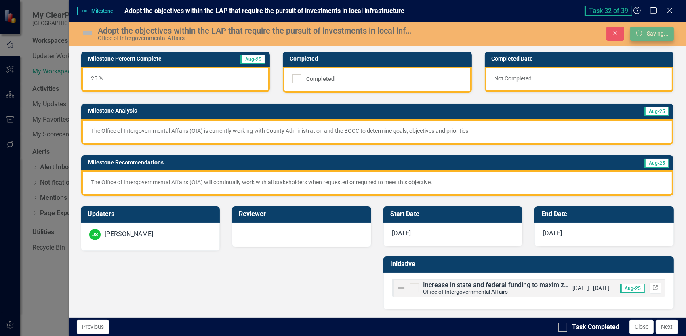
scroll to position [51, 0]
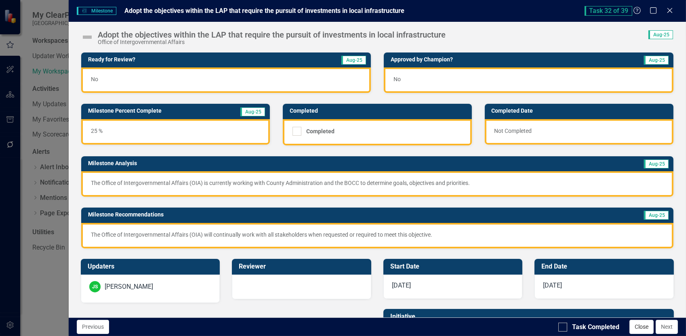
click at [645, 327] on button "Close" at bounding box center [641, 327] width 24 height 14
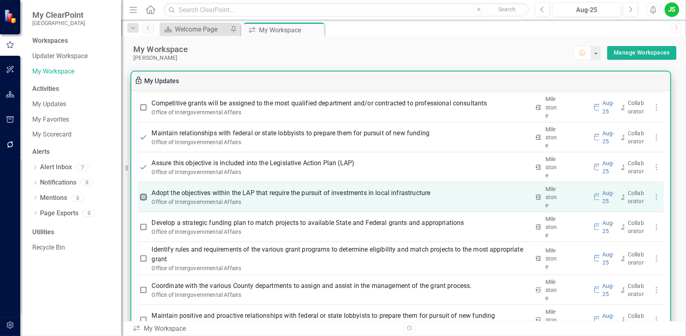
click at [143, 194] on input "checkbox" at bounding box center [143, 197] width 8 height 8
checkbox input "true"
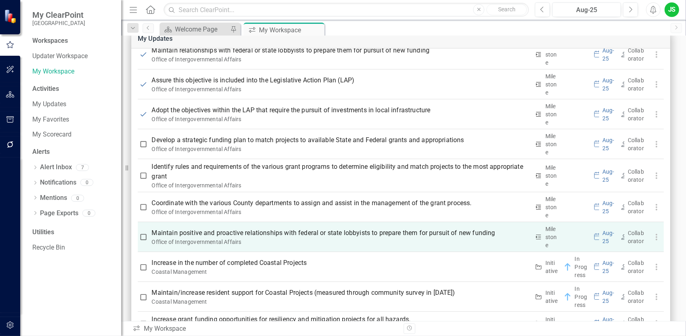
scroll to position [40, 0]
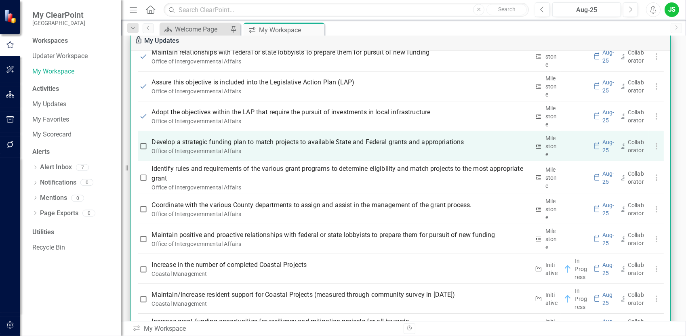
click at [221, 139] on p "Develop a strategic funding plan to match projects to available State and Feder…" at bounding box center [341, 142] width 378 height 10
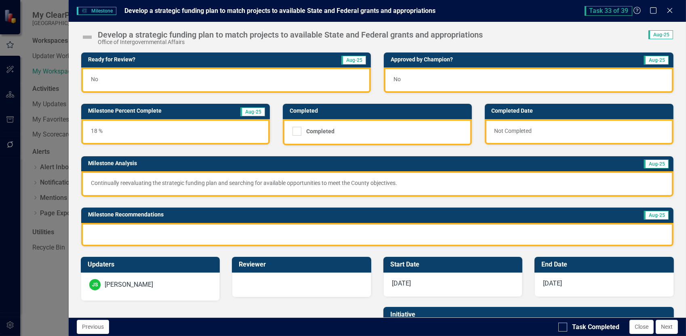
click at [88, 183] on div "Continually reevaluating the strategic funding plan and searching for available…" at bounding box center [377, 183] width 592 height 25
click at [91, 181] on p "Continually reevaluating the strategic funding plan and searching for available…" at bounding box center [377, 183] width 573 height 8
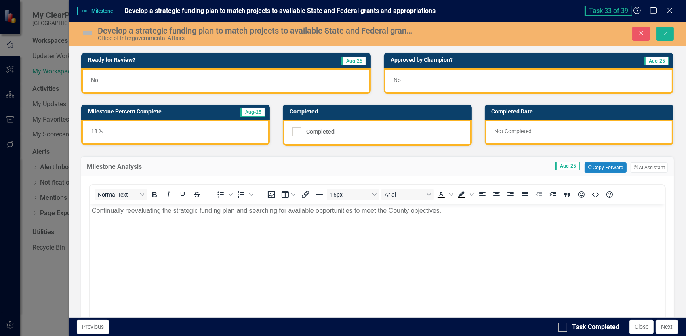
scroll to position [0, 0]
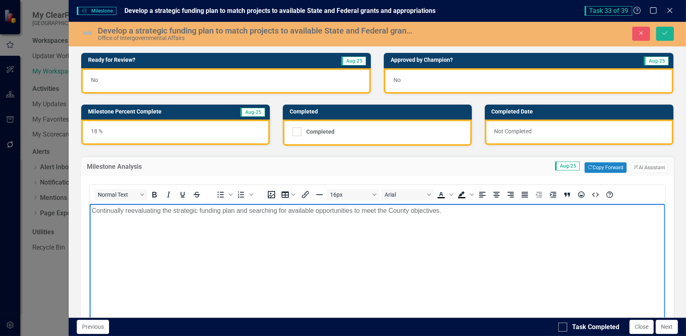
click at [91, 210] on p "Continually reevaluating the strategic funding plan and searching for available…" at bounding box center [376, 211] width 571 height 10
click at [224, 210] on p "The Office of Intergovernmental Affairs (OIA) Continually reevaluating the stra…" at bounding box center [376, 211] width 571 height 10
click at [379, 261] on body "The Office of Intergovernmental Affairs (OIA) continually reevaluating the stra…" at bounding box center [376, 264] width 575 height 121
click at [221, 210] on p "The Office of Intergovernmental Affairs (OIA) continually reevaluating the stra…" at bounding box center [376, 211] width 571 height 10
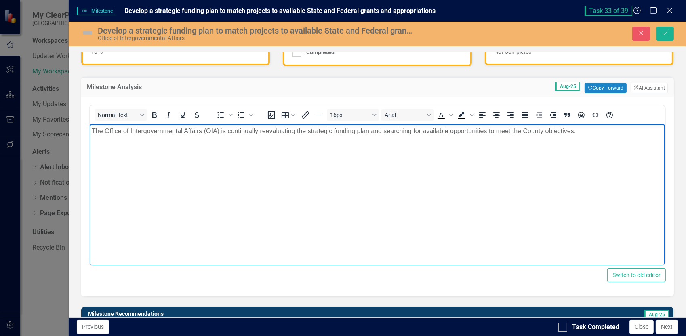
scroll to position [81, 0]
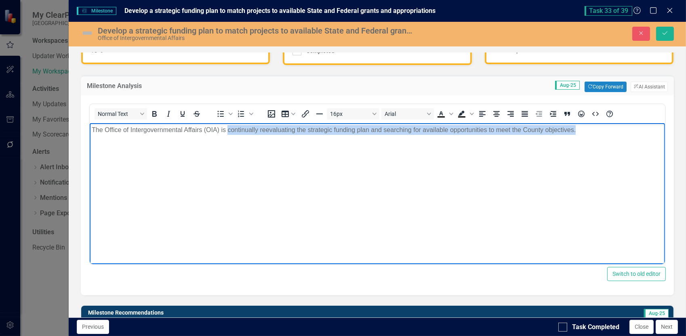
drag, startPoint x: 576, startPoint y: 130, endPoint x: 229, endPoint y: 132, distance: 347.3
click at [229, 132] on p "The Office of Intergovernmental Affairs (OIA) is continually reevaluating the s…" at bounding box center [376, 130] width 571 height 10
copy p "continually reevaluating the strategic funding plan and searching for available…"
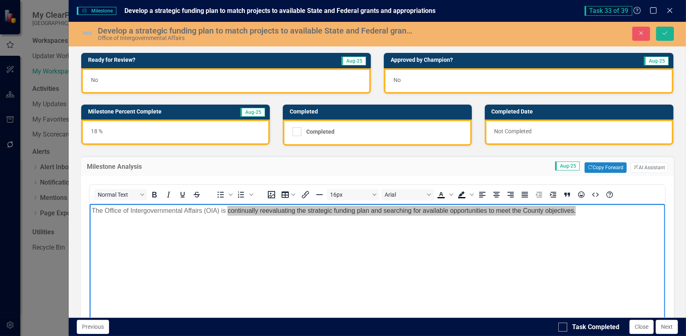
click at [108, 130] on div "18 %" at bounding box center [175, 132] width 189 height 25
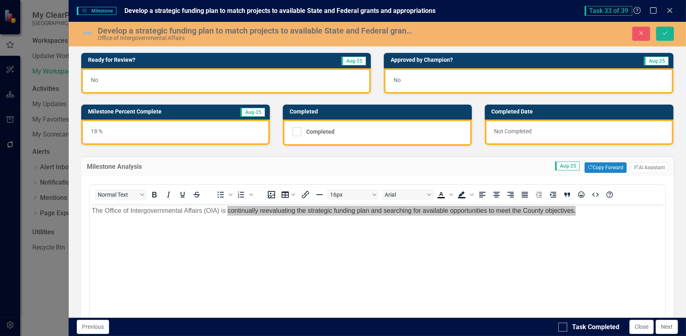
click at [108, 130] on div "18 %" at bounding box center [175, 132] width 189 height 25
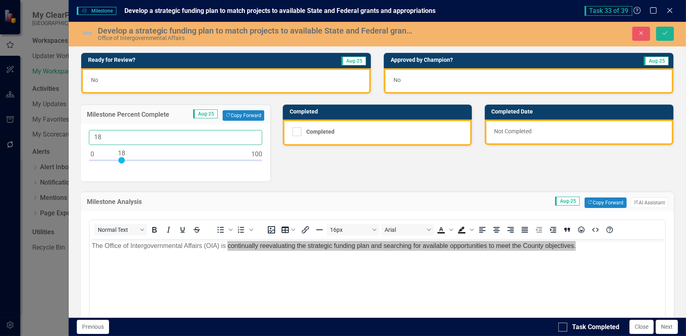
drag, startPoint x: 107, startPoint y: 134, endPoint x: 66, endPoint y: 132, distance: 40.8
click at [69, 135] on div "Ready for Review? Aug-25 No Approved by Champion? Aug-25 No Milestone Percent C…" at bounding box center [377, 311] width 617 height 539
type input "25"
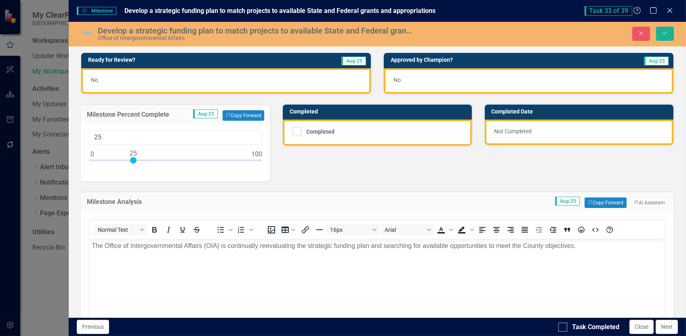
click at [196, 281] on body "The Office of Intergovernmental Affairs (OIA) is continually reevaluating the s…" at bounding box center [376, 299] width 575 height 121
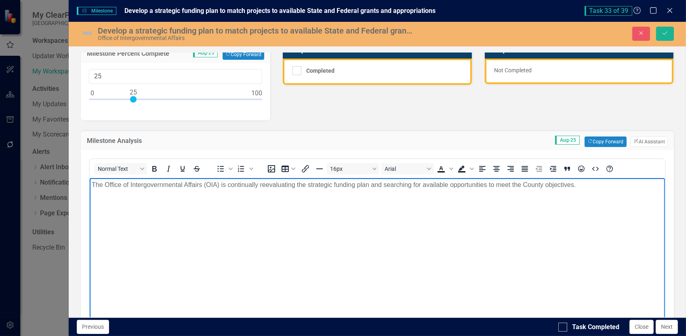
scroll to position [162, 0]
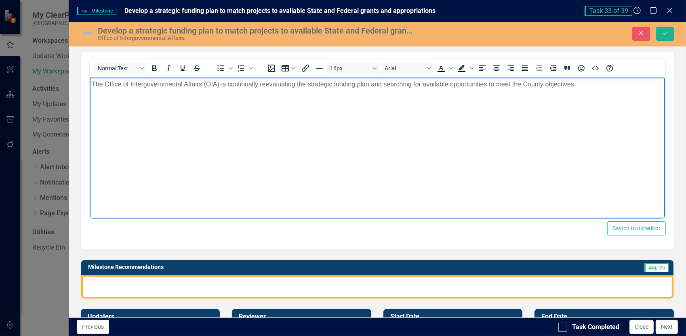
click at [105, 279] on div at bounding box center [377, 286] width 592 height 23
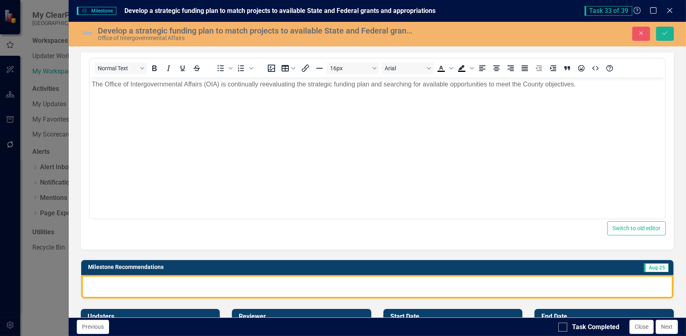
click at [105, 279] on div at bounding box center [377, 286] width 592 height 23
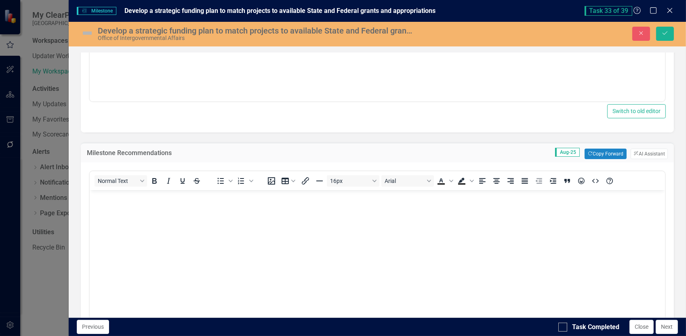
scroll to position [283, 0]
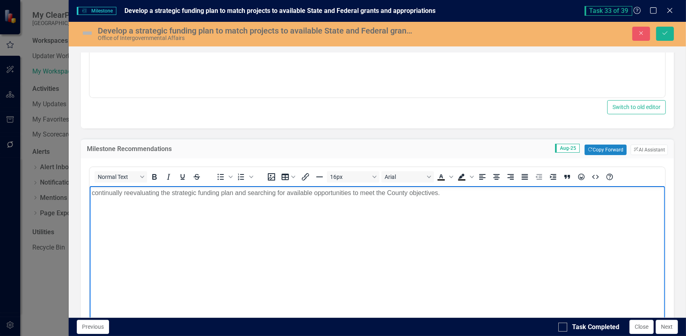
click at [95, 193] on p "continually reevaluating the strategic funding plan and searching for available…" at bounding box center [376, 193] width 571 height 10
click at [225, 226] on body "Continually reevaluating the strategic funding plan and searching for available…" at bounding box center [376, 246] width 575 height 121
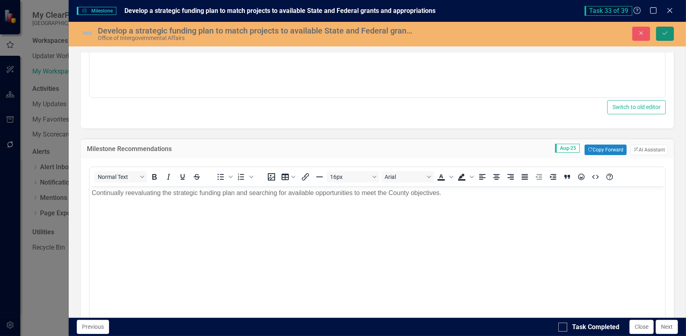
click at [667, 34] on icon "Save" at bounding box center [664, 33] width 7 height 6
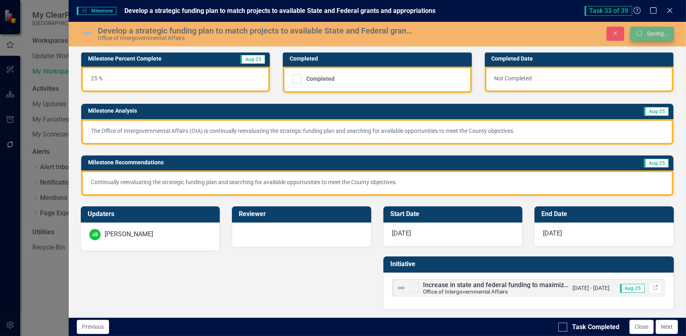
scroll to position [51, 0]
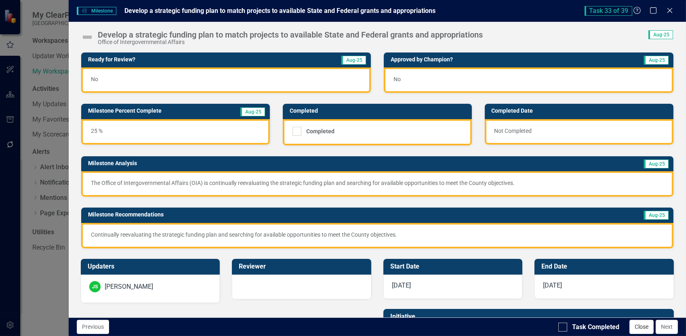
click at [641, 325] on button "Close" at bounding box center [641, 327] width 24 height 14
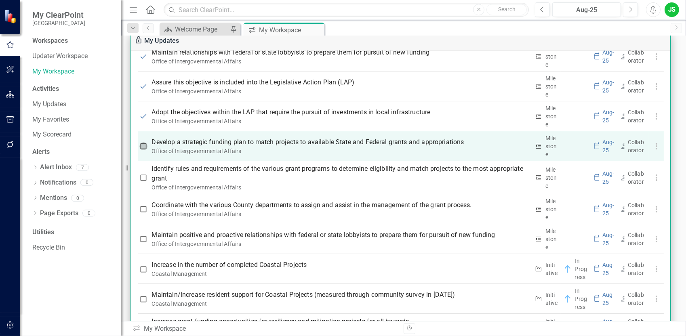
click at [143, 144] on input "checkbox" at bounding box center [143, 146] width 8 height 8
checkbox input "true"
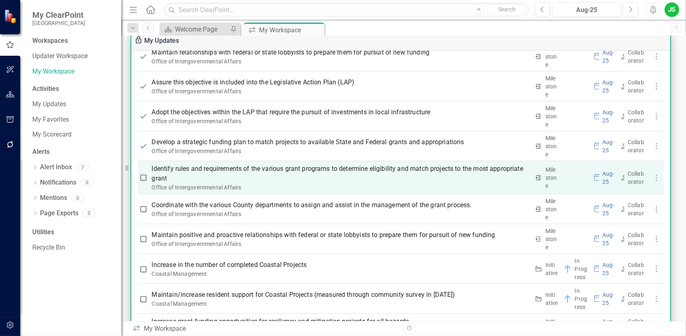
click at [184, 164] on p "Identify rules and requirements of the various grant programs to determine elig…" at bounding box center [341, 173] width 378 height 19
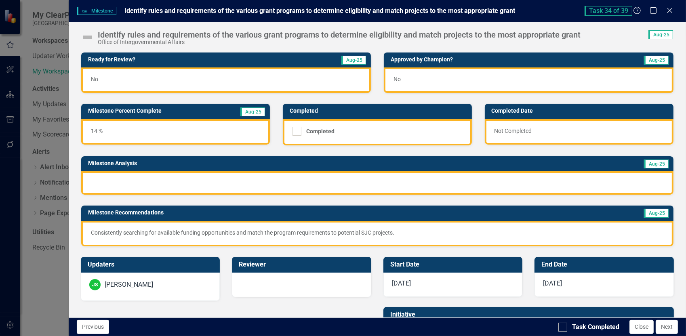
click at [103, 130] on div "14 %" at bounding box center [175, 131] width 189 height 25
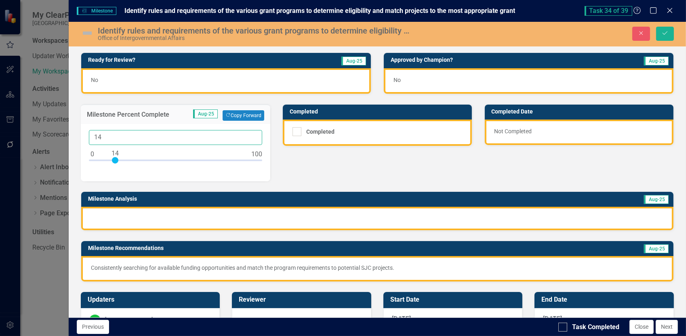
drag, startPoint x: 105, startPoint y: 132, endPoint x: 53, endPoint y: 130, distance: 52.9
click at [55, 132] on div "Milestone Milestone Identify rules and requirements of the various grant progra…" at bounding box center [343, 168] width 686 height 336
type input "25"
click at [91, 267] on p "Consistently searching for available funding opportunities and match the progra…" at bounding box center [377, 268] width 573 height 8
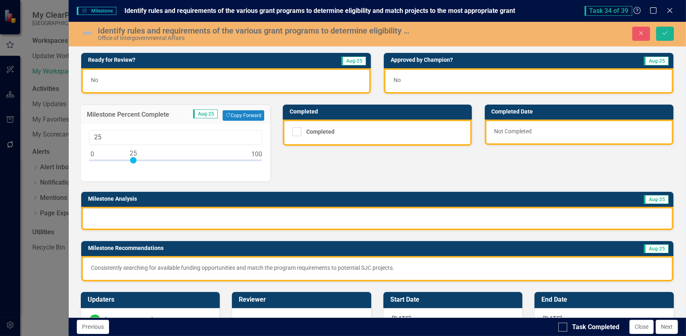
click at [91, 267] on p "Consistently searching for available funding opportunities and match the progra…" at bounding box center [377, 268] width 573 height 8
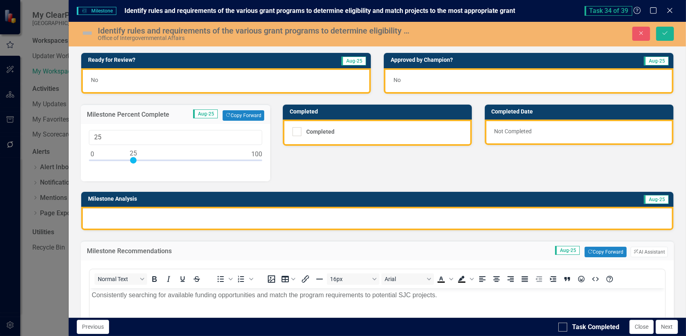
scroll to position [0, 0]
click at [100, 214] on div at bounding box center [377, 218] width 592 height 23
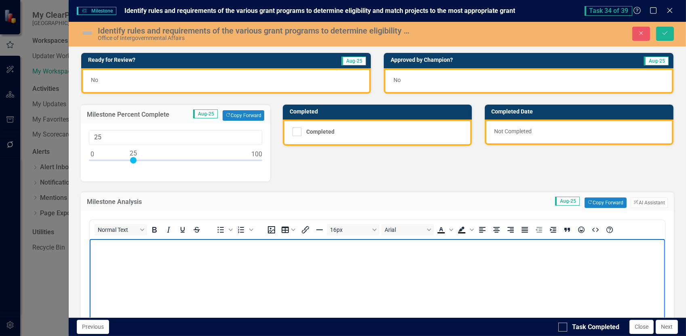
click at [104, 251] on body "Rich Text Area. Press ALT-0 for help." at bounding box center [376, 299] width 575 height 121
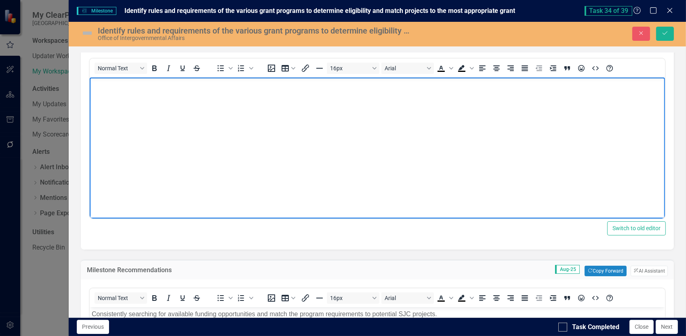
scroll to position [283, 0]
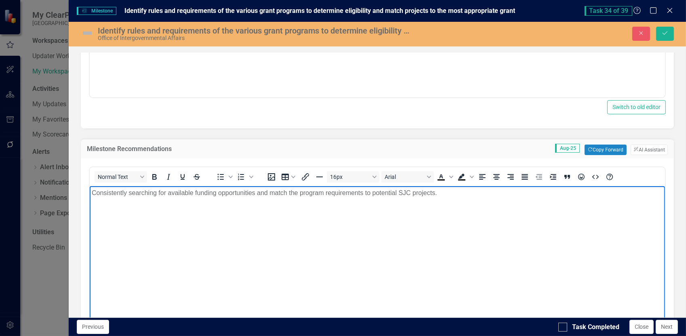
drag, startPoint x: 438, startPoint y: 192, endPoint x: 84, endPoint y: 195, distance: 353.4
click at [89, 195] on html "Consistently searching for available funding opportunities and match the progra…" at bounding box center [376, 246] width 575 height 121
copy p "Consistently searching for available funding opportunities and match the progra…"
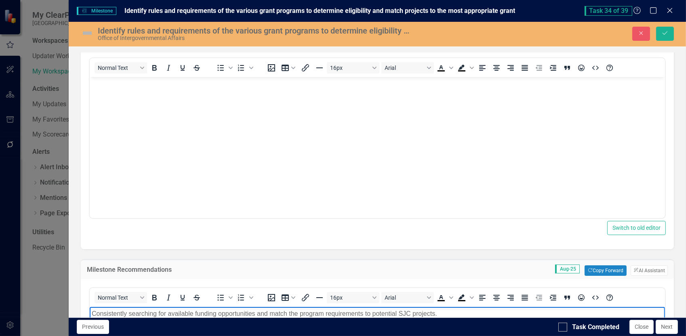
scroll to position [40, 0]
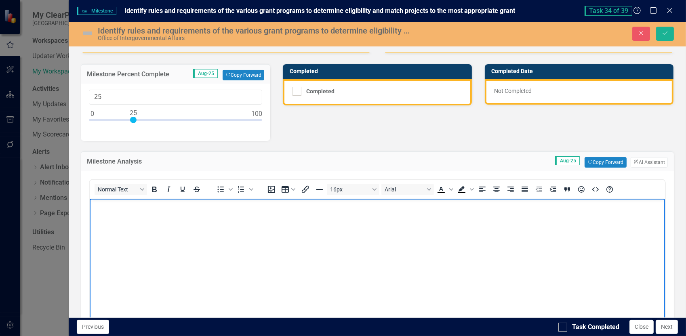
click at [102, 214] on body "Rich Text Area. Press ALT-0 for help." at bounding box center [376, 258] width 575 height 121
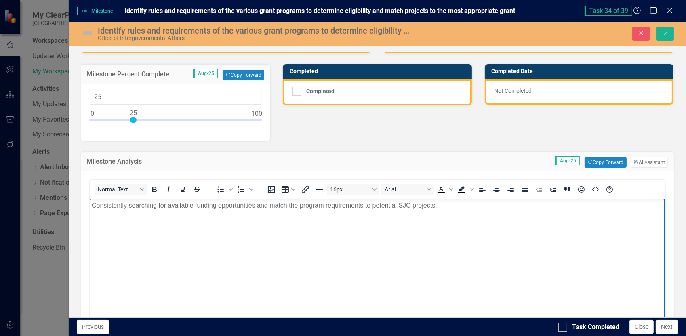
click at [96, 214] on body "Consistently searching for available funding opportunities and match the progra…" at bounding box center [376, 258] width 575 height 121
click at [92, 204] on p "Consistently searching for available funding opportunities and match the progra…" at bounding box center [376, 205] width 571 height 10
click at [226, 205] on p "The Office of Intergovernmental Affairs (OIA) Consistently searching for availa…" at bounding box center [376, 205] width 571 height 10
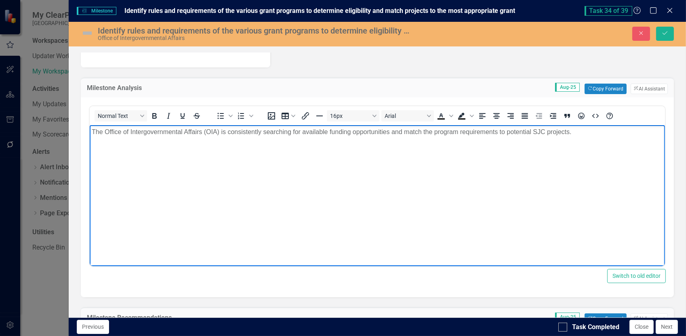
scroll to position [81, 0]
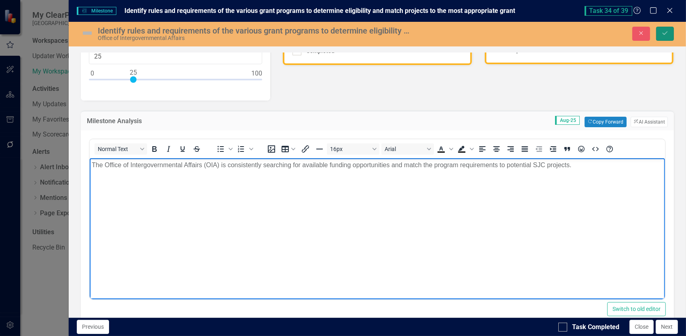
click at [664, 36] on icon "Save" at bounding box center [664, 33] width 7 height 6
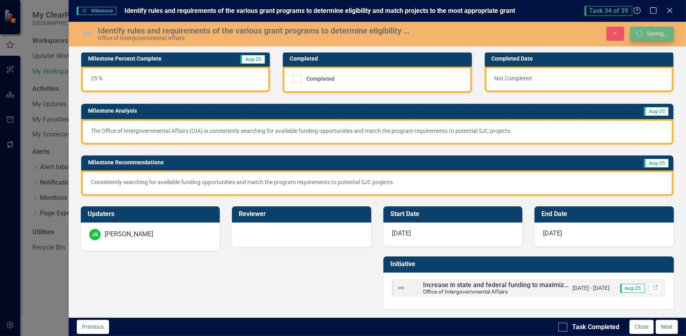
scroll to position [51, 0]
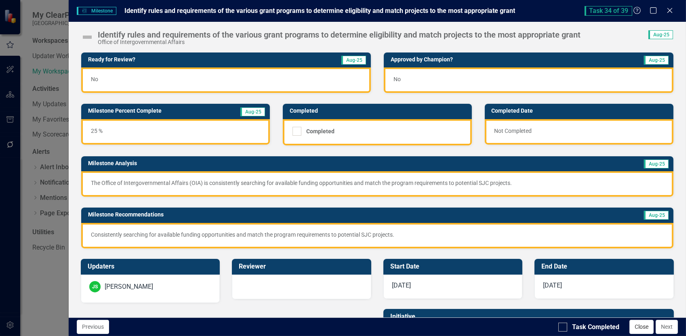
click at [644, 327] on button "Close" at bounding box center [641, 327] width 24 height 14
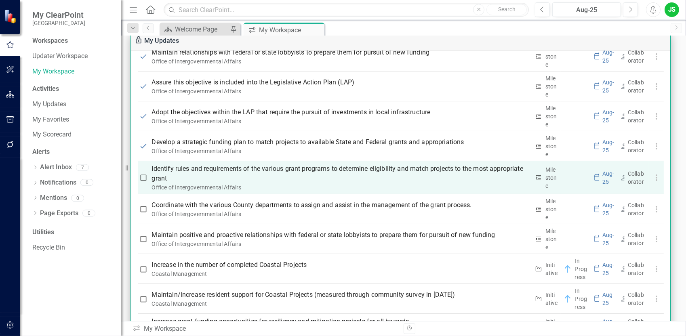
click at [146, 175] on input "checkbox" at bounding box center [143, 178] width 8 height 8
checkbox input "true"
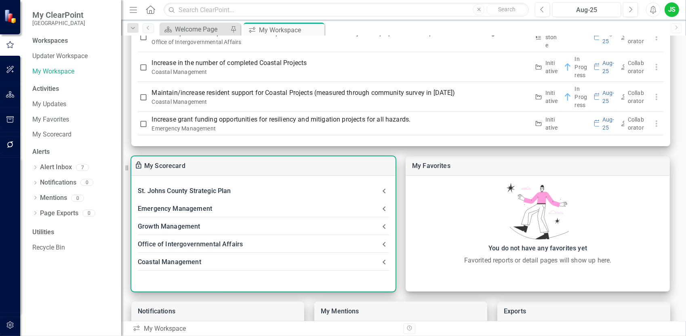
scroll to position [162, 0]
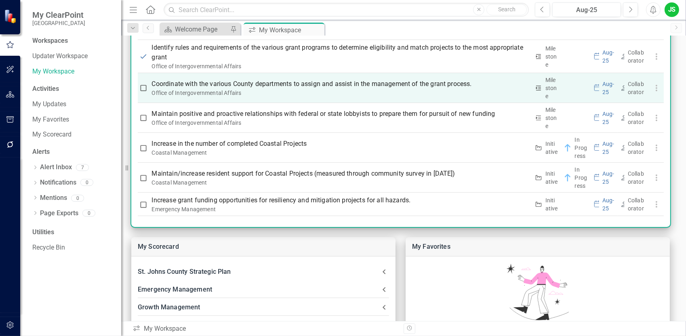
click at [257, 83] on p "Coordinate with the various County departments to assign and assist in the mana…" at bounding box center [341, 84] width 378 height 10
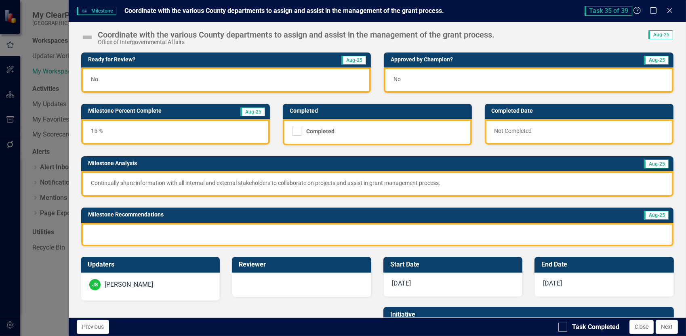
click at [89, 181] on div "Continually share information with all internal and external stakeholders to co…" at bounding box center [377, 183] width 592 height 25
click at [90, 182] on div "Continually share information with all internal and external stakeholders to co…" at bounding box center [377, 183] width 592 height 25
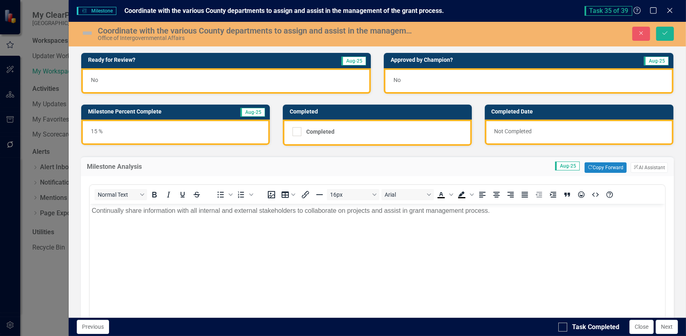
scroll to position [0, 0]
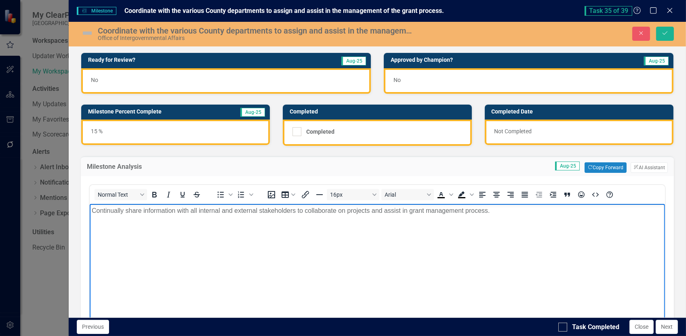
click at [90, 212] on body "Continually share information with all internal and external stakeholders to co…" at bounding box center [376, 264] width 575 height 121
click at [225, 210] on p "The Office of Intergovernmental Affairs (OIA) Continually share information wit…" at bounding box center [376, 211] width 571 height 10
click at [269, 210] on p "The Office of Intergovernmental Affairs (OIA) continually share information wit…" at bounding box center [376, 211] width 571 height 10
click at [105, 132] on div "15 %" at bounding box center [175, 132] width 189 height 25
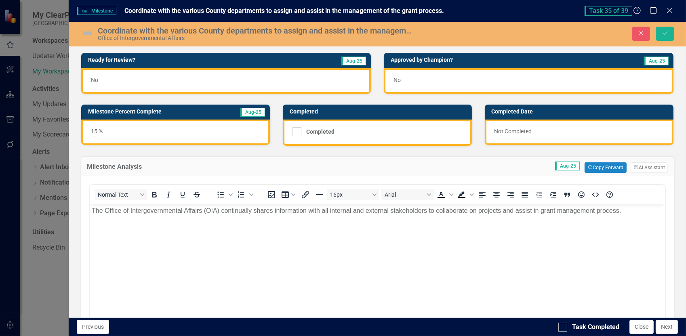
click at [105, 132] on div "15 %" at bounding box center [175, 132] width 189 height 25
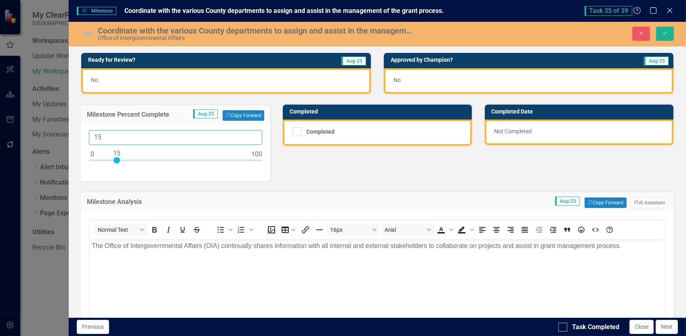
drag, startPoint x: 104, startPoint y: 132, endPoint x: 70, endPoint y: 121, distance: 36.1
click at [72, 132] on div "Ready for Review? Aug-25 No Approved by Champion? Aug-25 No Milestone Percent C…" at bounding box center [377, 311] width 617 height 539
type input "25"
click at [656, 27] on button "Save" at bounding box center [665, 34] width 18 height 14
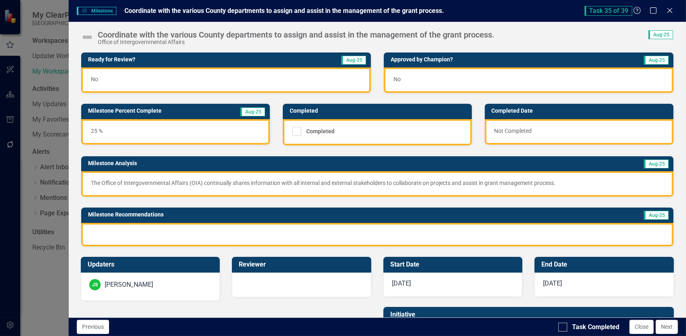
click at [575, 184] on p "The Office of Intergovernmental Affairs (OIA) continually shares information wi…" at bounding box center [377, 183] width 573 height 8
click at [556, 182] on p "The Office of Intergovernmental Affairs (OIA) continually shares information wi…" at bounding box center [377, 183] width 573 height 8
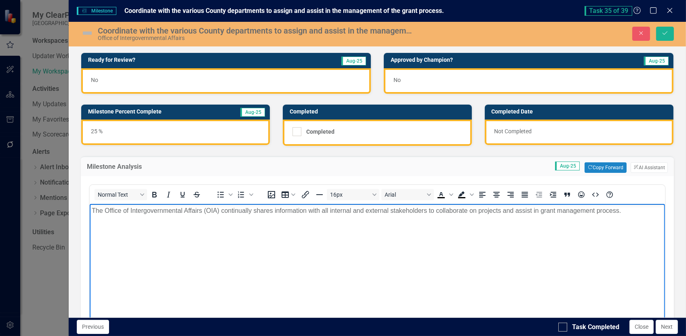
drag, startPoint x: 624, startPoint y: 210, endPoint x: 221, endPoint y: 213, distance: 402.7
click at [221, 213] on p "The Office of Intergovernmental Affairs (OIA) continually shares information wi…" at bounding box center [376, 211] width 571 height 10
copy p "continually shares information with all internal and external stakeholders to c…"
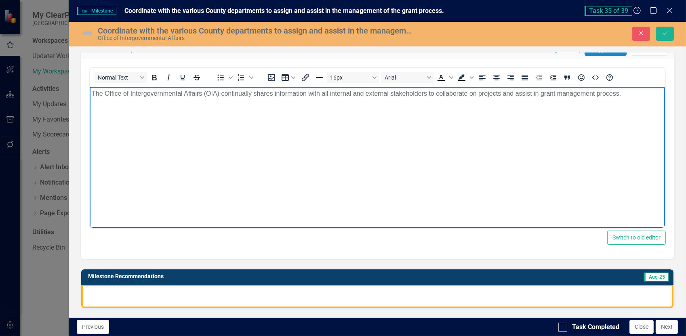
scroll to position [121, 0]
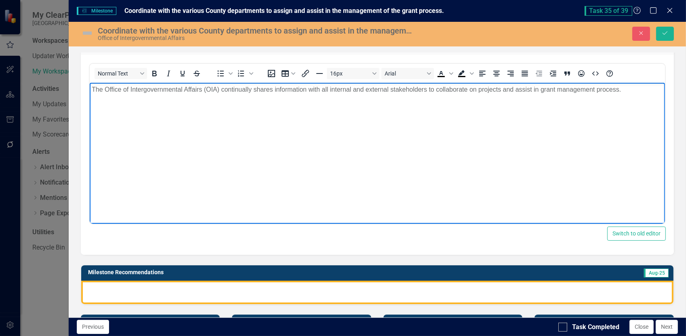
click at [117, 288] on div at bounding box center [377, 292] width 592 height 23
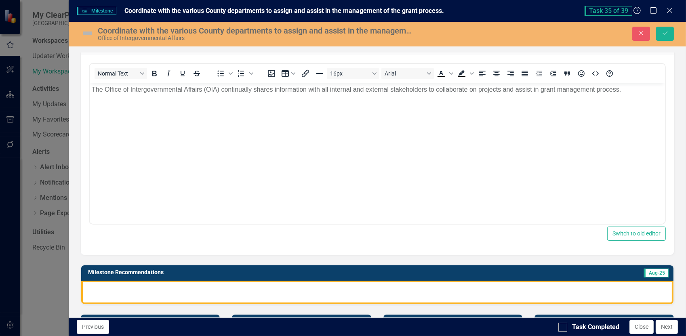
click at [117, 288] on div at bounding box center [377, 292] width 592 height 23
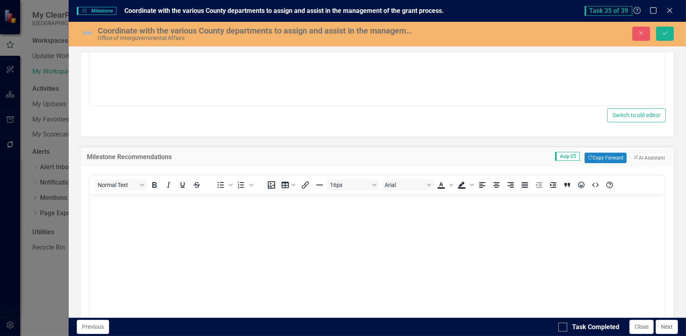
scroll to position [242, 0]
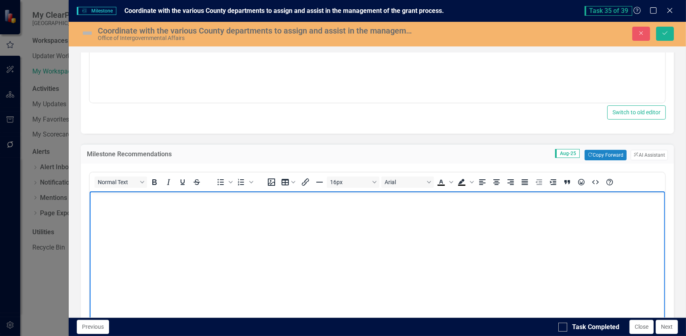
paste body "Rich Text Area. Press ALT-0 for help."
drag, startPoint x: 121, startPoint y: 198, endPoint x: 59, endPoint y: 198, distance: 62.6
click at [89, 198] on html "continually shares information with all internal and external stakeholders to c…" at bounding box center [376, 251] width 575 height 121
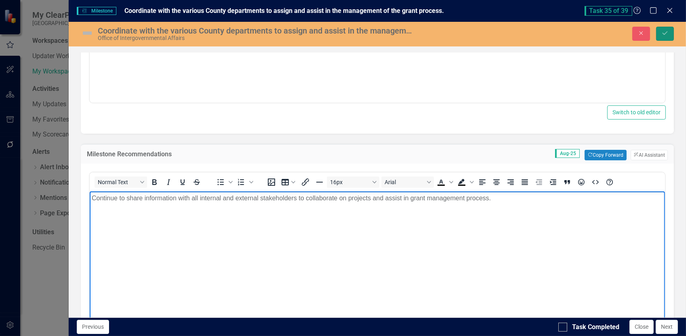
click at [665, 34] on icon "Save" at bounding box center [664, 33] width 7 height 6
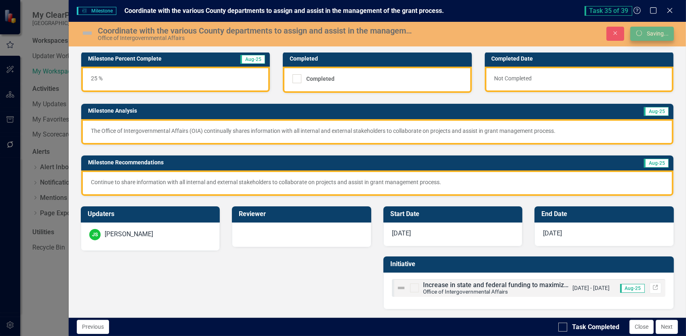
scroll to position [51, 0]
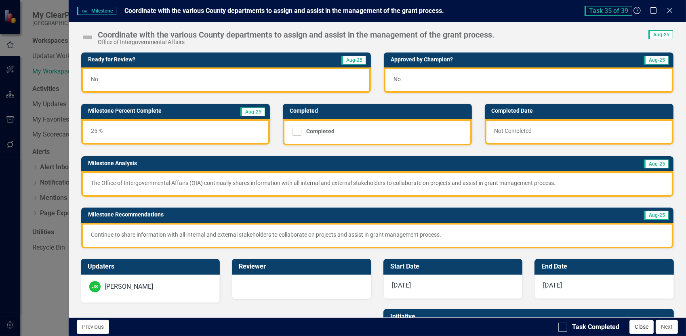
click at [644, 327] on button "Close" at bounding box center [641, 327] width 24 height 14
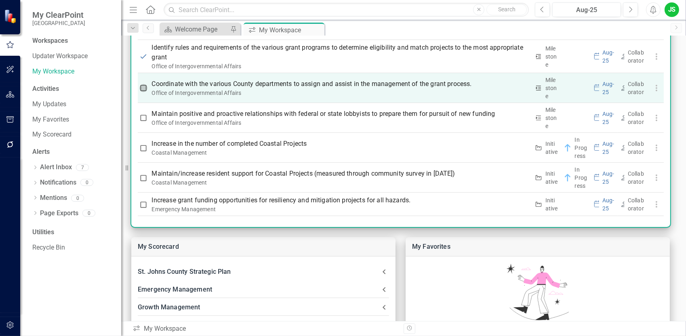
click at [144, 84] on input "checkbox" at bounding box center [143, 88] width 8 height 8
checkbox input "true"
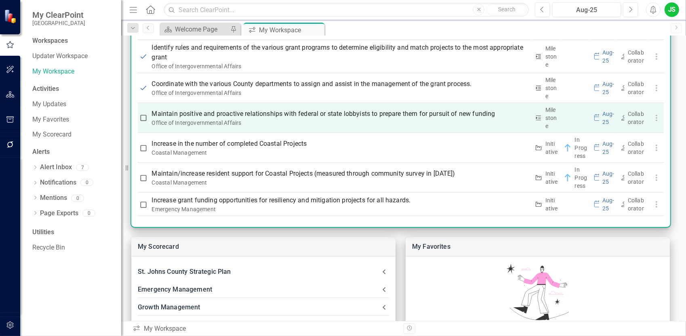
click at [305, 113] on p "Maintain positive and proactive relationships with federal or state lobbyists t…" at bounding box center [341, 114] width 378 height 10
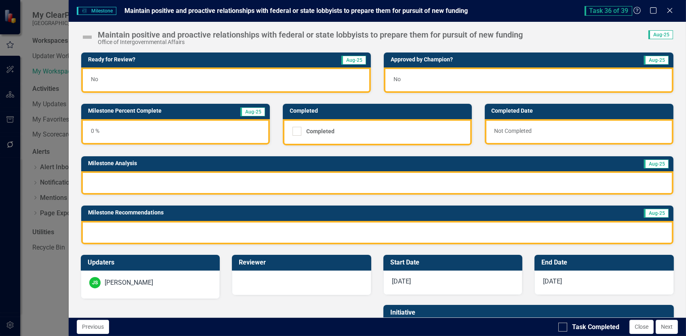
click at [132, 177] on div at bounding box center [377, 182] width 592 height 23
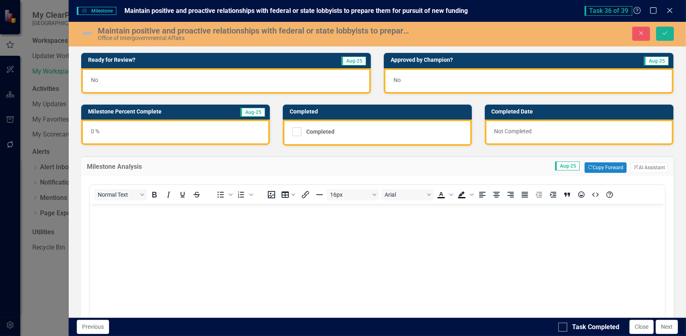
scroll to position [0, 0]
click at [108, 220] on body "Rich Text Area. Press ALT-0 for help." at bounding box center [376, 264] width 575 height 121
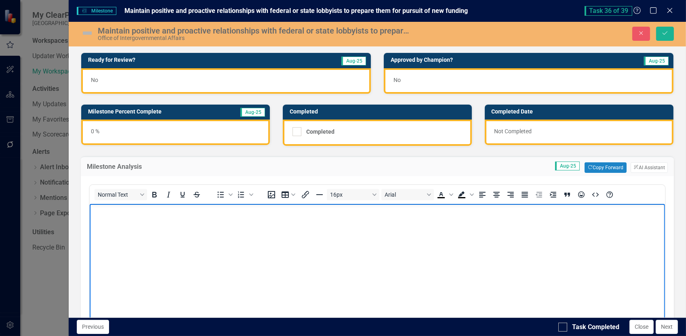
click at [108, 210] on p "Rich Text Area. Press ALT-0 for help." at bounding box center [376, 211] width 571 height 10
paste body "Rich Text Area. Press ALT-0 for help."
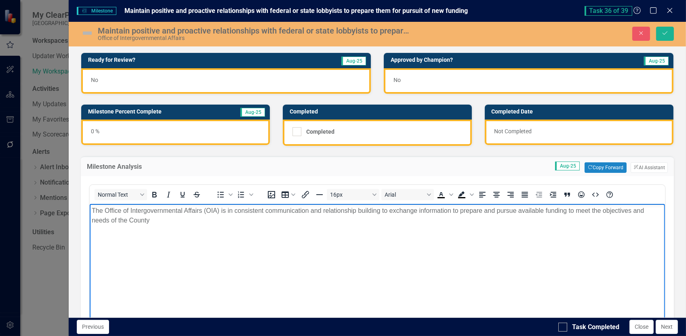
click at [149, 219] on p "The Office of Intergovernmental Affairs (OIA) is in consistent communication an…" at bounding box center [376, 215] width 571 height 19
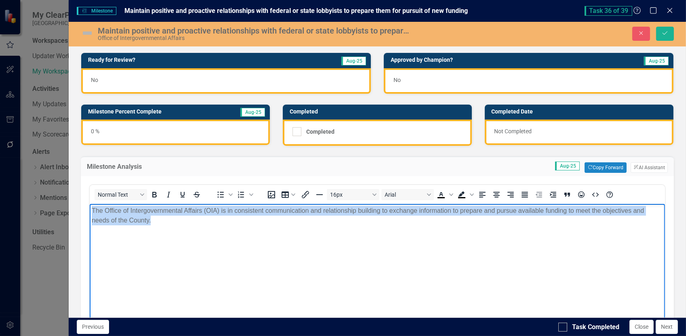
drag, startPoint x: 157, startPoint y: 222, endPoint x: 178, endPoint y: 412, distance: 190.9
click at [89, 209] on html "The Office of Intergovernmental Affairs (OIA) is in consistent communication an…" at bounding box center [376, 264] width 575 height 121
copy p "The Office of Intergovernmental Affairs (OIA) is in consistent communication an…"
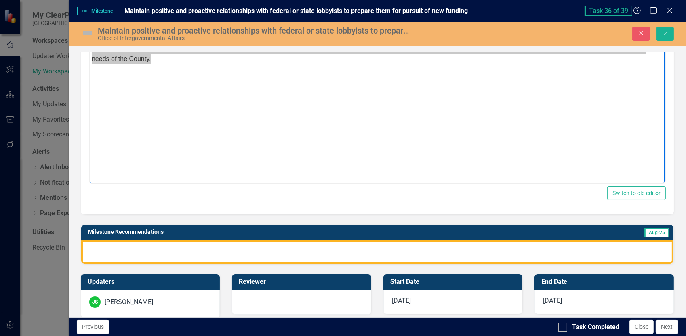
click at [108, 244] on div at bounding box center [377, 251] width 592 height 23
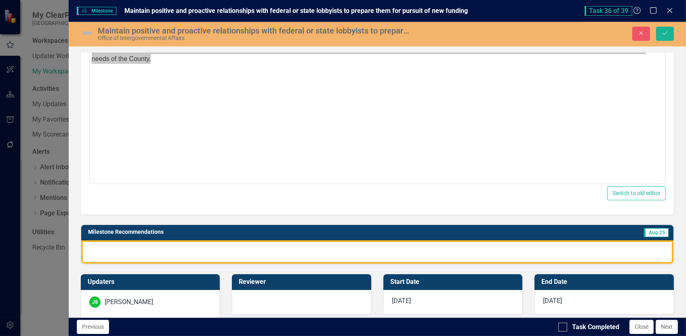
click at [108, 244] on div at bounding box center [377, 251] width 592 height 23
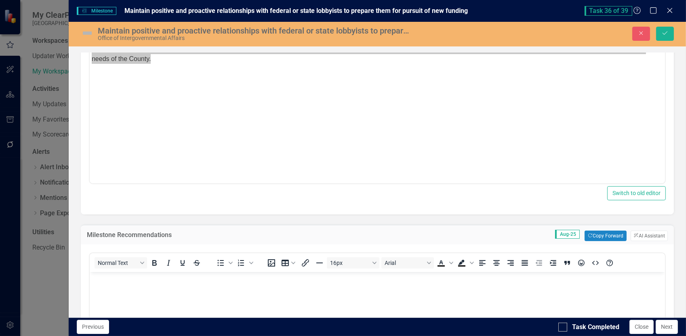
scroll to position [0, 0]
click at [99, 280] on p "Rich Text Area. Press ALT-0 for help." at bounding box center [376, 279] width 571 height 10
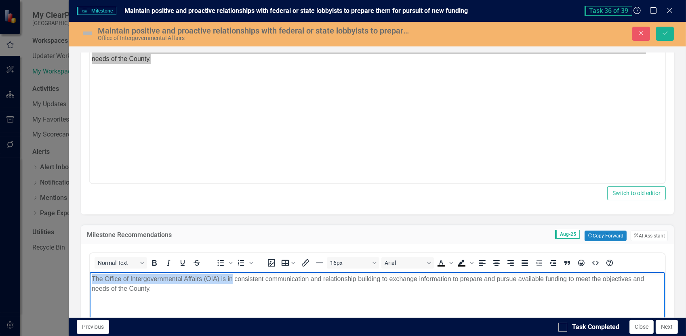
drag, startPoint x: 232, startPoint y: 278, endPoint x: 67, endPoint y: 272, distance: 165.7
click at [89, 272] on html "The Office of Intergovernmental Affairs (OIA) is in consistent communication an…" at bounding box center [376, 332] width 575 height 121
click at [340, 279] on p "Maintain consistent communication and relationship building to exchange informa…" at bounding box center [376, 279] width 571 height 10
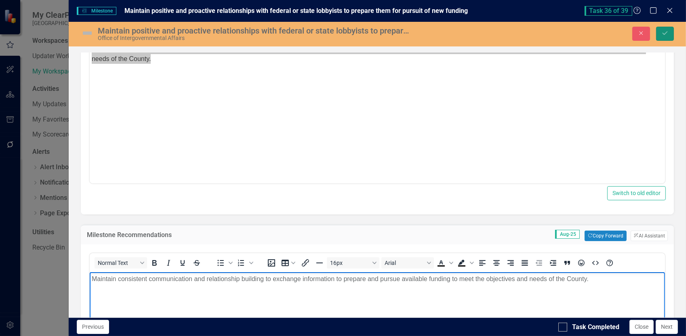
click at [666, 38] on button "Save" at bounding box center [665, 34] width 18 height 14
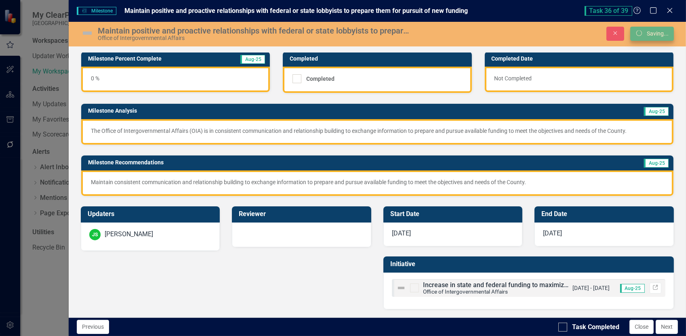
scroll to position [51, 0]
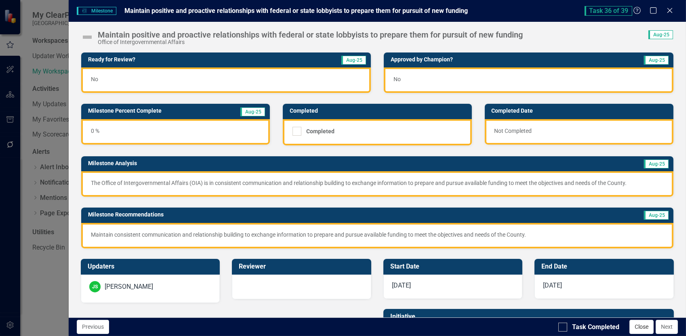
click at [639, 325] on button "Close" at bounding box center [641, 327] width 24 height 14
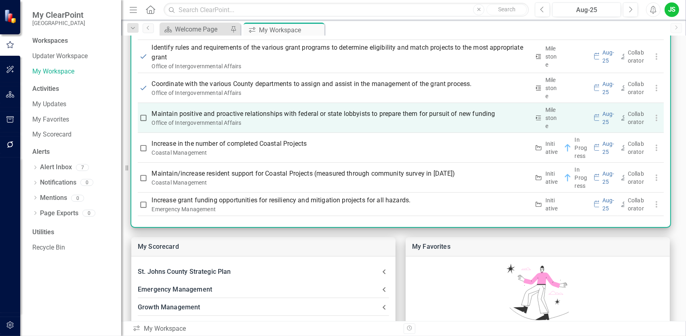
click at [145, 116] on input "checkbox" at bounding box center [143, 118] width 8 height 8
checkbox input "true"
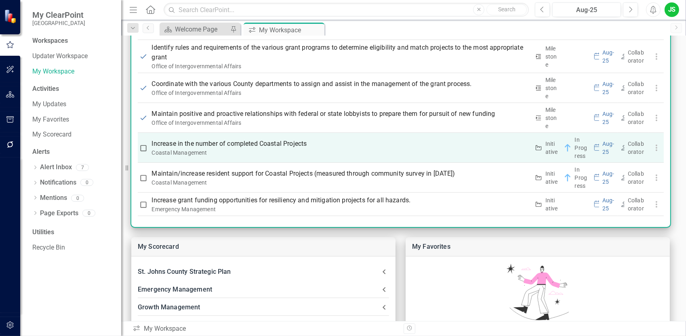
click at [200, 141] on p "Increase in the number of completed Coastal Projects" at bounding box center [341, 144] width 378 height 10
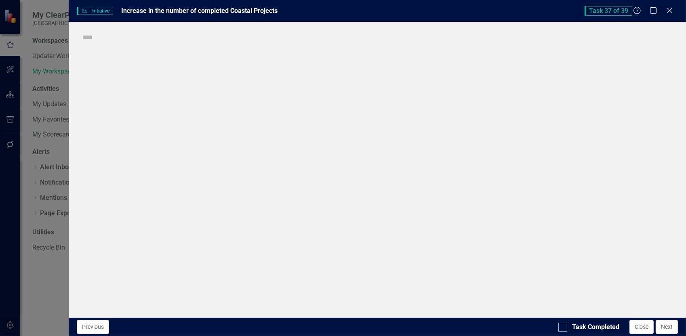
click at [200, 141] on div "Initiative Initiative Increase in the number of completed Coastal Projects Task…" at bounding box center [343, 168] width 686 height 336
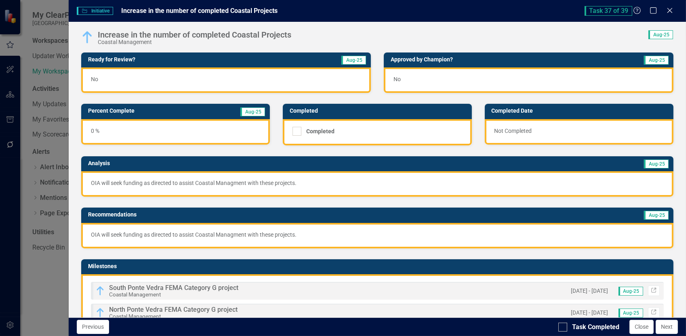
click at [302, 228] on div "OIA will seek funding as directed to assist Coastal Managment with these projec…" at bounding box center [377, 235] width 592 height 25
click at [301, 234] on p "OIA will seek funding as directed to assist Coastal Managment with these projec…" at bounding box center [377, 235] width 573 height 8
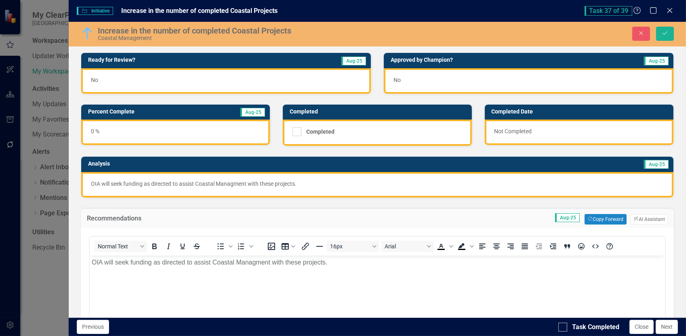
scroll to position [0, 0]
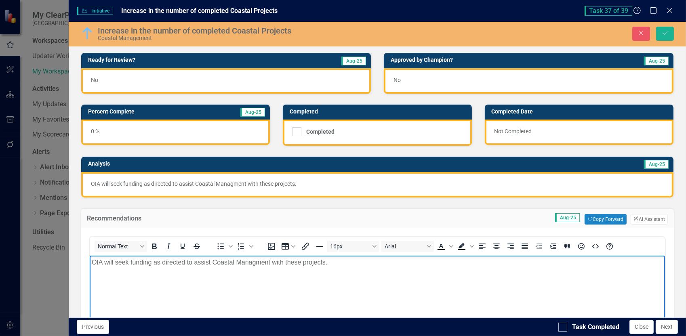
drag, startPoint x: 334, startPoint y: 263, endPoint x: 172, endPoint y: 513, distance: 297.5
click at [89, 262] on html "OIA will seek funding as directed to assist Coastal Managment with these projec…" at bounding box center [376, 315] width 575 height 121
click at [664, 33] on icon "Save" at bounding box center [664, 33] width 7 height 6
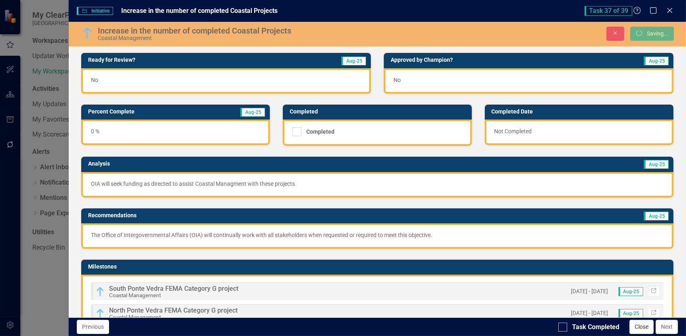
click at [640, 330] on button "Close" at bounding box center [641, 327] width 24 height 14
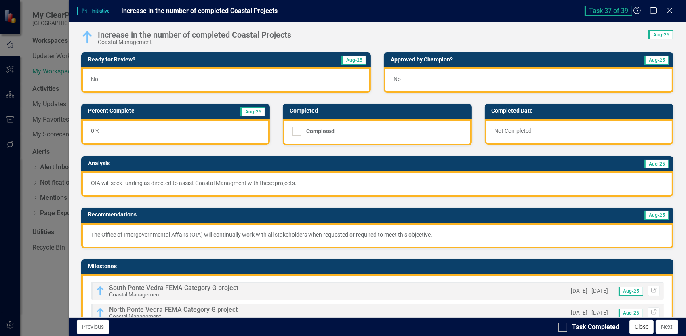
click at [636, 324] on button "Close" at bounding box center [641, 327] width 24 height 14
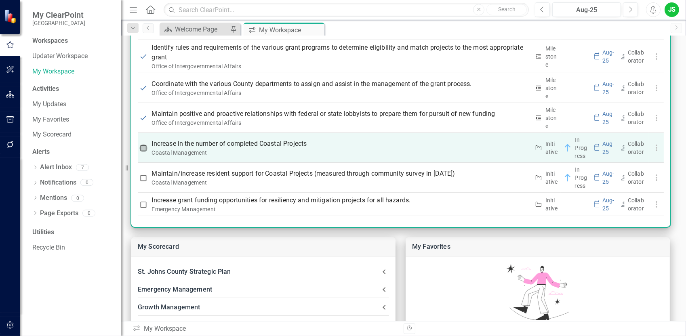
click at [141, 144] on input "checkbox" at bounding box center [143, 148] width 8 height 8
checkbox input "true"
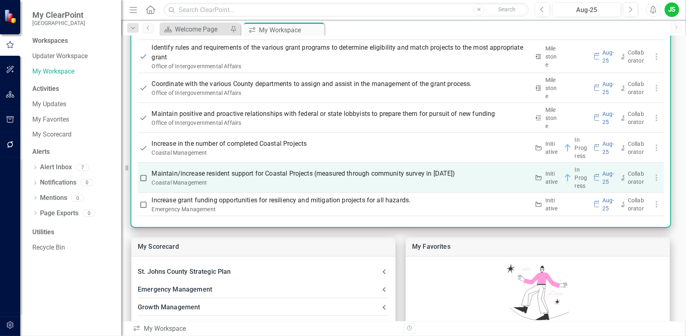
click at [207, 169] on p "Maintain/increase resident support for Coastal Projects (measured through commu…" at bounding box center [341, 174] width 378 height 10
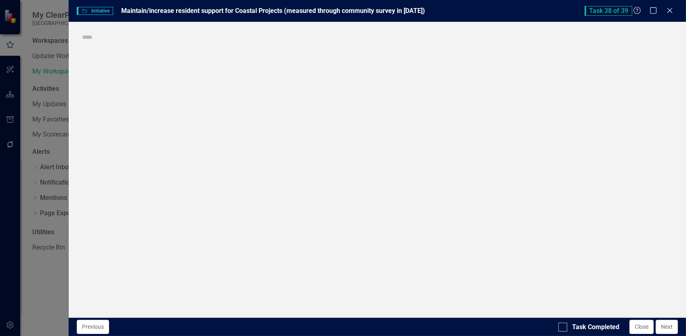
click at [207, 169] on div "Initiative Initiative Maintain/increase resident support for Coastal Projects (…" at bounding box center [343, 168] width 686 height 336
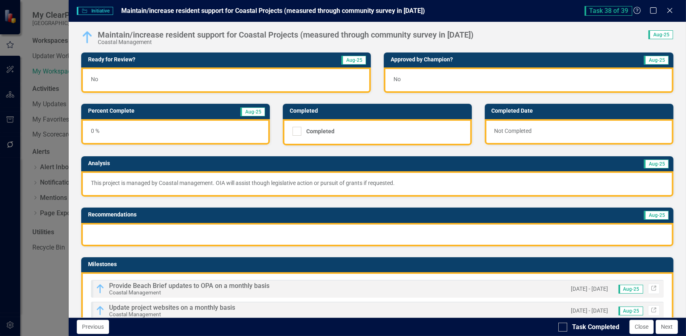
click at [103, 229] on div at bounding box center [377, 234] width 592 height 23
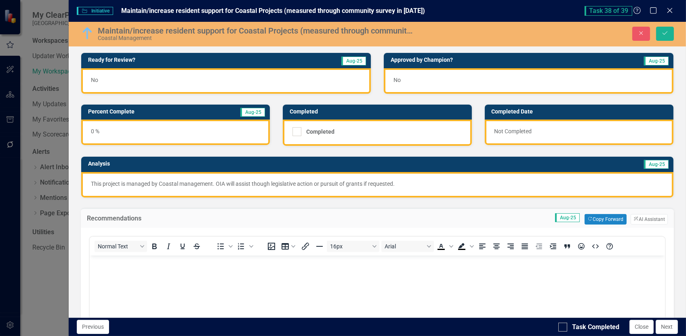
click at [95, 265] on p "Rich Text Area. Press ALT-0 for help." at bounding box center [376, 262] width 571 height 10
click at [662, 32] on icon "Save" at bounding box center [664, 33] width 7 height 6
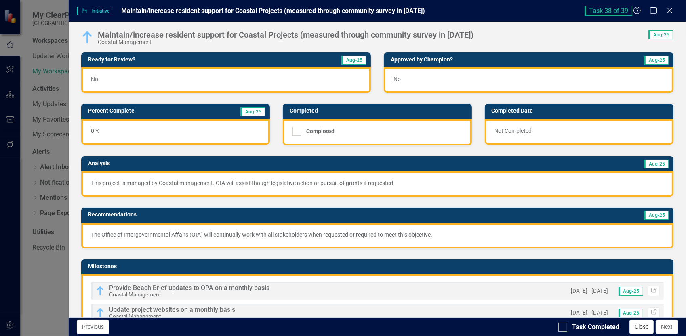
click at [639, 324] on button "Close" at bounding box center [641, 327] width 24 height 14
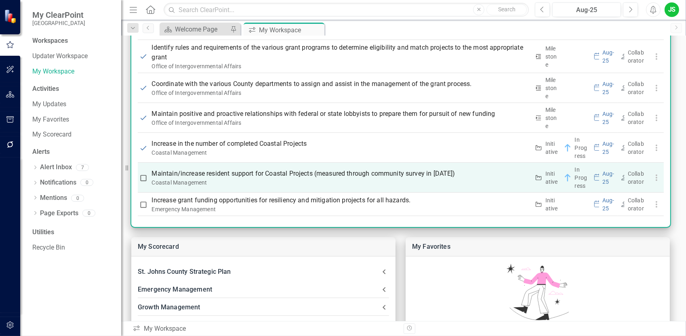
click at [144, 174] on input "checkbox" at bounding box center [143, 178] width 8 height 8
checkbox input "true"
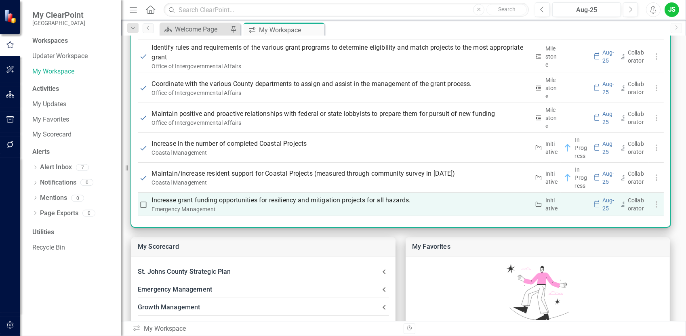
click at [176, 199] on p "Increase grant funding opportunities for resiliency and mitigation projects for…" at bounding box center [341, 200] width 378 height 10
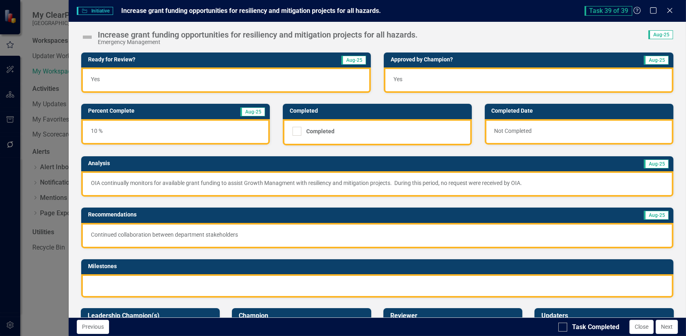
click at [238, 234] on p "Continued collaboration between department stakeholders" at bounding box center [377, 235] width 573 height 8
click at [241, 233] on p "Continued collaboration between department stakeholders" at bounding box center [377, 235] width 573 height 8
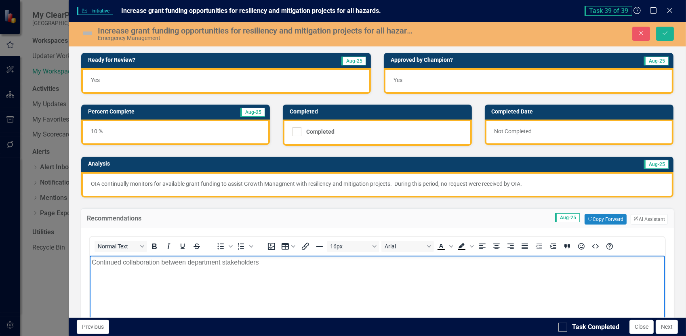
drag, startPoint x: 274, startPoint y: 266, endPoint x: 179, endPoint y: 520, distance: 271.7
click at [89, 266] on html "Continued collaboration between department stakeholders" at bounding box center [376, 315] width 575 height 121
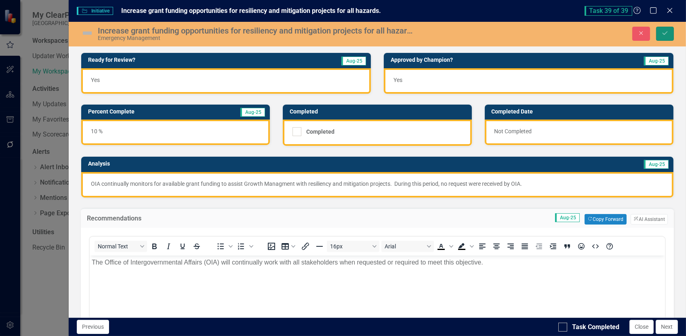
click at [666, 34] on icon "Save" at bounding box center [664, 33] width 7 height 6
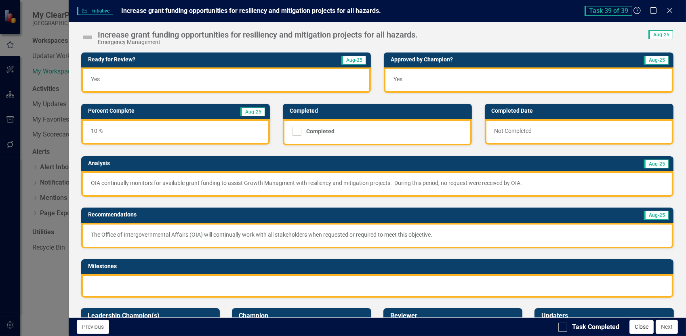
click at [641, 326] on button "Close" at bounding box center [641, 327] width 24 height 14
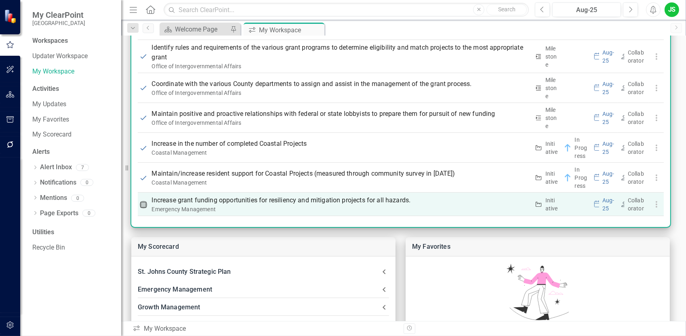
click at [140, 203] on input "checkbox" at bounding box center [143, 205] width 8 height 8
checkbox input "true"
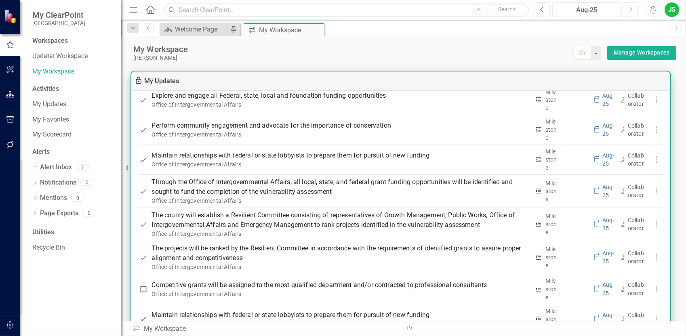
scroll to position [1252, 0]
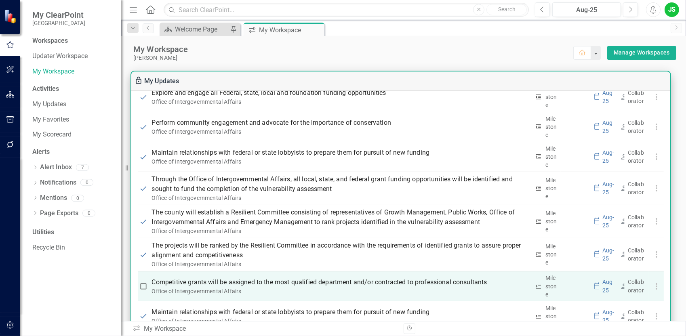
click at [172, 279] on p "Competitive grants will be assigned to the most qualified department and/or con…" at bounding box center [341, 282] width 378 height 10
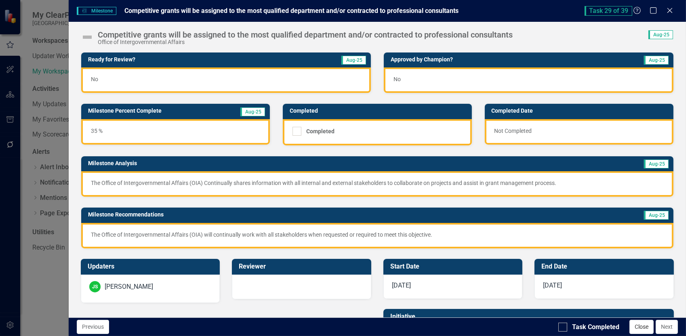
click at [641, 328] on button "Close" at bounding box center [641, 327] width 24 height 14
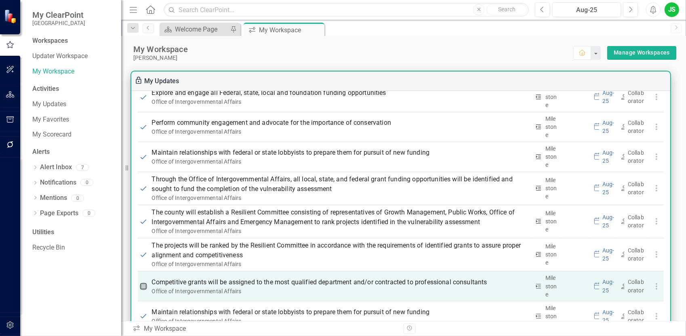
click at [142, 285] on input "checkbox" at bounding box center [143, 286] width 8 height 8
checkbox input "true"
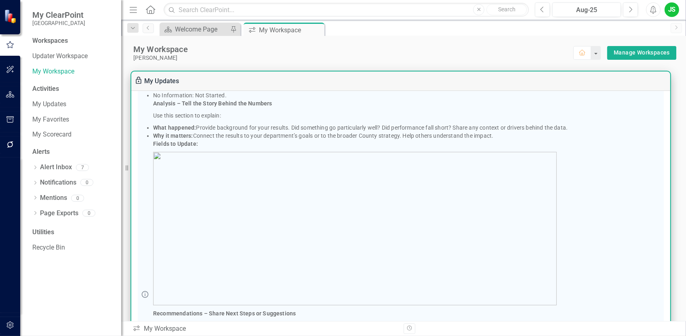
scroll to position [0, 0]
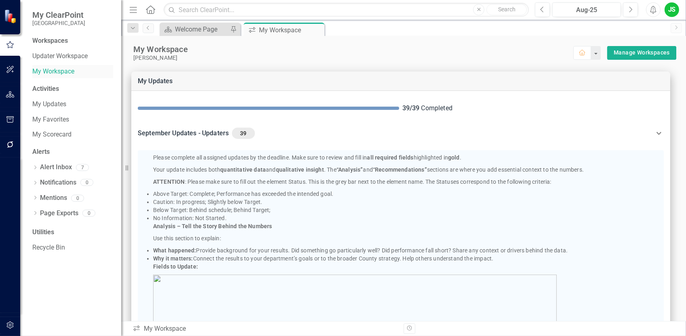
click at [63, 72] on link "My Workspace" at bounding box center [72, 71] width 81 height 9
click at [47, 101] on link "My Updates" at bounding box center [72, 104] width 81 height 9
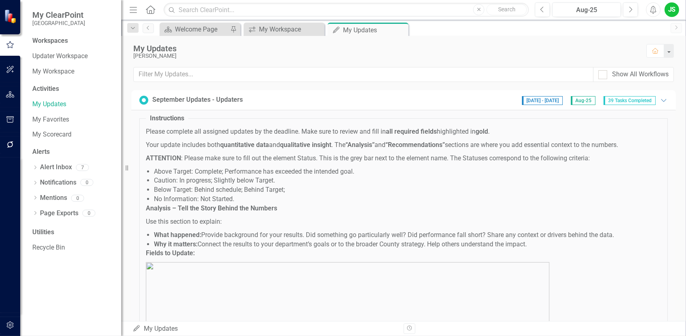
click at [537, 100] on span "9/1/25 - 9/30/25" at bounding box center [542, 100] width 41 height 9
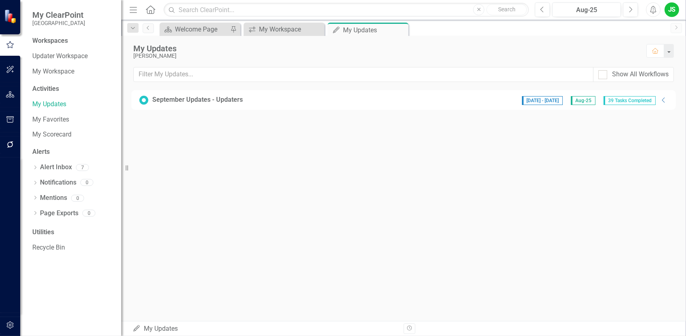
click at [198, 97] on div "September Updates - Updaters" at bounding box center [197, 99] width 90 height 9
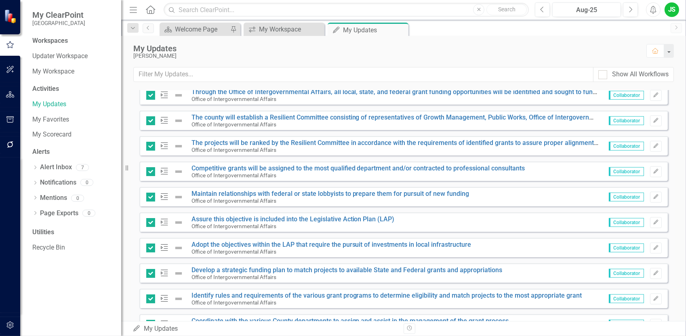
scroll to position [1216, 0]
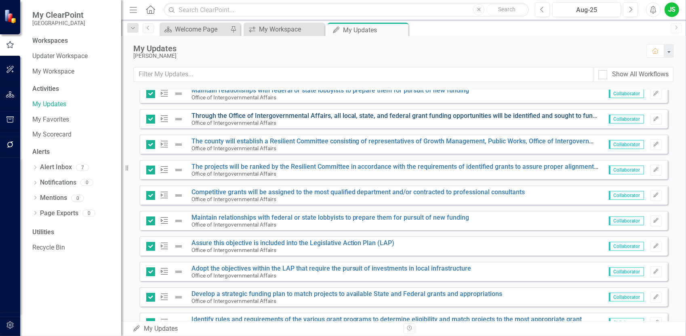
click at [323, 116] on link "Through the Office of Intergovernmental Affairs, all local, state, and federal …" at bounding box center [462, 116] width 542 height 8
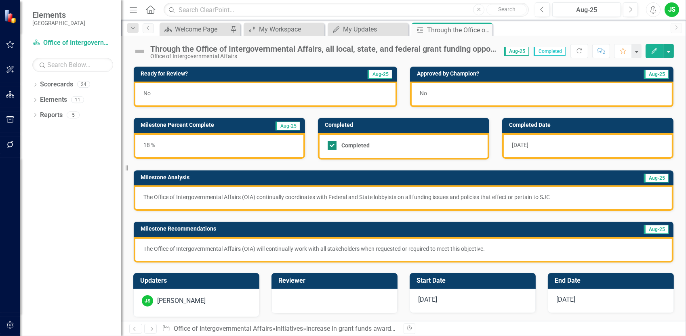
click at [329, 142] on input "Completed" at bounding box center [330, 143] width 5 height 5
checkbox input "false"
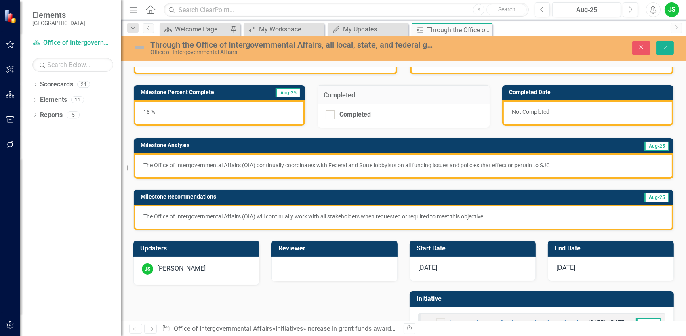
scroll to position [63, 0]
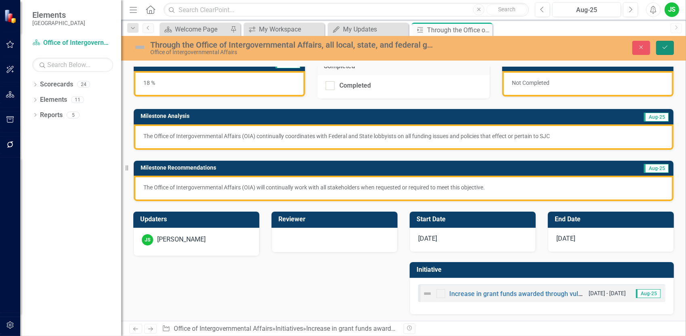
click at [669, 42] on button "Save" at bounding box center [665, 48] width 18 height 14
